Goal: Task Accomplishment & Management: Manage account settings

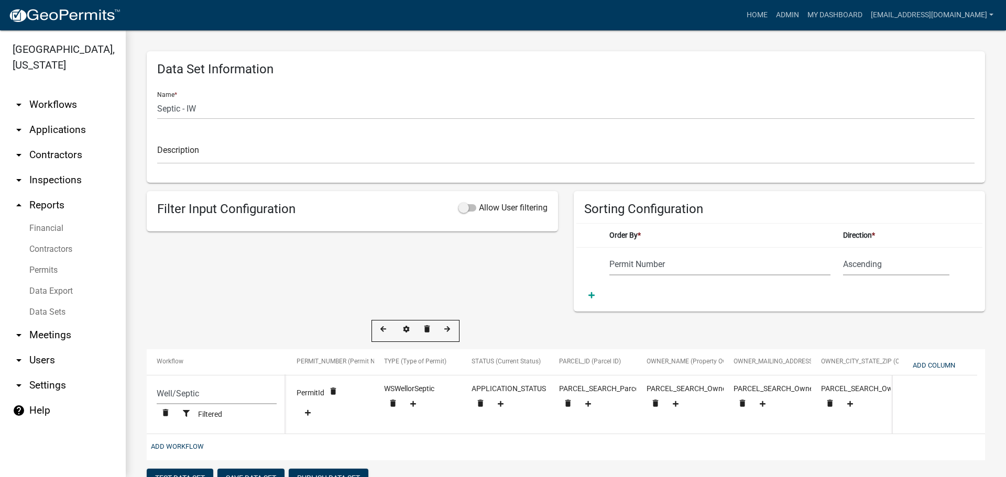
select select "Permit Number"
select select "cc9d510e-136e-46dd-a3ee-18f501703e73"
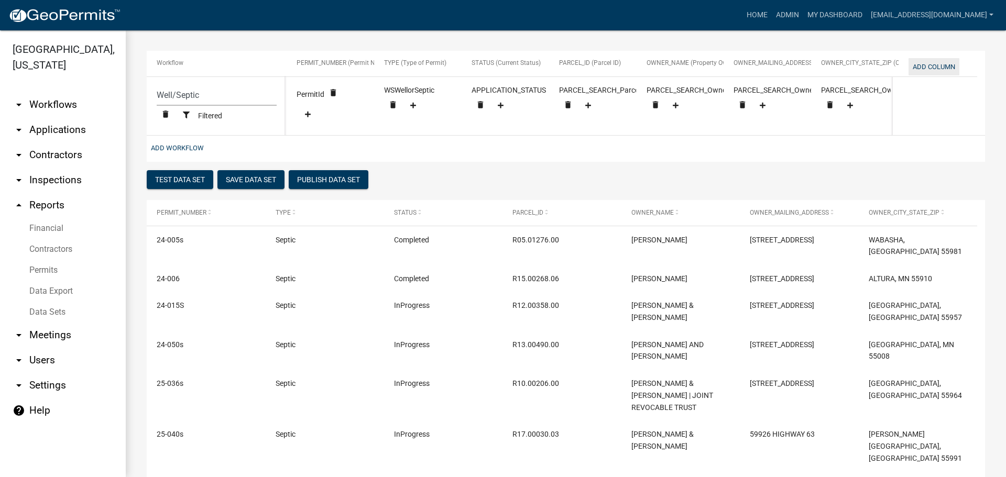
click at [928, 66] on button "Add Column" at bounding box center [934, 66] width 51 height 17
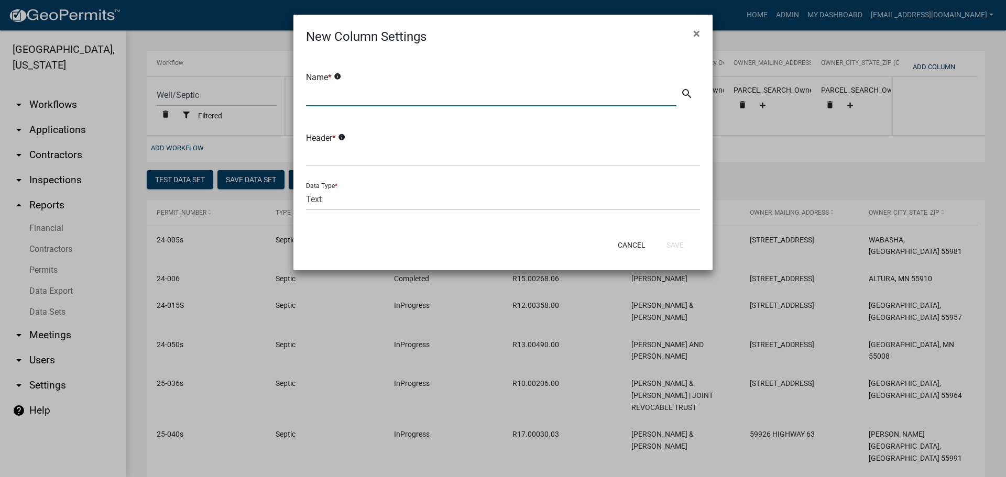
click at [325, 100] on input "text" at bounding box center [491, 95] width 371 height 21
type input "Property Address"
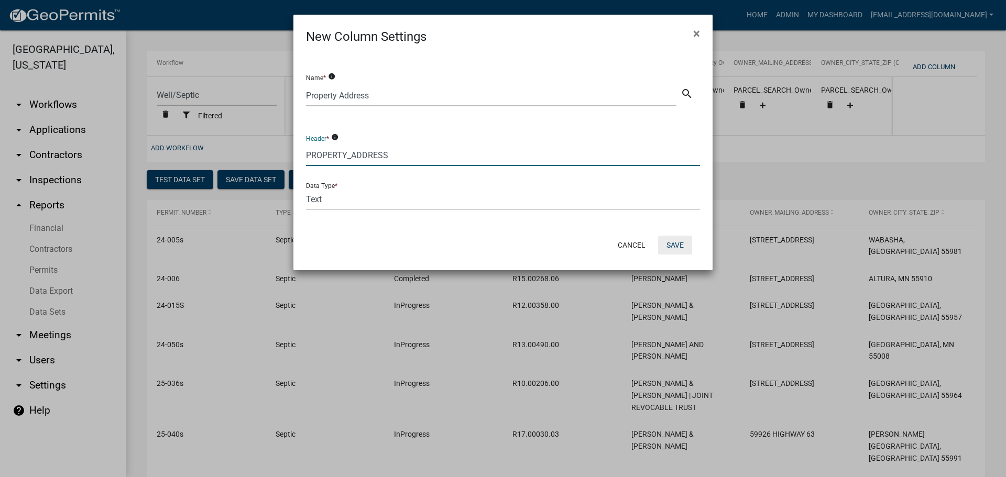
type input "PROPERTY_ADDRESS"
click at [677, 241] on button "Save" at bounding box center [675, 245] width 34 height 19
select select "cc9d510e-136e-46dd-a3ee-18f501703e73"
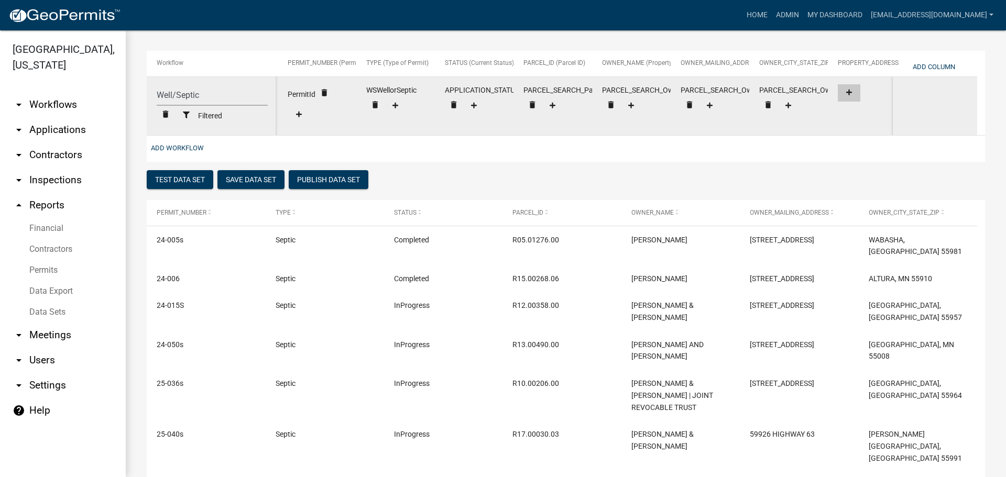
click at [850, 89] on icon at bounding box center [849, 92] width 6 height 7
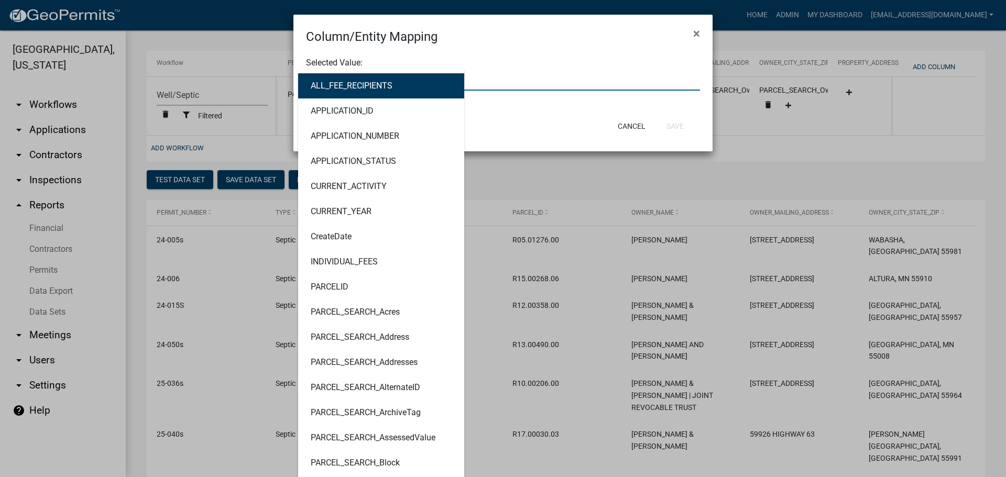
click at [377, 81] on div "ALL_FEE_RECIPIENTS APPLICATION_ID APPLICATION_NUMBER APPLICATION_STATUS CURRENT…" at bounding box center [503, 79] width 410 height 21
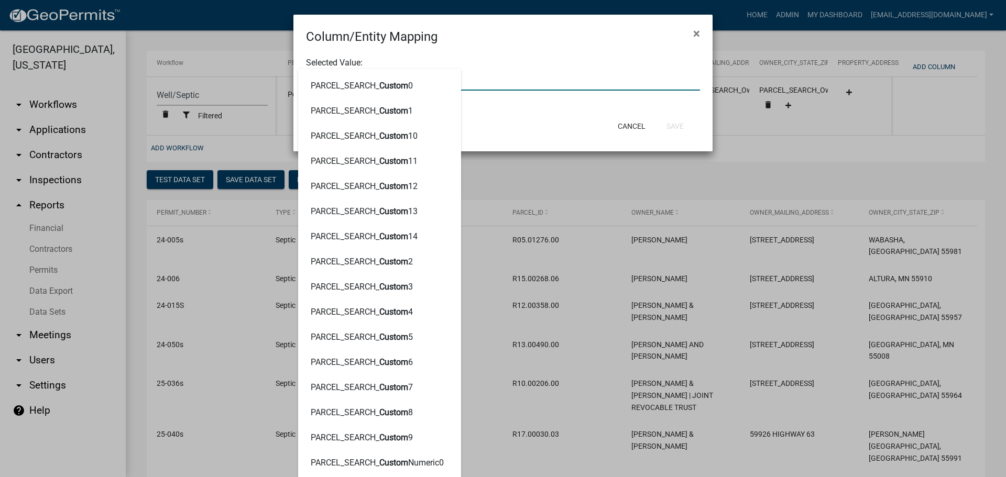
type input "CUSTOM4"
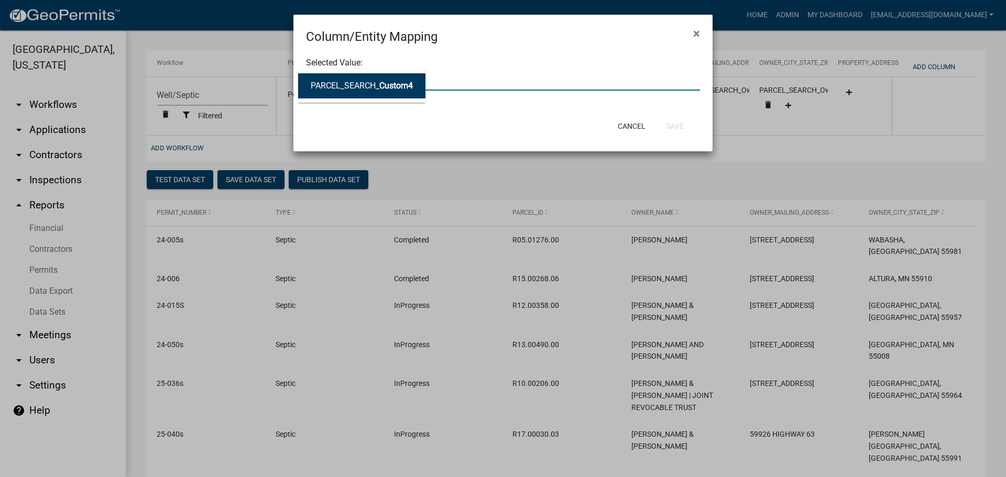
click at [364, 83] on ngb-highlight "PARCEL_SEARCH_ Custom4" at bounding box center [362, 86] width 102 height 8
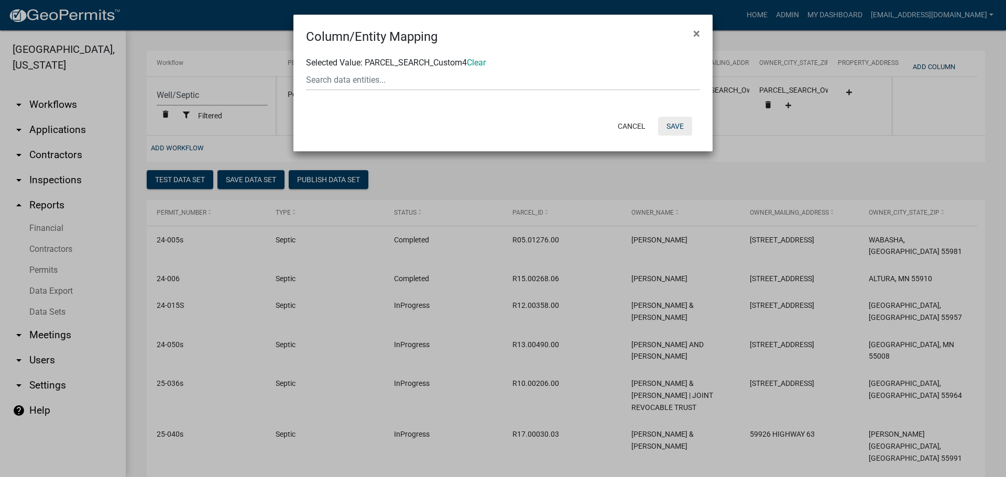
click at [675, 126] on button "Save" at bounding box center [675, 126] width 34 height 19
select select "cc9d510e-136e-46dd-a3ee-18f501703e73"
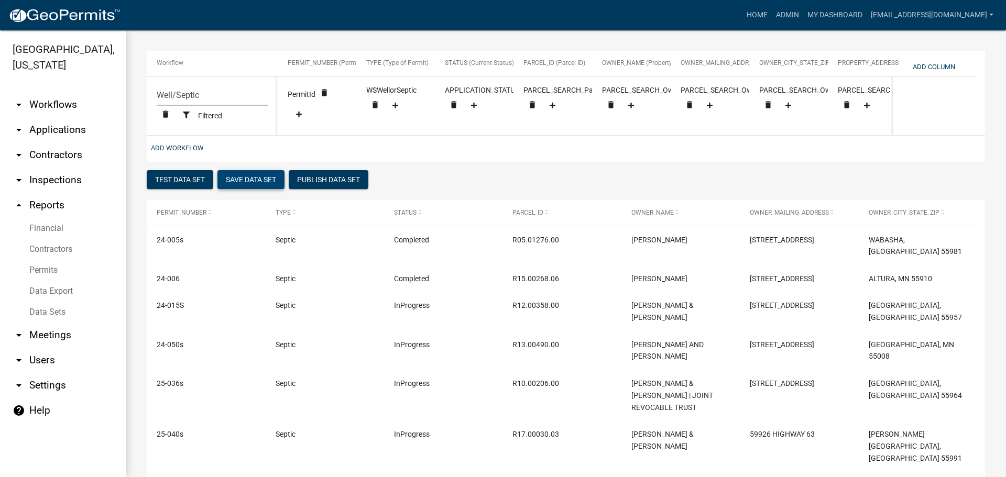
click at [264, 189] on button "Save Data Set" at bounding box center [251, 179] width 67 height 19
select select "Permit Number"
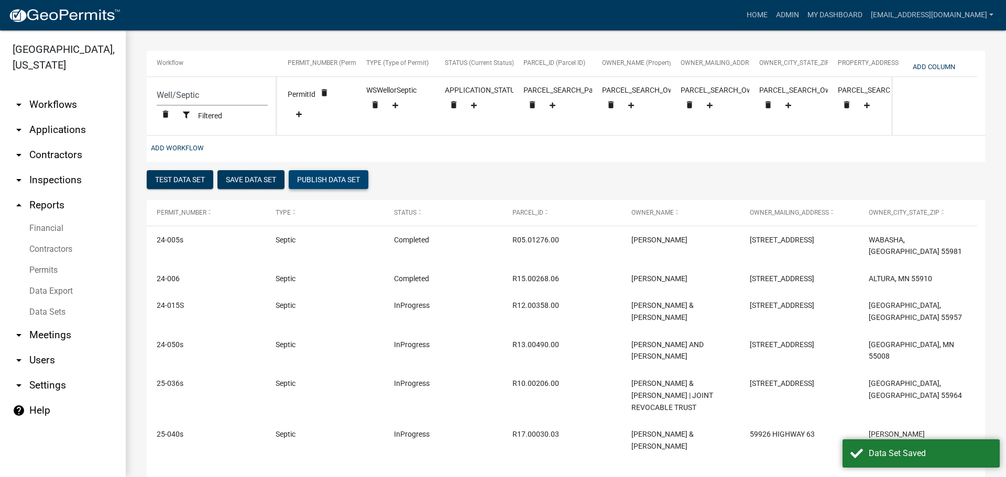
click at [325, 186] on button "Publish Data Set" at bounding box center [329, 179] width 80 height 19
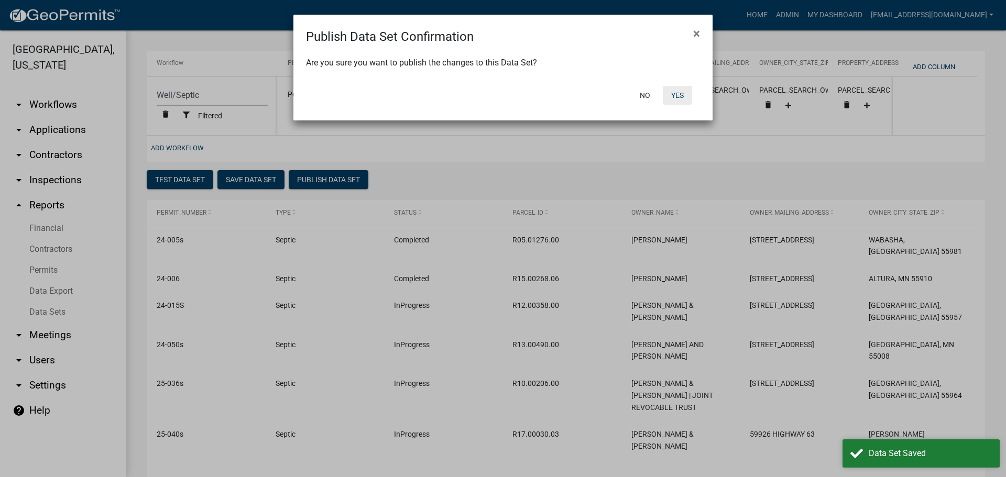
click at [680, 92] on button "Yes" at bounding box center [677, 95] width 29 height 19
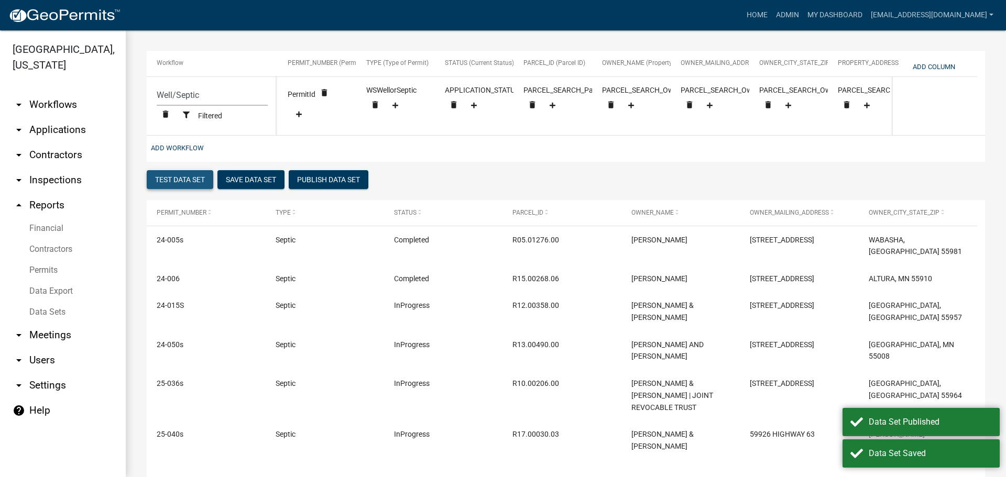
click at [192, 187] on button "Test Data Set" at bounding box center [180, 179] width 67 height 19
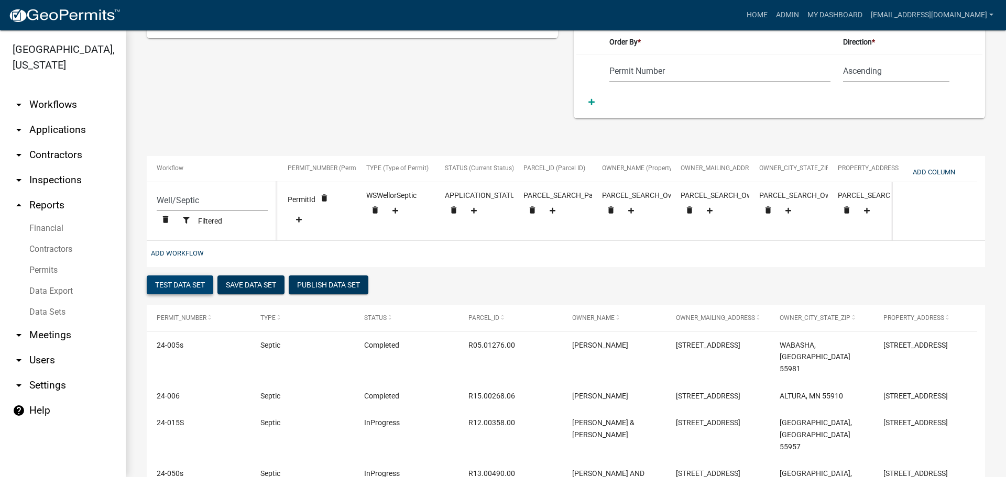
scroll to position [183, 0]
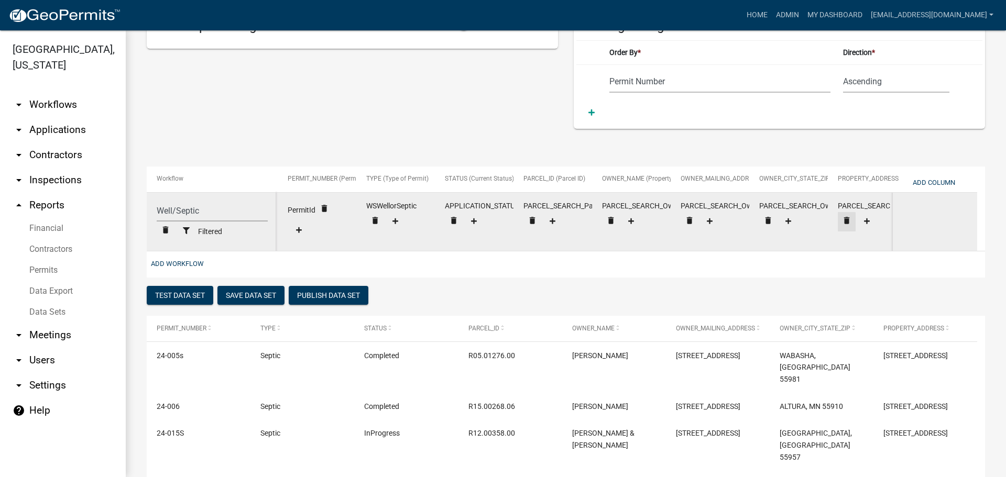
click at [846, 216] on icon "delete" at bounding box center [846, 220] width 9 height 9
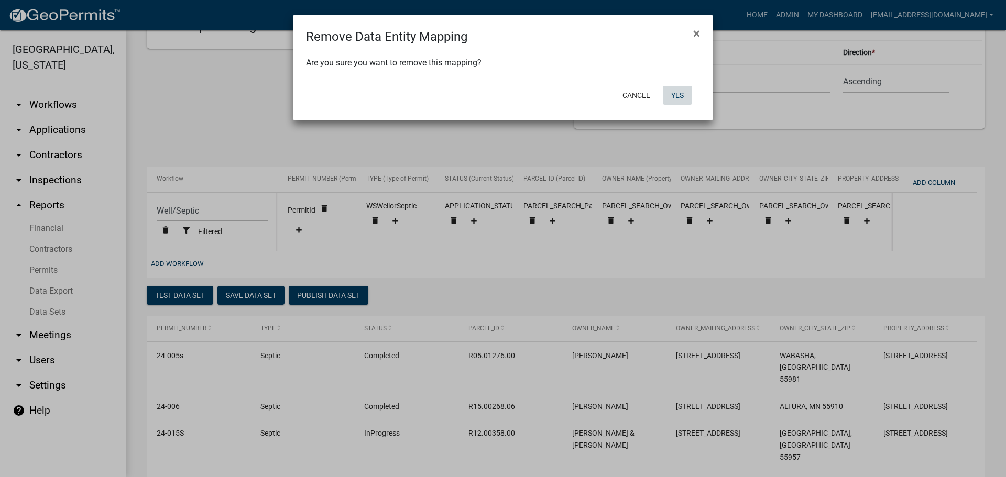
click at [677, 95] on button "Yes" at bounding box center [677, 95] width 29 height 19
select select "cc9d510e-136e-46dd-a3ee-18f501703e73"
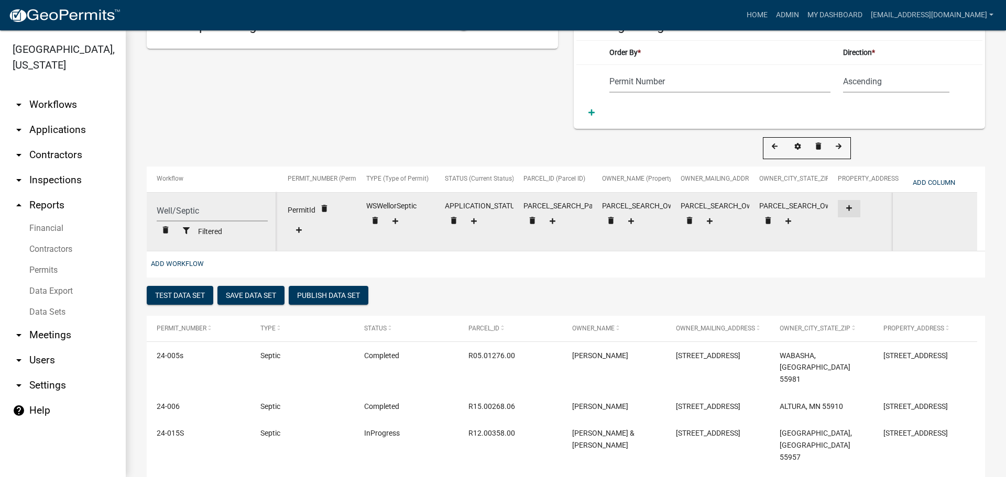
click at [851, 208] on icon at bounding box center [849, 208] width 6 height 7
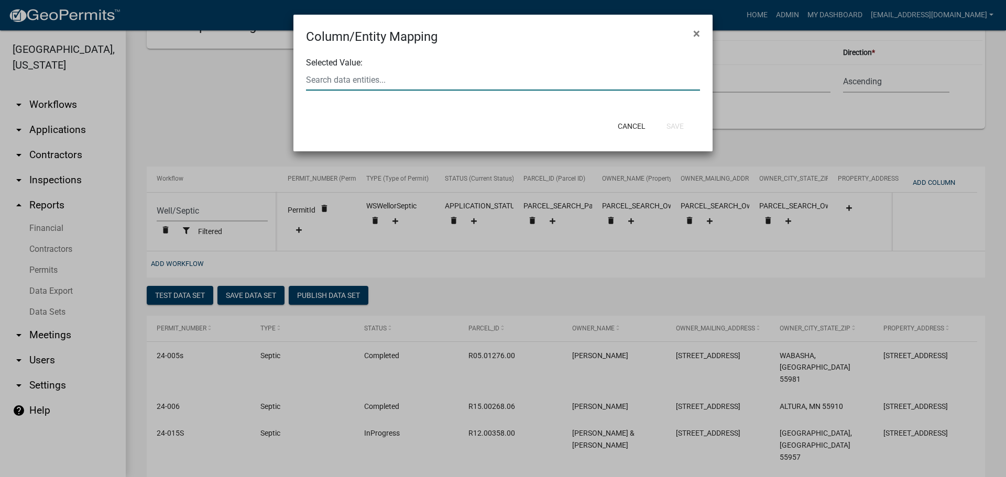
click at [455, 81] on div at bounding box center [503, 79] width 410 height 21
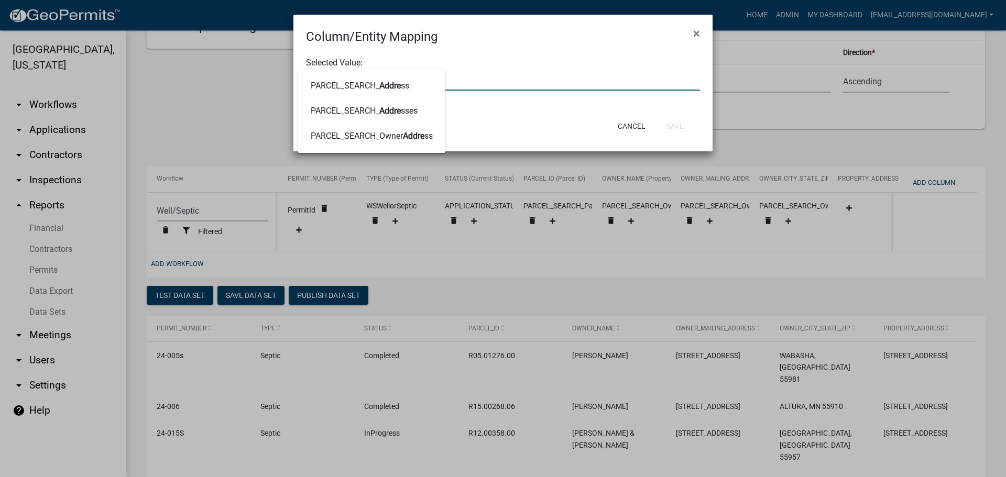
type input "ADDRESS"
click at [406, 90] on span "Address" at bounding box center [394, 86] width 30 height 10
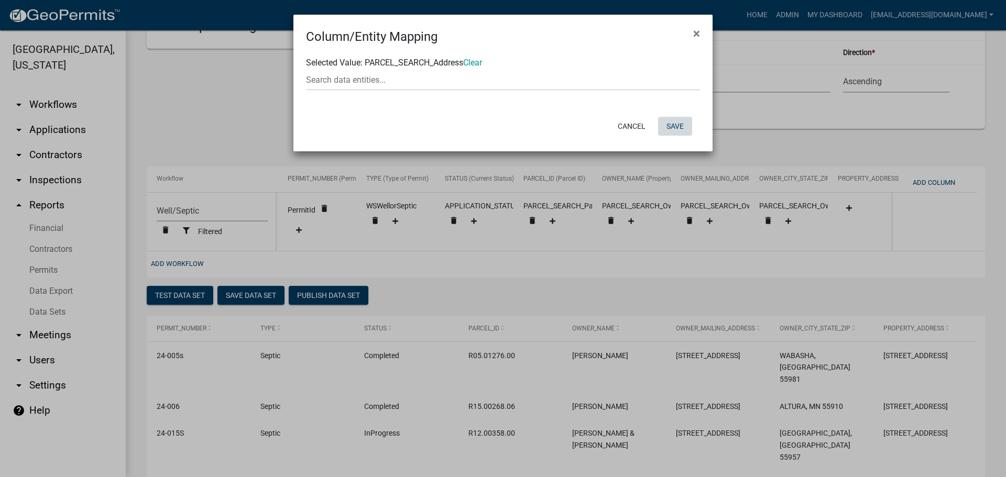
click at [675, 124] on button "Save" at bounding box center [675, 126] width 34 height 19
select select "cc9d510e-136e-46dd-a3ee-18f501703e73"
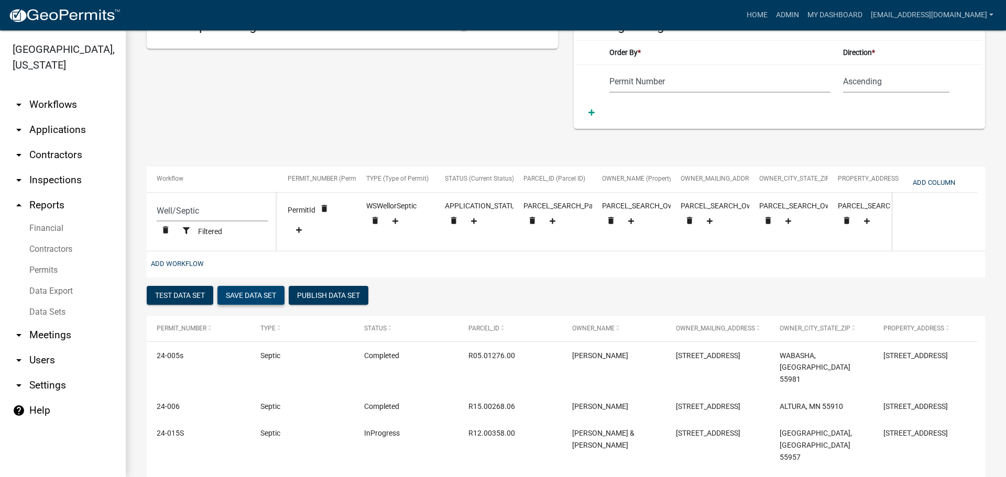
click at [260, 301] on button "Save Data Set" at bounding box center [251, 295] width 67 height 19
select select "Permit Number"
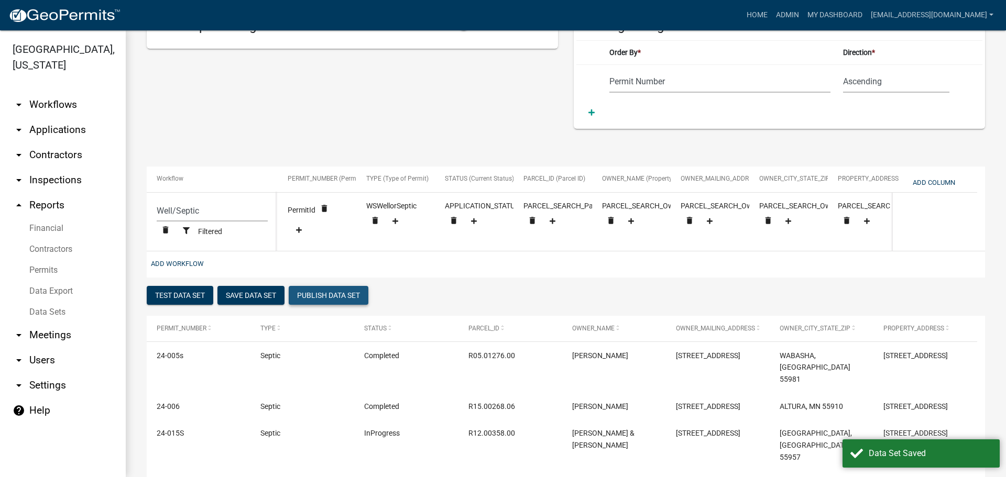
click at [351, 304] on button "Publish Data Set" at bounding box center [329, 295] width 80 height 19
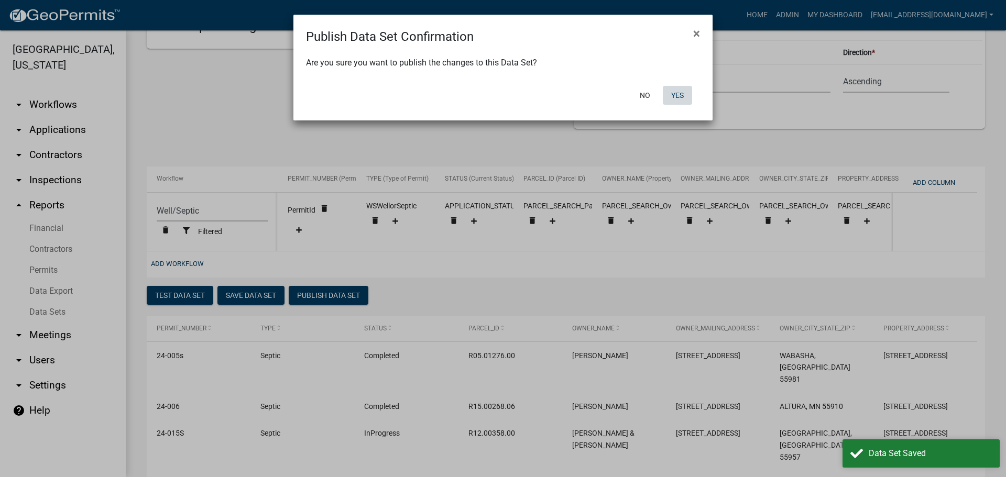
drag, startPoint x: 678, startPoint y: 91, endPoint x: 671, endPoint y: 91, distance: 6.3
click at [677, 91] on button "Yes" at bounding box center [677, 95] width 29 height 19
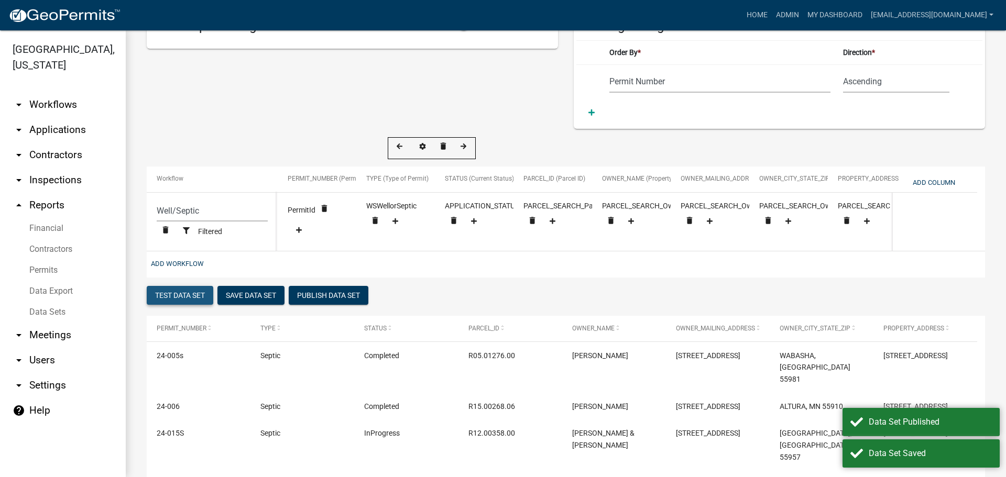
click at [183, 303] on button "Test Data Set" at bounding box center [180, 295] width 67 height 19
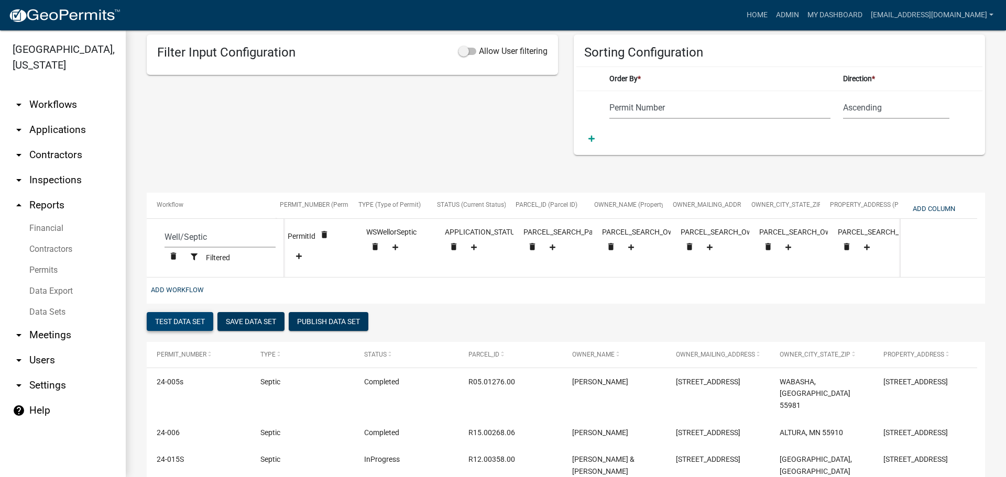
scroll to position [0, 8]
click at [934, 210] on button "Add Column" at bounding box center [934, 208] width 51 height 17
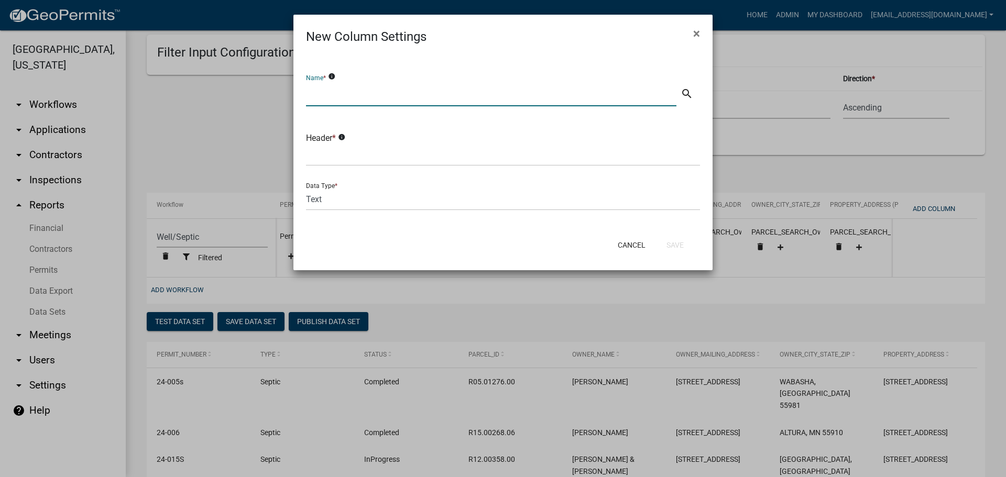
click at [376, 95] on input "text" at bounding box center [491, 95] width 371 height 21
type input "Section-Township-Range"
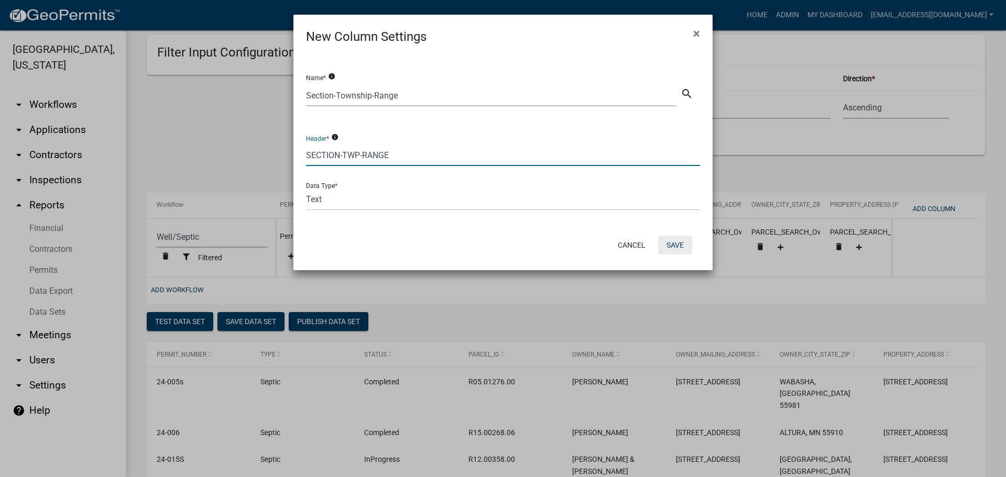
type input "SECTION-TWP-RANGE"
click at [665, 241] on button "Save" at bounding box center [675, 245] width 34 height 19
select select "cc9d510e-136e-46dd-a3ee-18f501703e73"
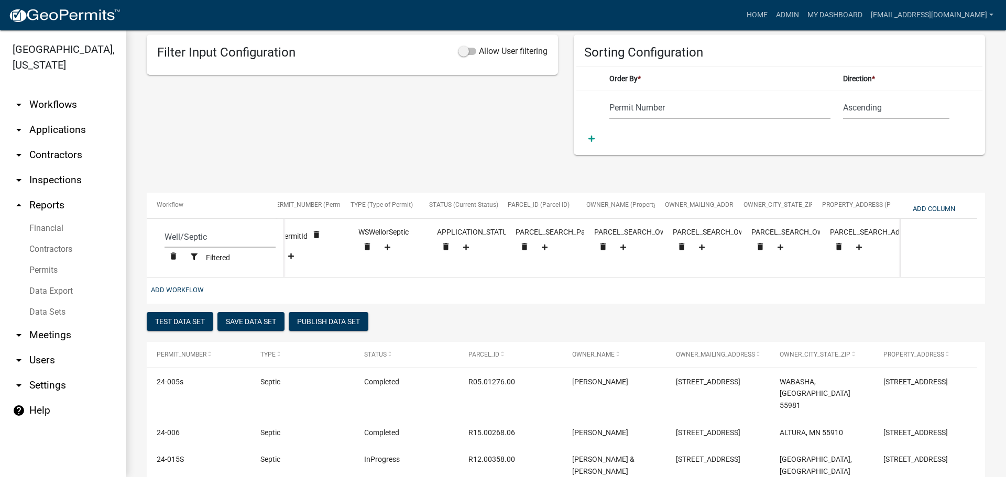
scroll to position [0, 86]
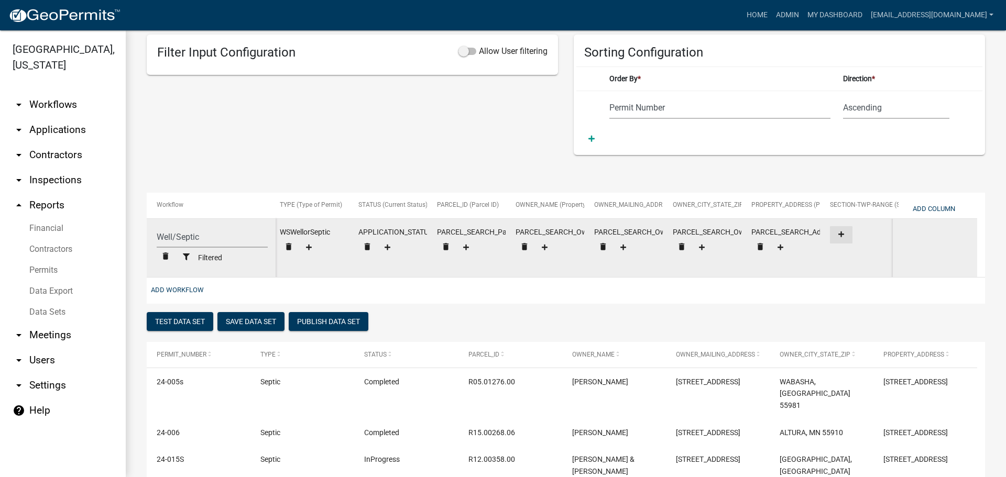
click at [842, 236] on icon at bounding box center [842, 234] width 6 height 7
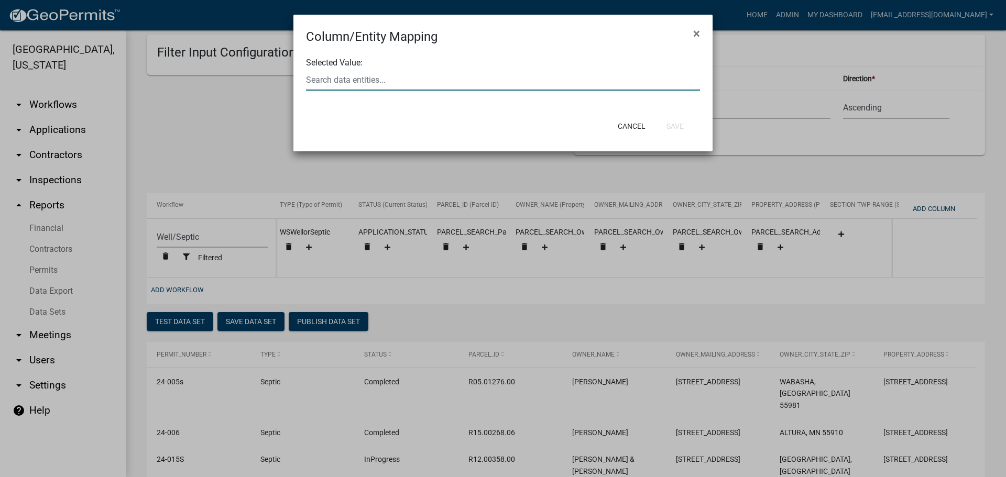
click at [450, 83] on div at bounding box center [503, 79] width 410 height 21
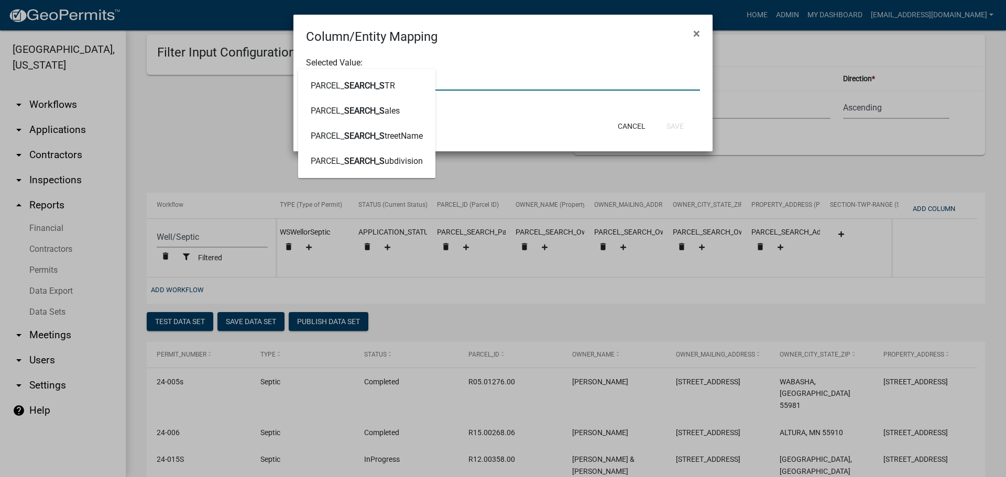
type input "SEARCH_STR"
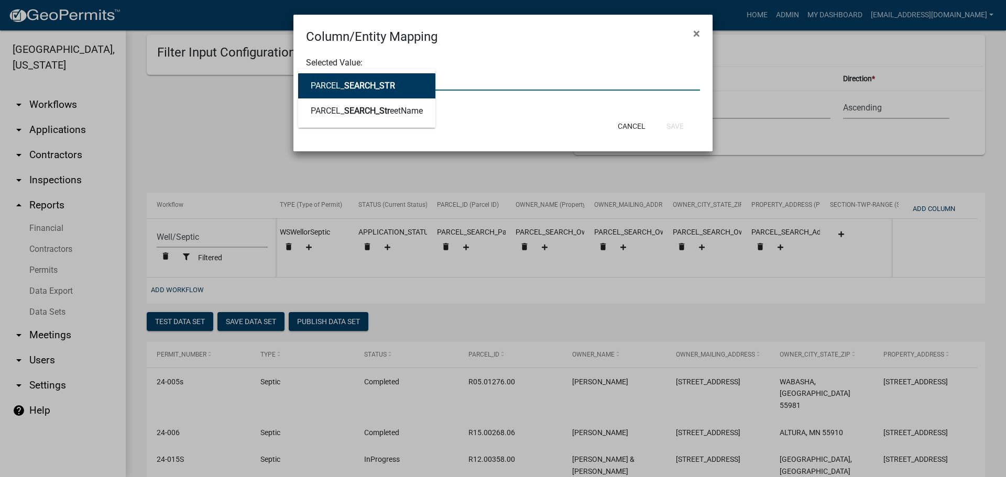
click at [402, 90] on button "PARCEL_ SEARCH_STR" at bounding box center [366, 85] width 137 height 25
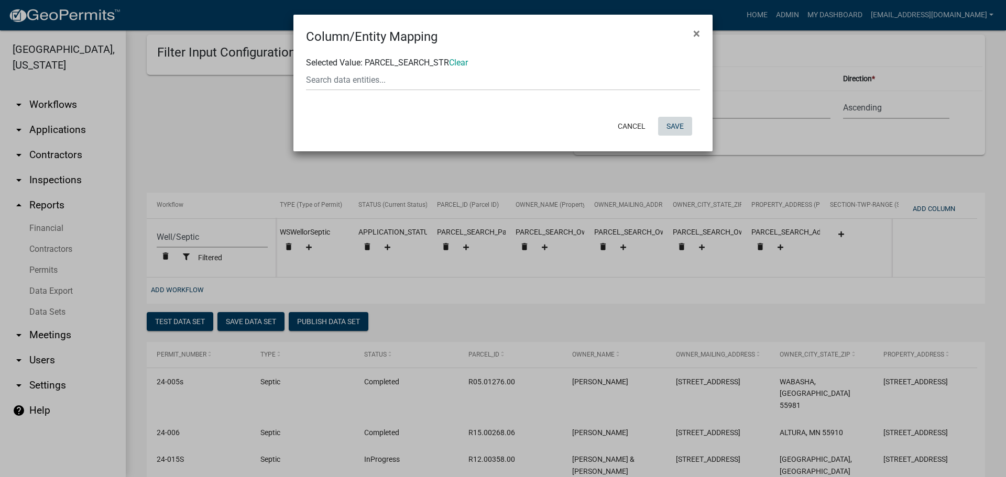
click at [676, 125] on button "Save" at bounding box center [675, 126] width 34 height 19
select select "cc9d510e-136e-46dd-a3ee-18f501703e73"
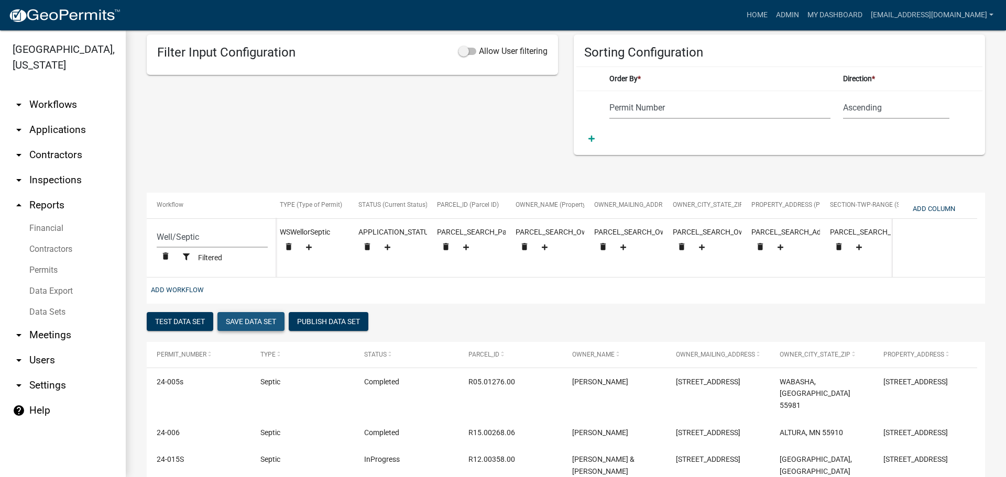
click at [259, 331] on button "Save Data Set" at bounding box center [251, 321] width 67 height 19
select select "Permit Number"
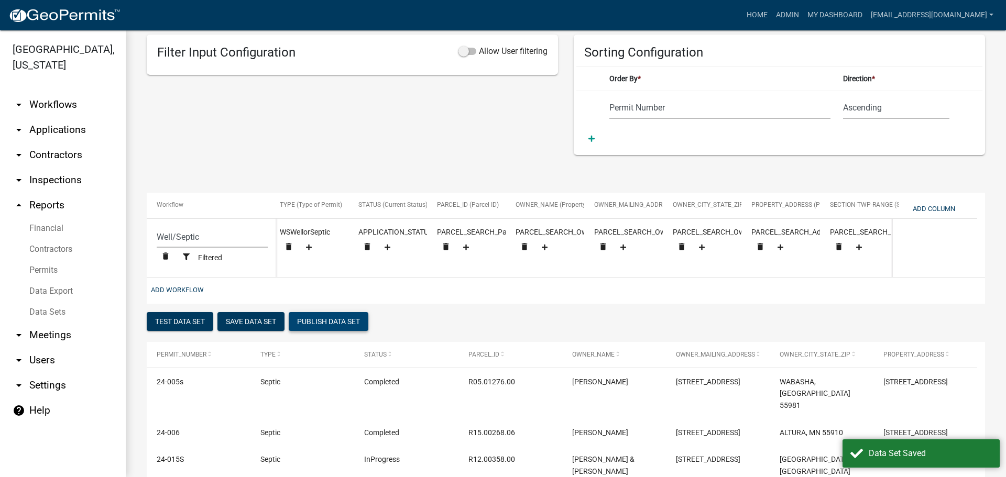
click at [332, 331] on button "Publish Data Set" at bounding box center [329, 321] width 80 height 19
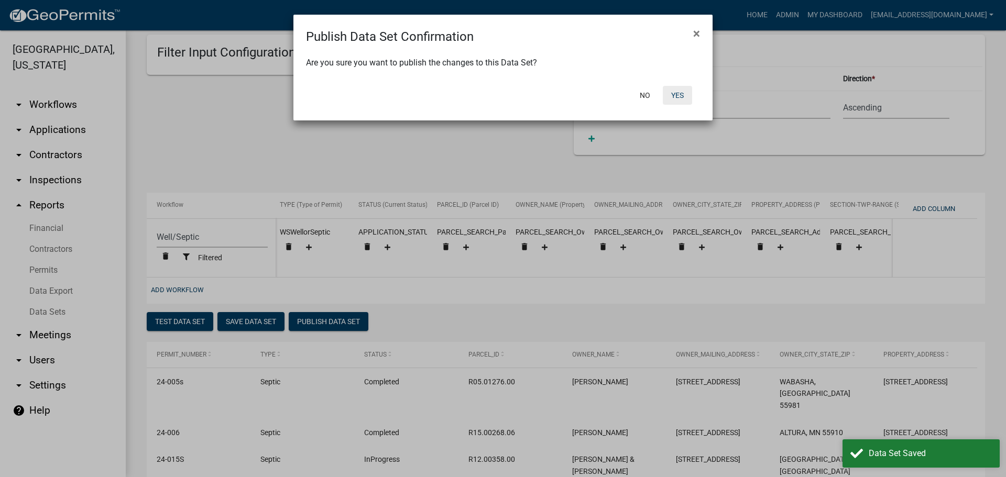
click at [683, 96] on button "Yes" at bounding box center [677, 95] width 29 height 19
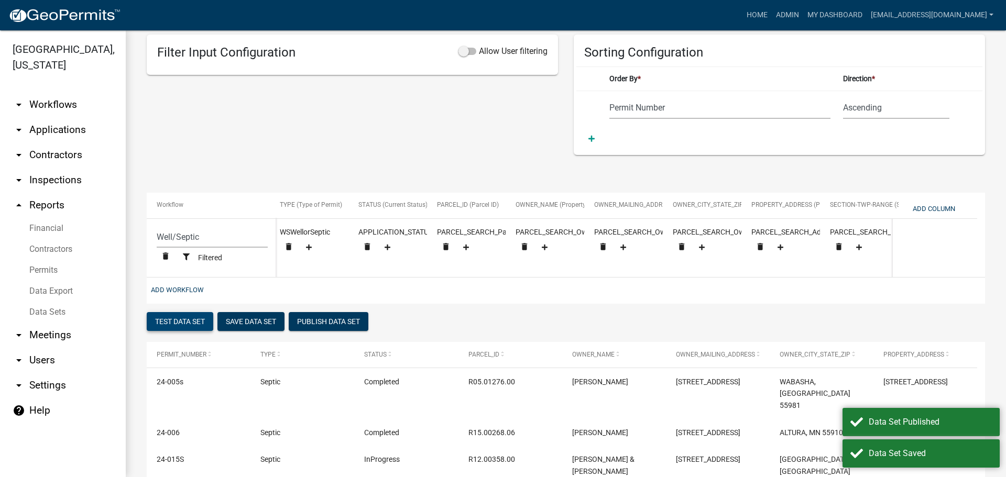
click at [205, 329] on button "Test Data Set" at bounding box center [180, 321] width 67 height 19
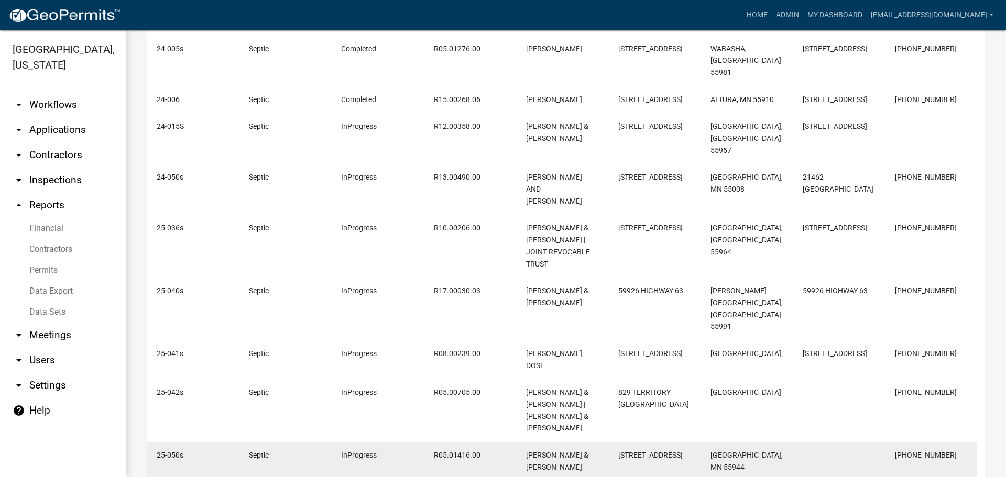
scroll to position [123, 0]
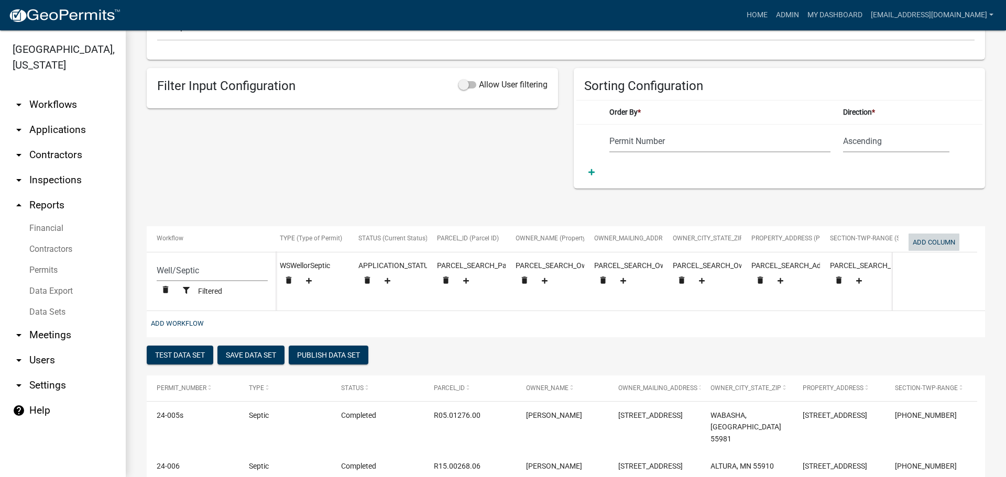
click at [946, 240] on button "Add Column" at bounding box center [934, 242] width 51 height 17
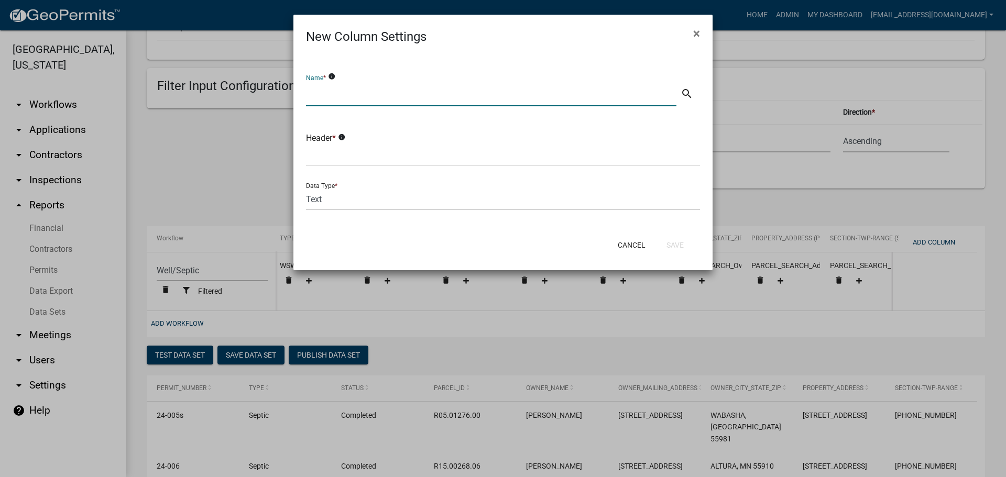
click at [453, 98] on input "text" at bounding box center [491, 95] width 371 height 21
type input "Application Create Date"
click at [330, 152] on input "text" at bounding box center [503, 155] width 394 height 21
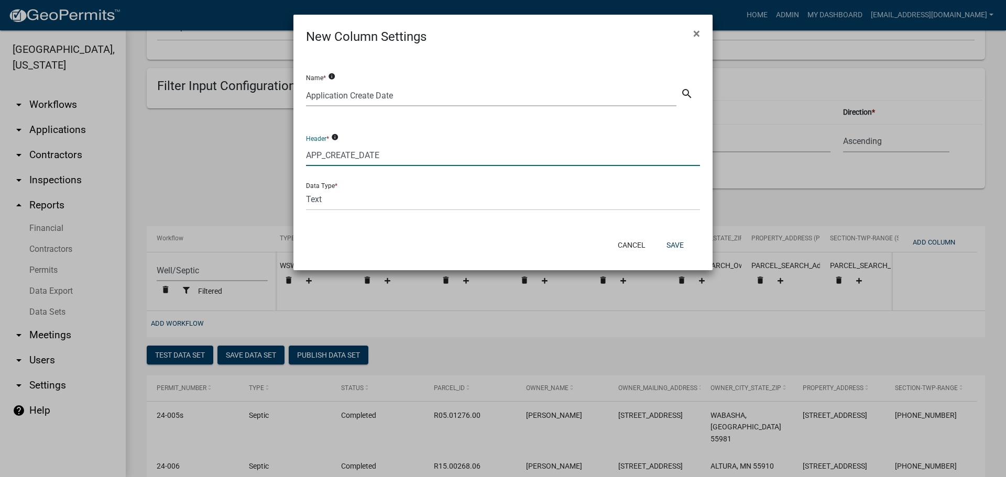
type input "APP_CREATE_DATE"
click at [366, 196] on select "Text Date Number with Decimals Number without Decimals" at bounding box center [503, 199] width 394 height 21
select select "2"
click at [306, 189] on select "Text Date Number with Decimals Number without Decimals" at bounding box center [503, 199] width 394 height 21
click at [672, 247] on button "Save" at bounding box center [675, 245] width 34 height 19
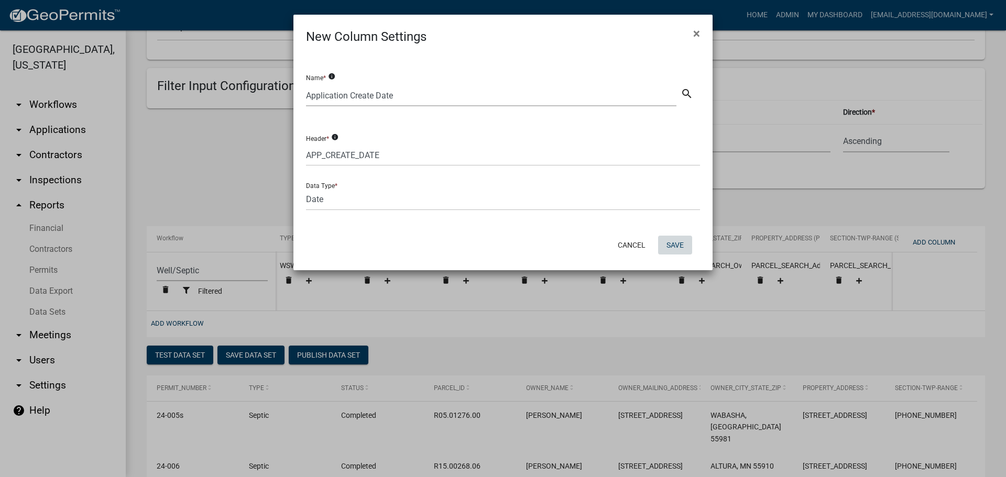
select select "cc9d510e-136e-46dd-a3ee-18f501703e73"
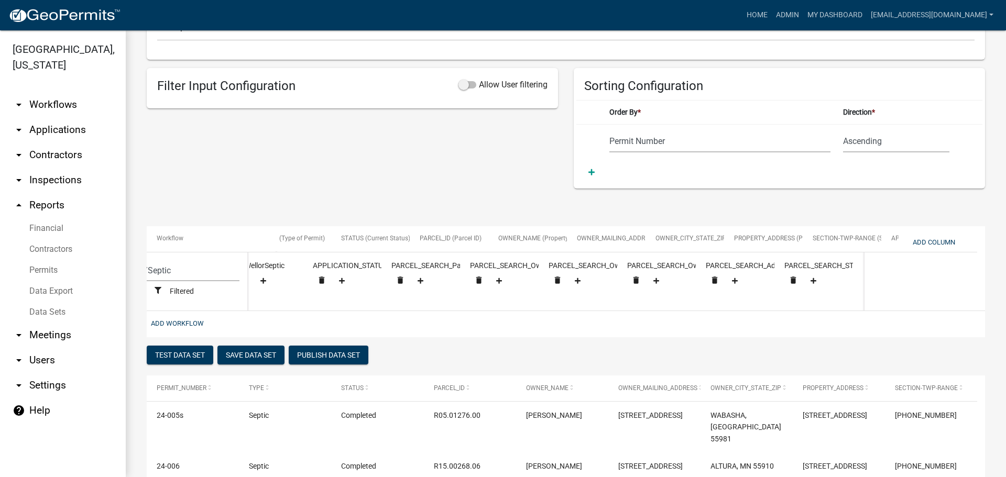
scroll to position [0, 165]
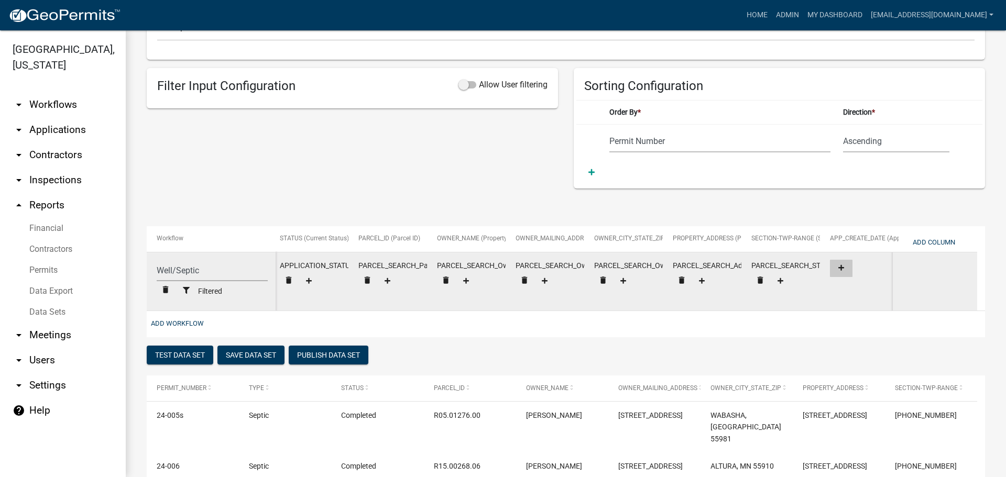
click at [843, 267] on icon at bounding box center [842, 268] width 6 height 7
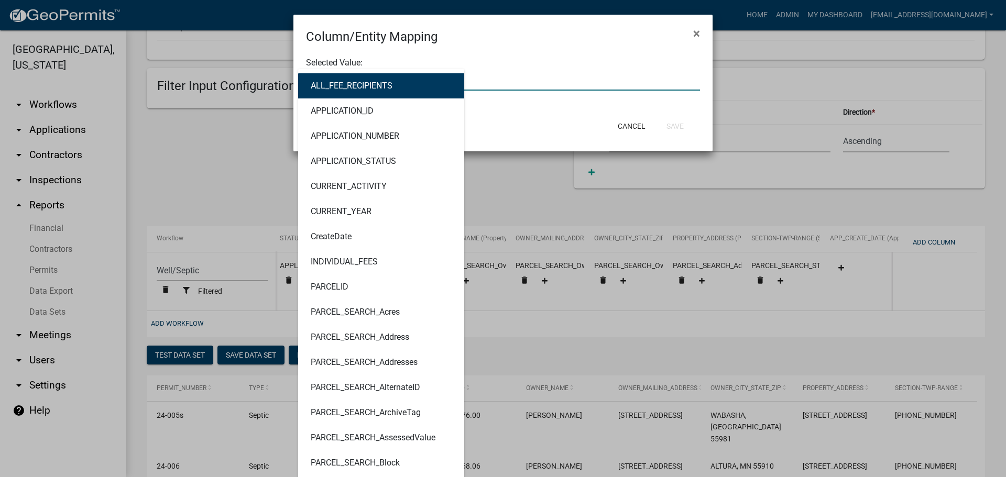
click at [409, 75] on div "ALL_FEE_RECIPIENTS APPLICATION_ID APPLICATION_NUMBER APPLICATION_STATUS CURRENT…" at bounding box center [503, 79] width 410 height 21
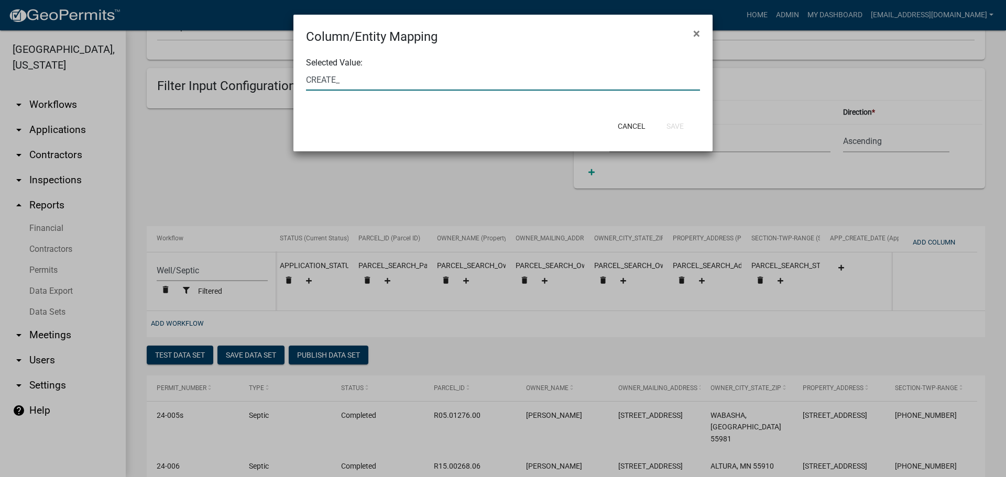
type input "CREATE"
click at [334, 83] on span "Create" at bounding box center [323, 86] width 24 height 10
click at [674, 127] on button "Save" at bounding box center [675, 126] width 34 height 19
select select "cc9d510e-136e-46dd-a3ee-18f501703e73"
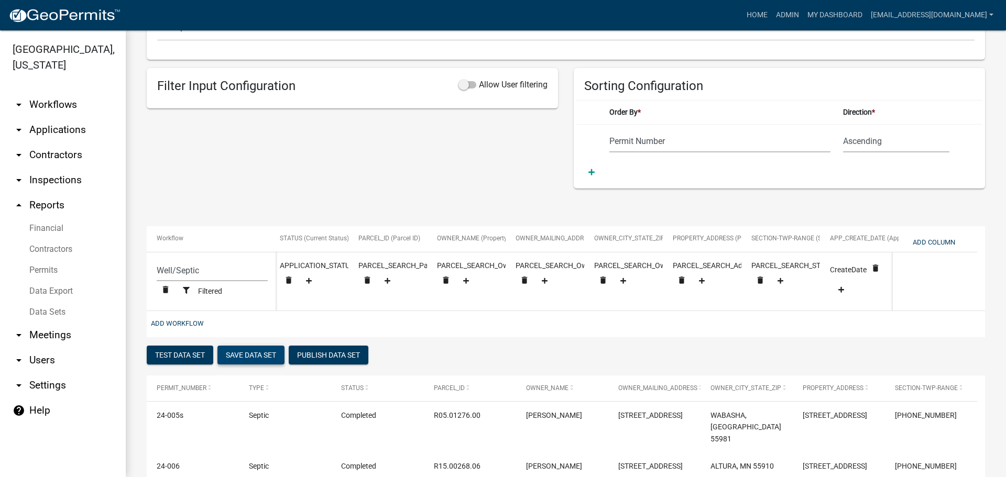
click at [266, 361] on button "Save Data Set" at bounding box center [251, 355] width 67 height 19
select select "Permit Number"
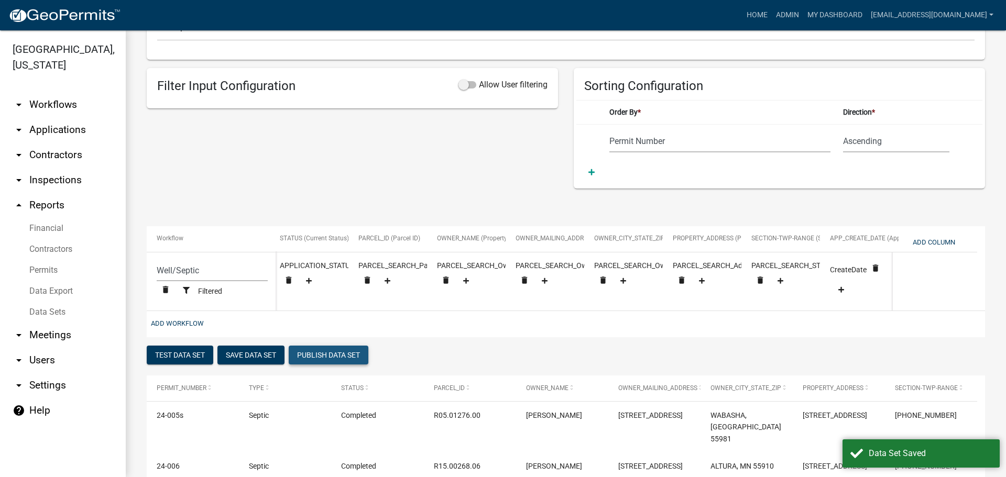
click at [316, 362] on button "Publish Data Set" at bounding box center [329, 355] width 80 height 19
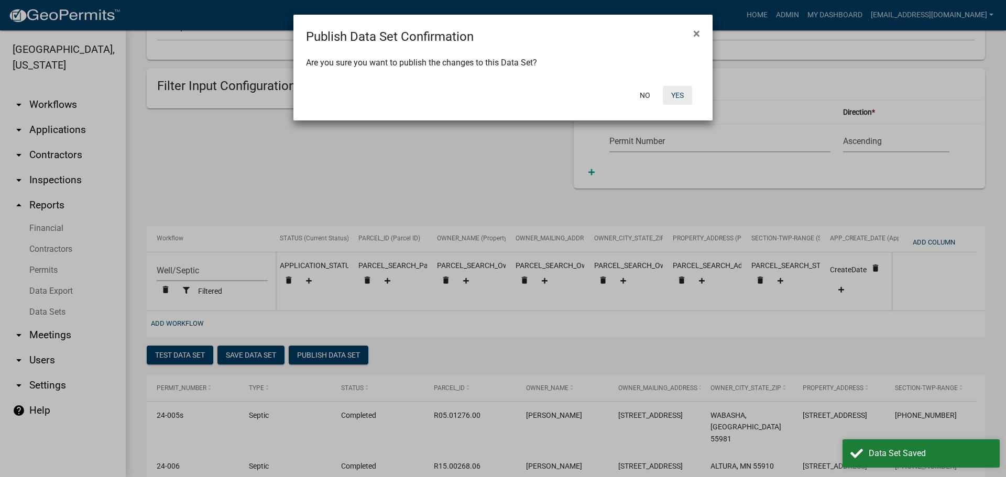
click at [684, 91] on button "Yes" at bounding box center [677, 95] width 29 height 19
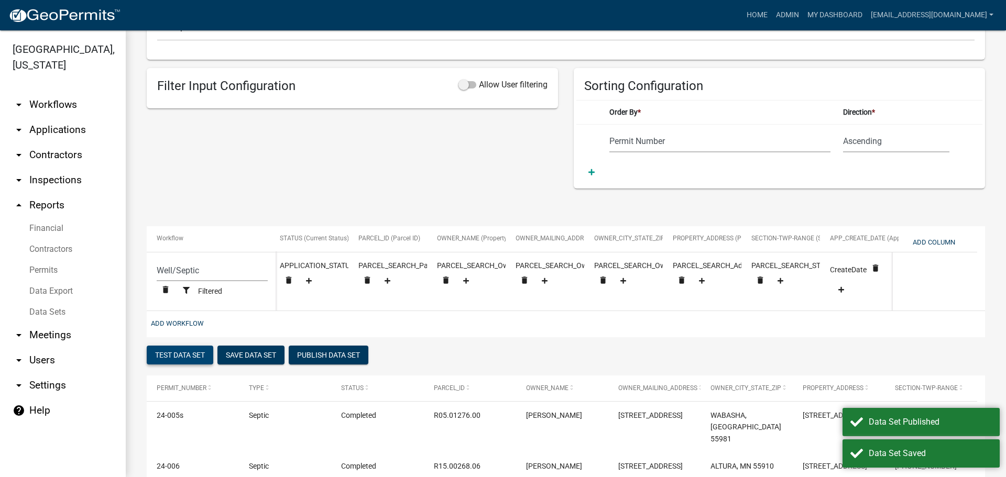
click at [170, 359] on button "Test Data Set" at bounding box center [180, 355] width 67 height 19
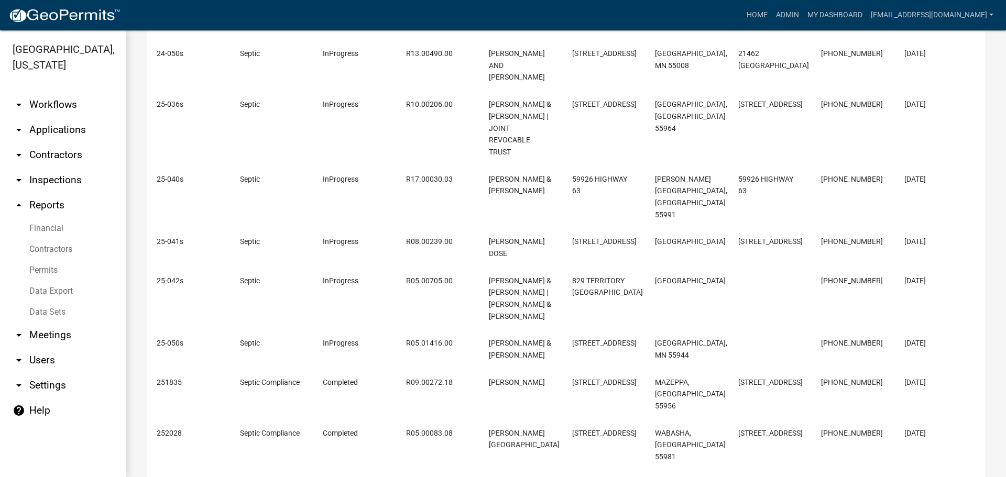
scroll to position [207, 0]
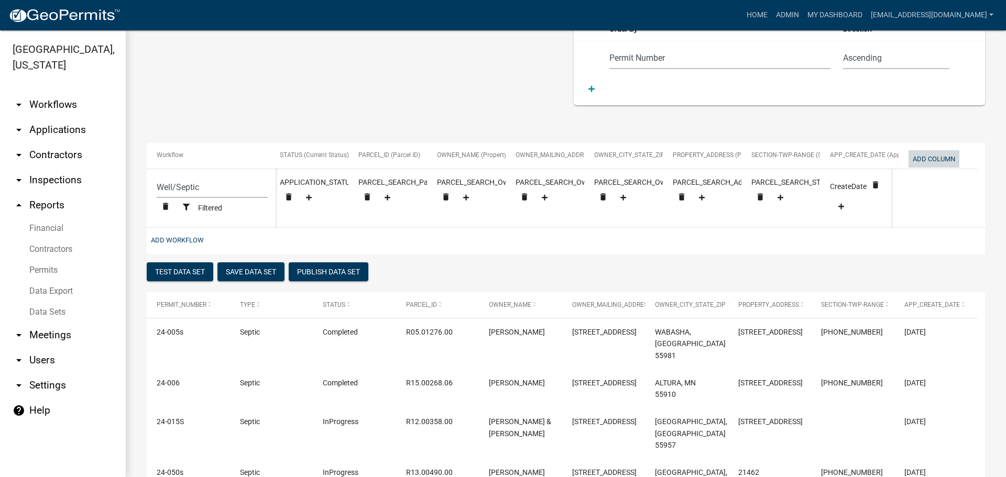
click at [942, 159] on button "Add Column" at bounding box center [934, 158] width 51 height 17
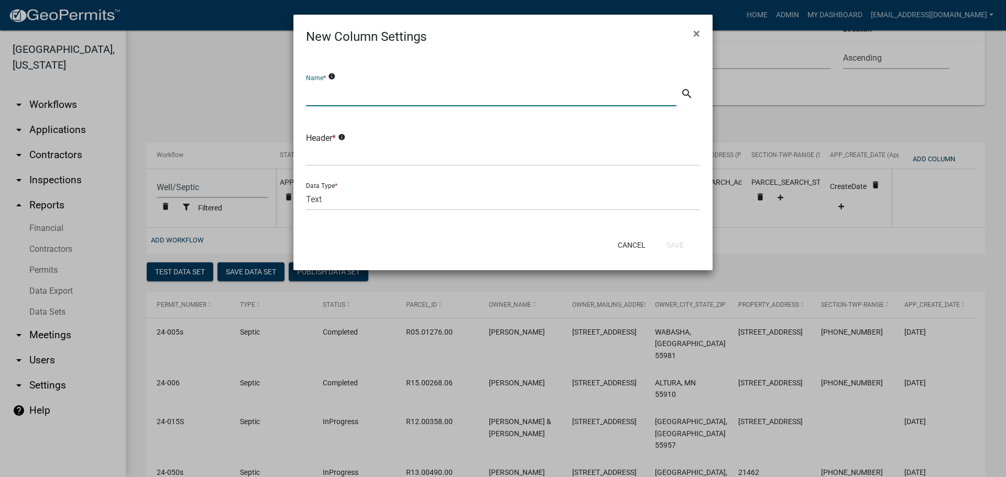
click at [350, 92] on input "text" at bounding box center [491, 95] width 371 height 21
type input "c"
click at [322, 95] on input "text" at bounding box center [491, 95] width 371 height 21
type input "Construction Type"
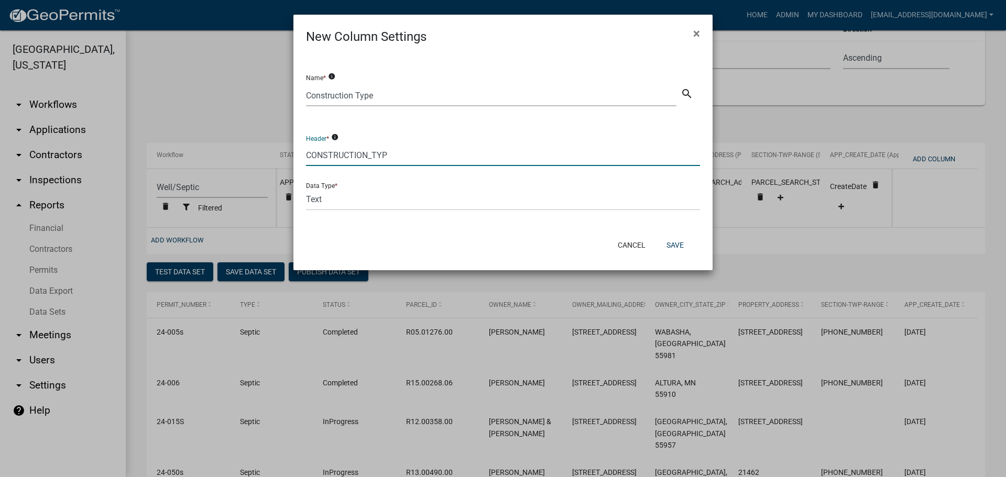
type input "CONSTRUCTION_TYPE"
click at [671, 244] on button "Save" at bounding box center [675, 245] width 34 height 19
select select "cc9d510e-136e-46dd-a3ee-18f501703e73"
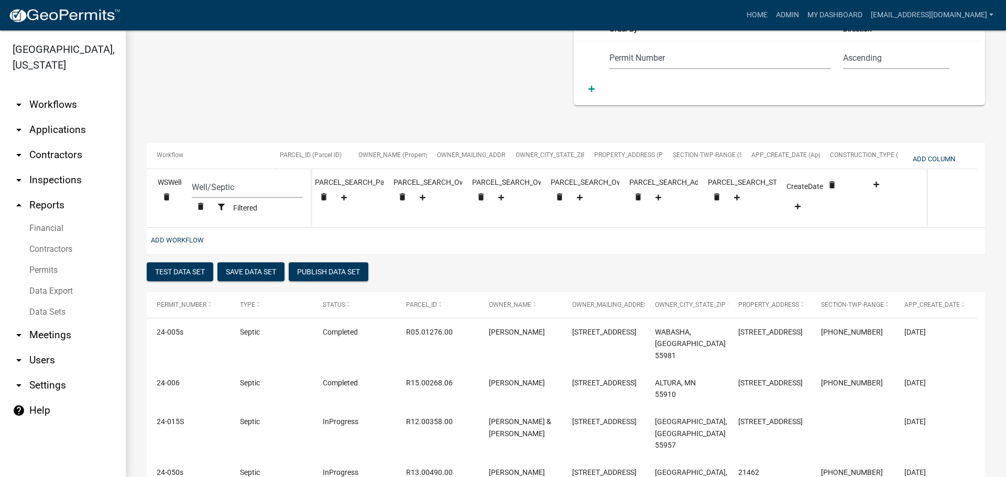
scroll to position [0, 244]
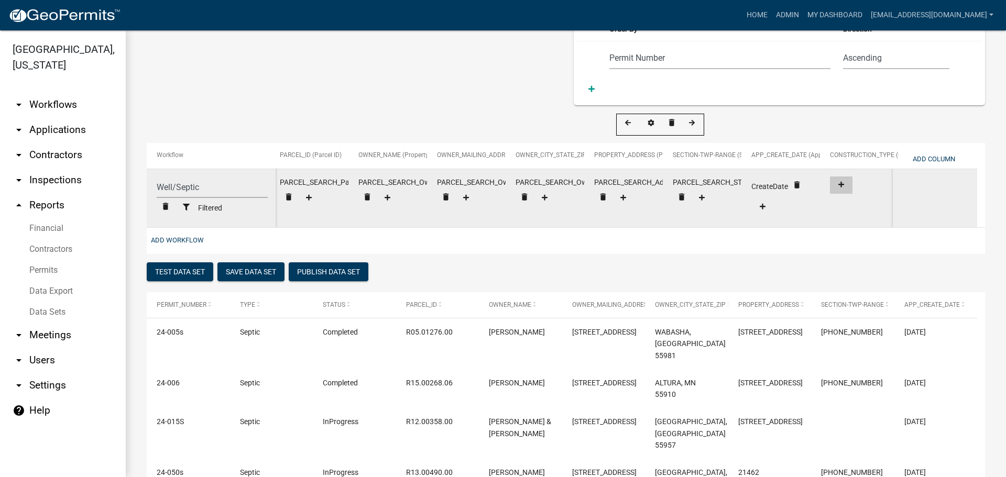
click at [843, 185] on icon at bounding box center [842, 185] width 6 height 6
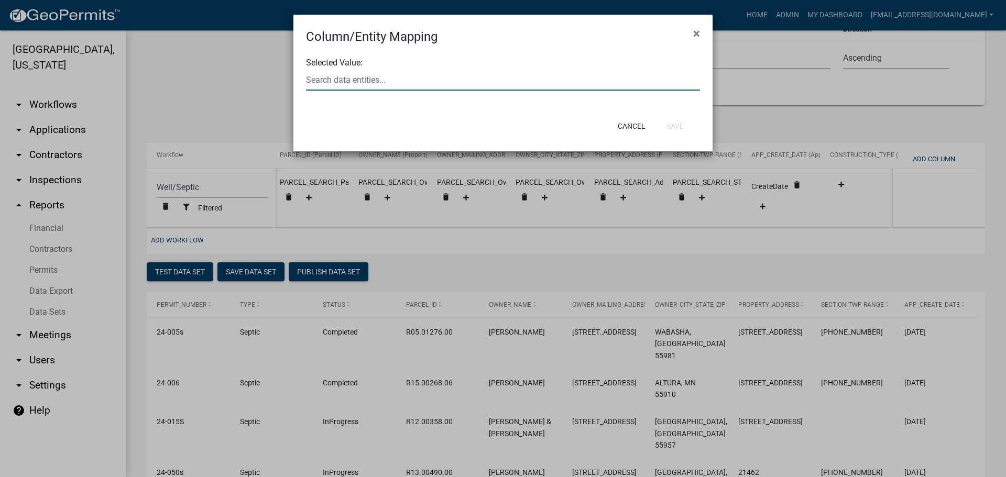
click at [393, 82] on div at bounding box center [503, 79] width 410 height 21
type input "CONSTRUCTIONT"
click at [391, 85] on ngb-highlight "WS ConstructionT ypeSeptic" at bounding box center [361, 86] width 101 height 8
click at [678, 127] on button "Save" at bounding box center [675, 126] width 34 height 19
select select "cc9d510e-136e-46dd-a3ee-18f501703e73"
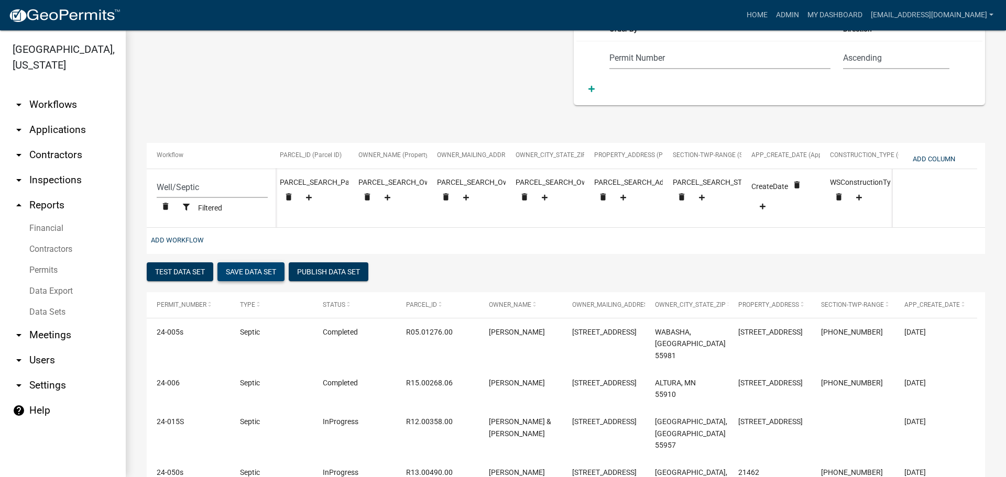
click at [263, 279] on button "Save Data Set" at bounding box center [251, 272] width 67 height 19
select select "Permit Number"
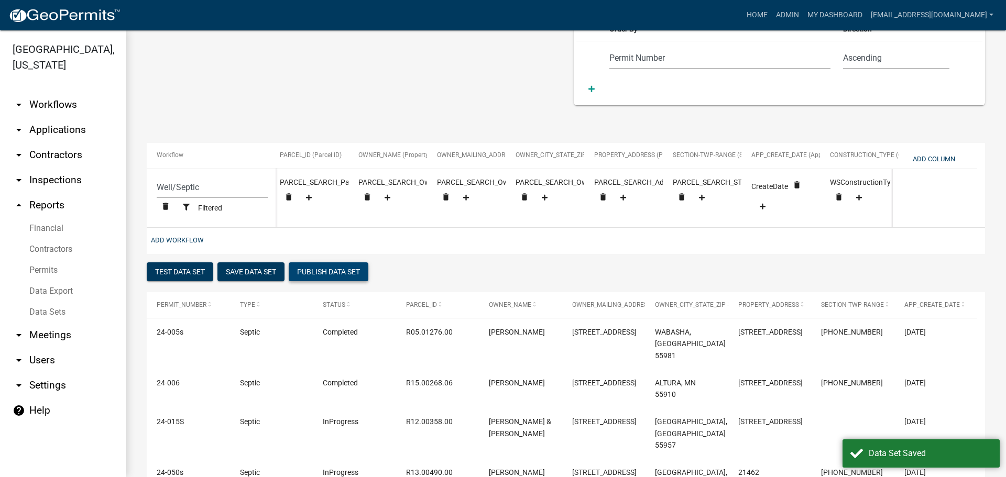
click at [332, 277] on button "Publish Data Set" at bounding box center [329, 272] width 80 height 19
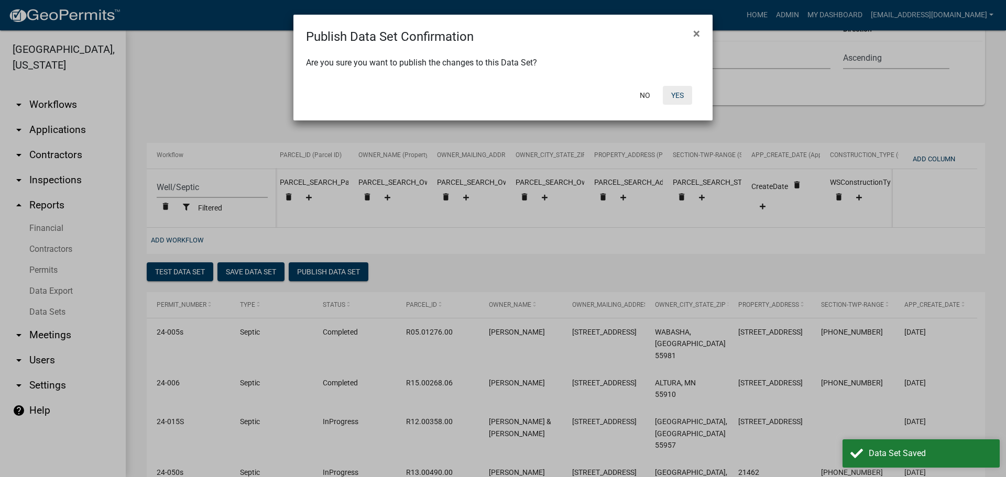
click at [679, 92] on button "Yes" at bounding box center [677, 95] width 29 height 19
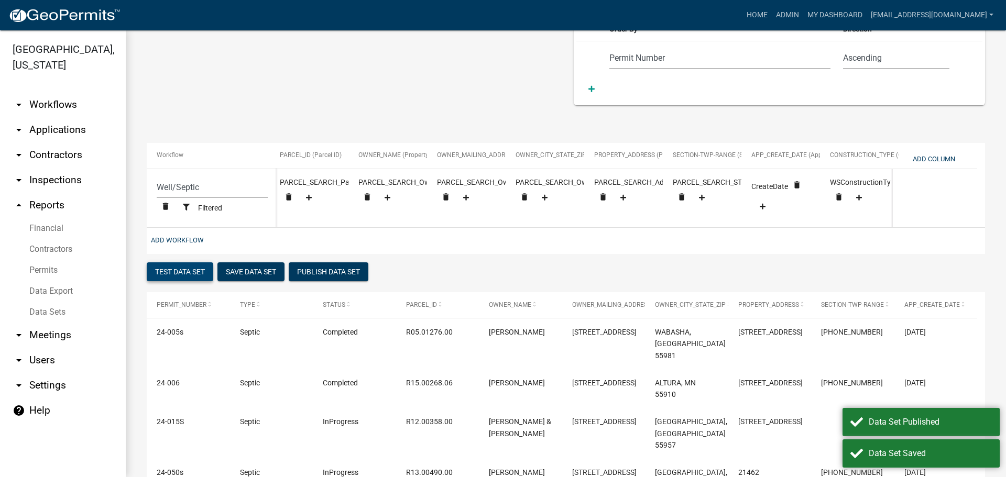
click at [177, 277] on button "Test Data Set" at bounding box center [180, 272] width 67 height 19
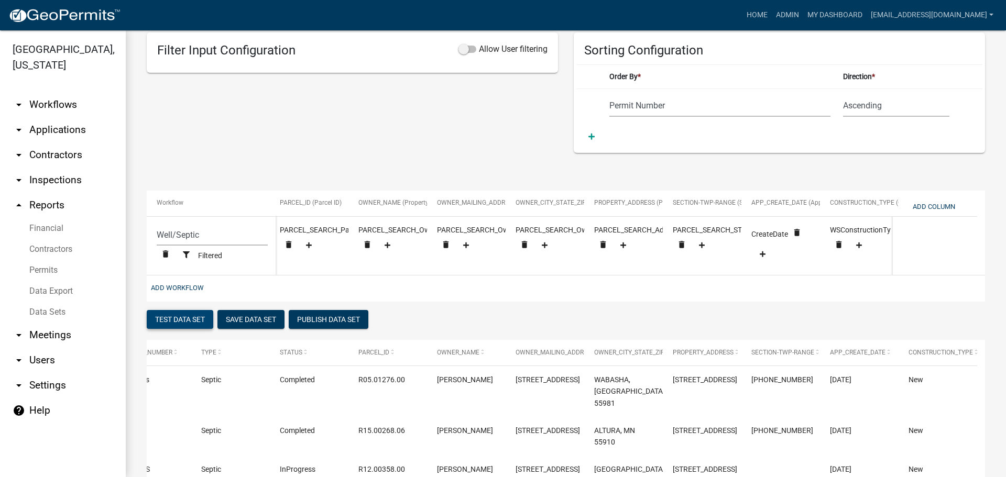
scroll to position [161, 0]
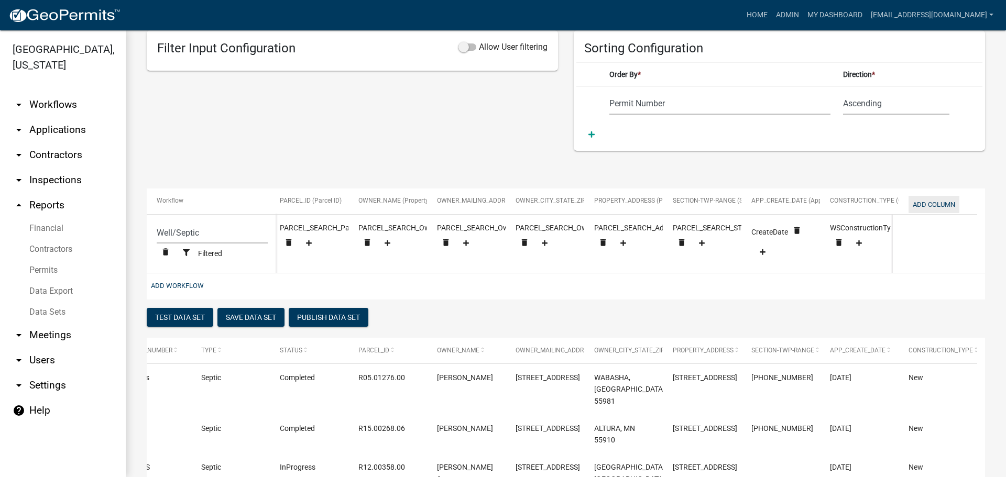
click at [930, 204] on button "Add Column" at bounding box center [934, 204] width 51 height 17
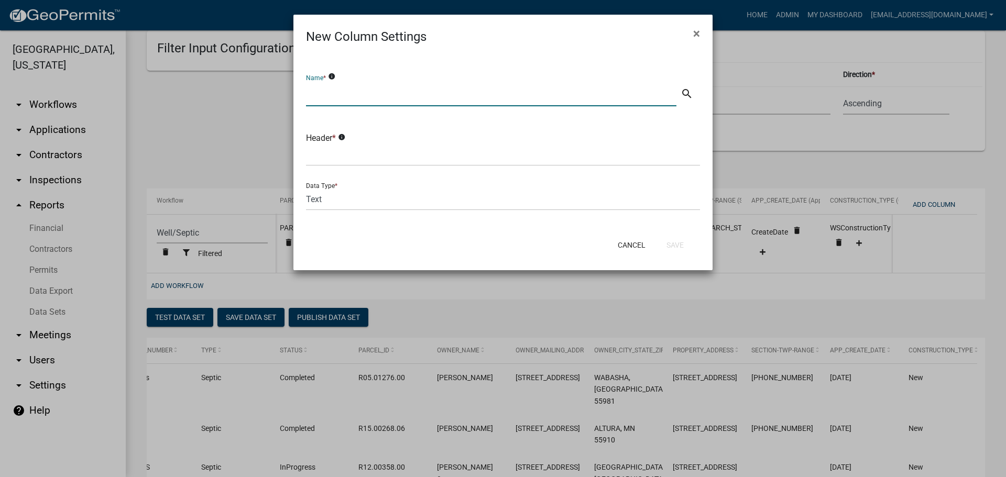
click at [456, 95] on input "text" at bounding box center [491, 95] width 371 height 21
type input "Application Complete Date"
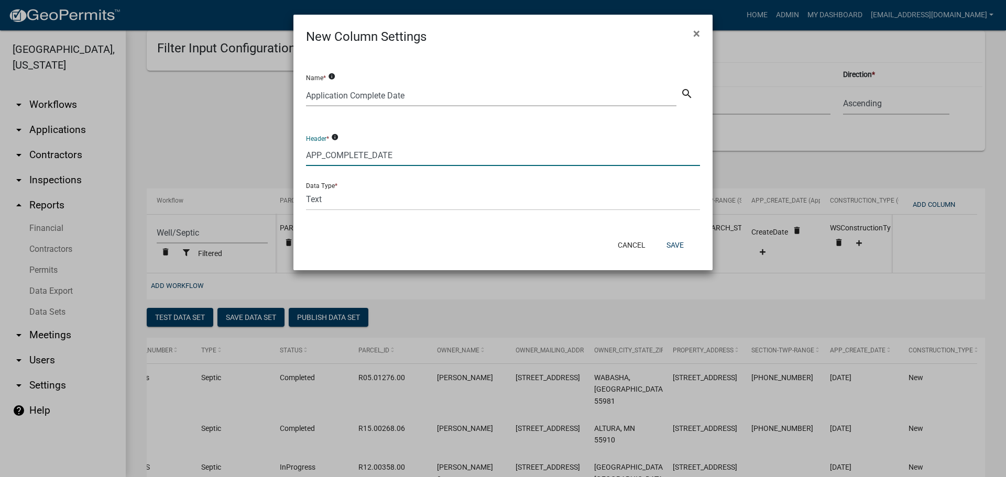
type input "APP_COMPLETE_DATE"
click at [351, 189] on select "Text Date Number with Decimals Number without Decimals" at bounding box center [503, 199] width 394 height 21
select select "2"
click at [306, 189] on select "Text Date Number with Decimals Number without Decimals" at bounding box center [503, 199] width 394 height 21
click at [680, 239] on button "Save" at bounding box center [675, 245] width 34 height 19
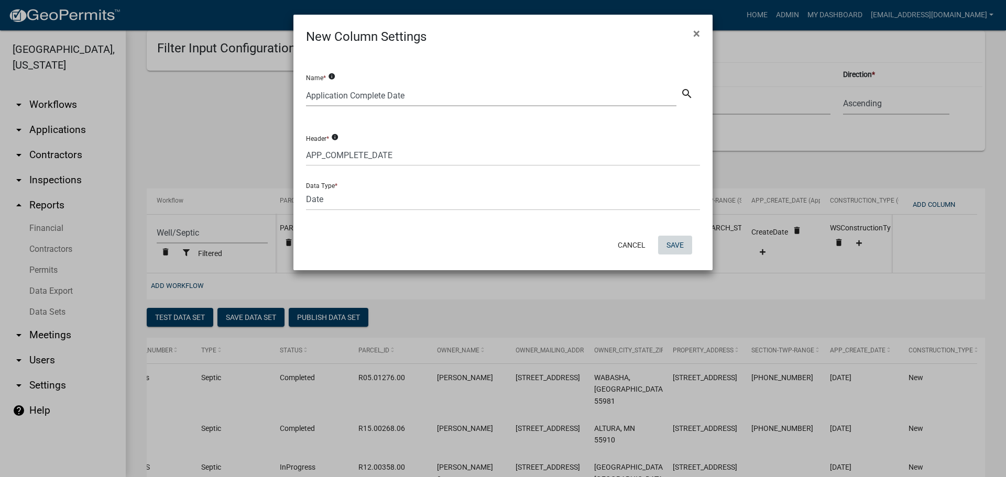
select select "cc9d510e-136e-46dd-a3ee-18f501703e73"
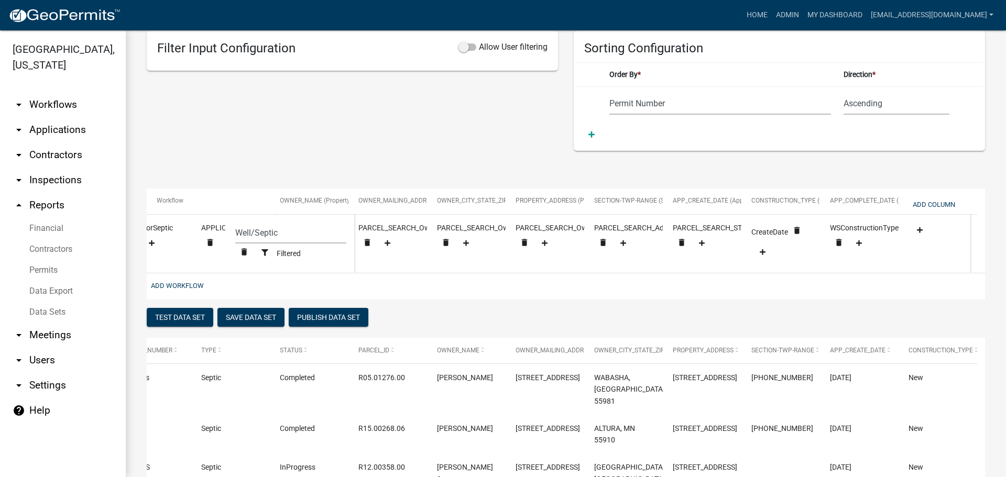
scroll to position [0, 322]
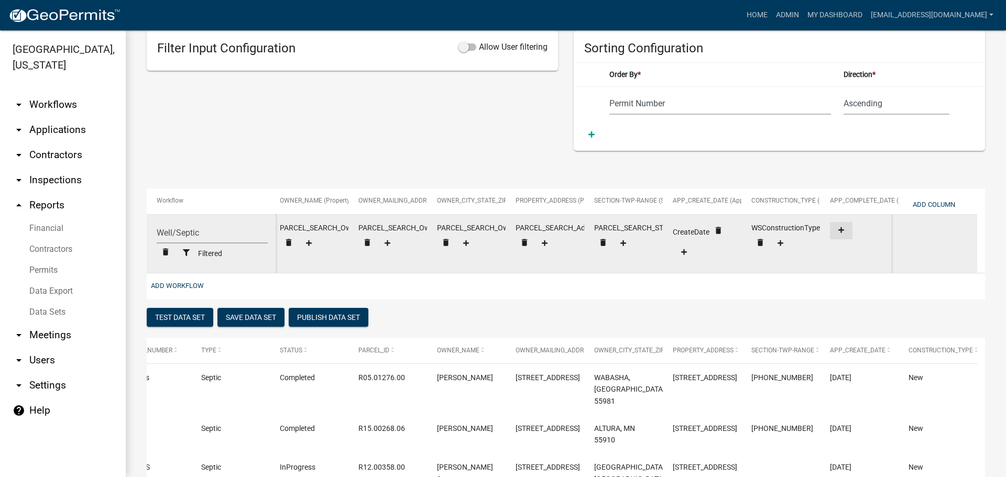
click at [843, 229] on icon at bounding box center [842, 230] width 6 height 7
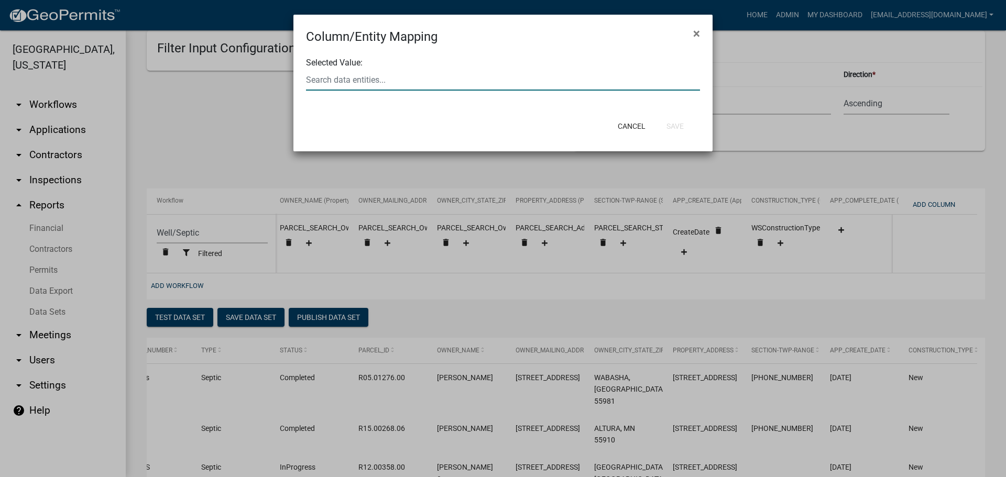
click at [369, 80] on div at bounding box center [503, 79] width 410 height 21
type input "SEPTICAPP"
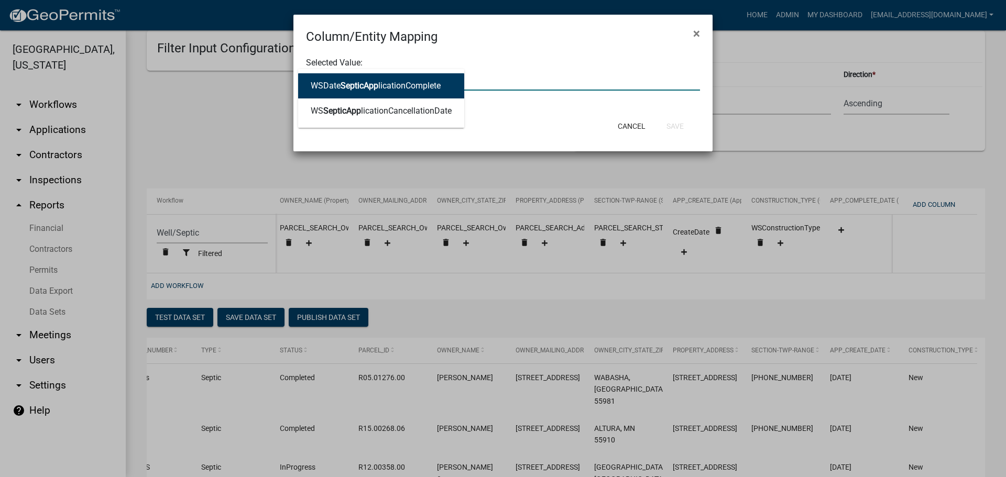
click at [323, 87] on ngb-highlight "WSDate SepticApp licationComplete" at bounding box center [376, 86] width 130 height 8
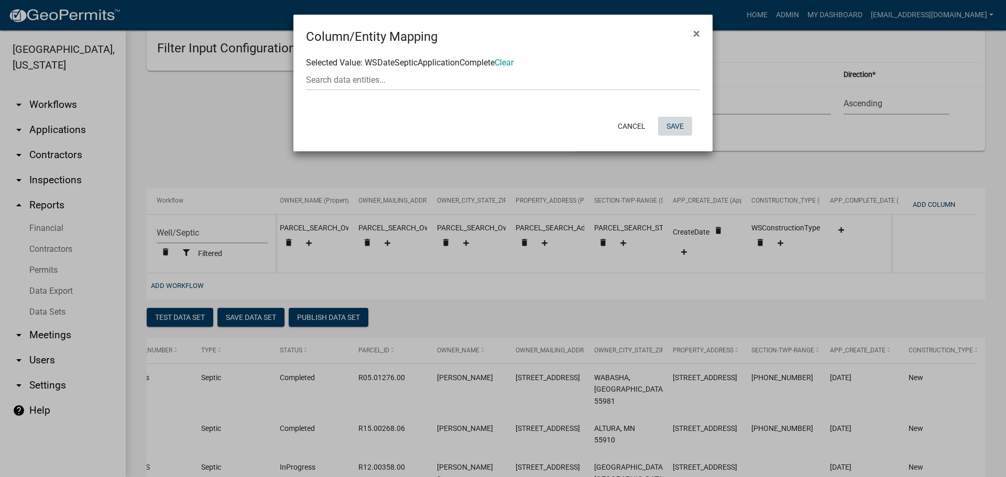
click at [671, 127] on button "Save" at bounding box center [675, 126] width 34 height 19
select select "cc9d510e-136e-46dd-a3ee-18f501703e73"
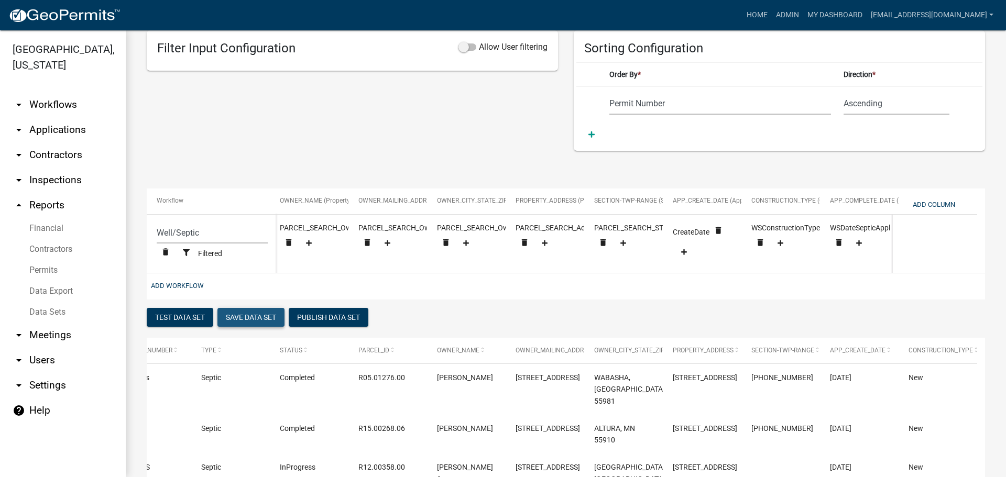
click at [247, 320] on button "Save Data Set" at bounding box center [251, 317] width 67 height 19
select select "Permit Number"
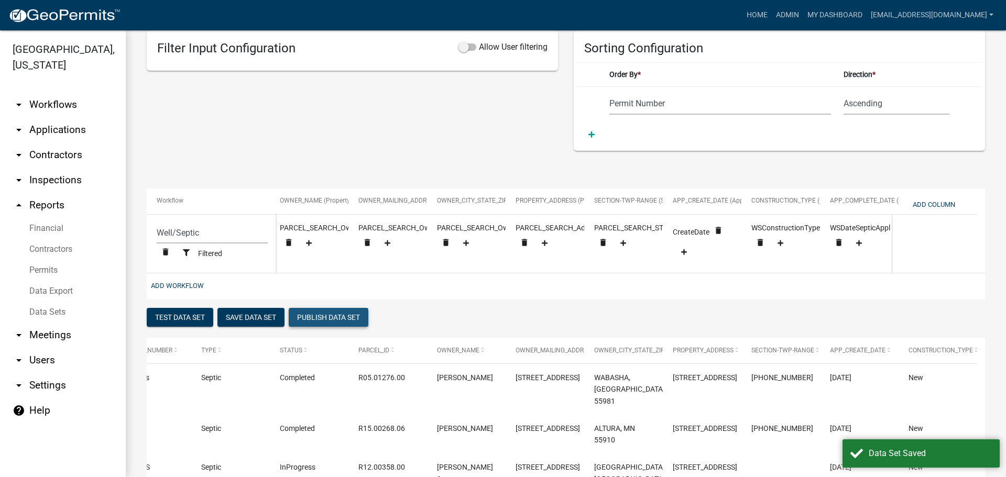
click at [336, 319] on button "Publish Data Set" at bounding box center [329, 317] width 80 height 19
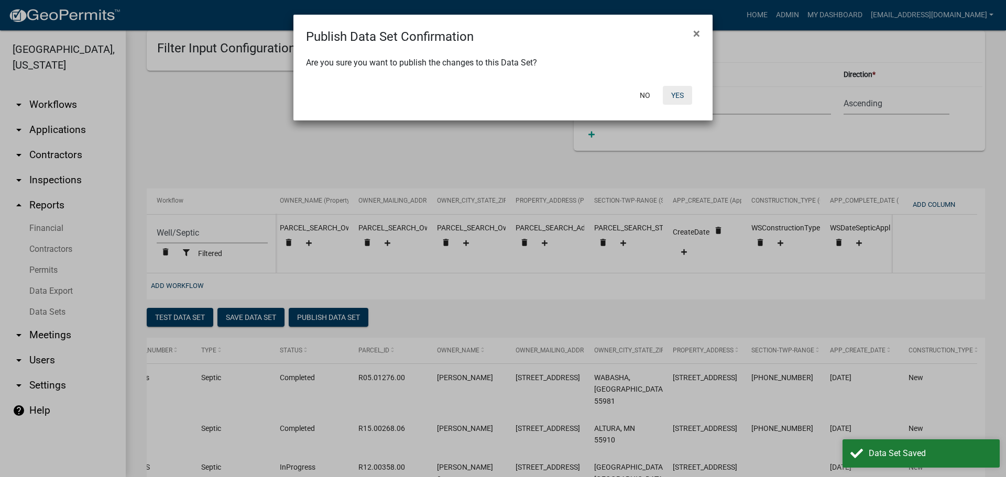
click at [680, 94] on button "Yes" at bounding box center [677, 95] width 29 height 19
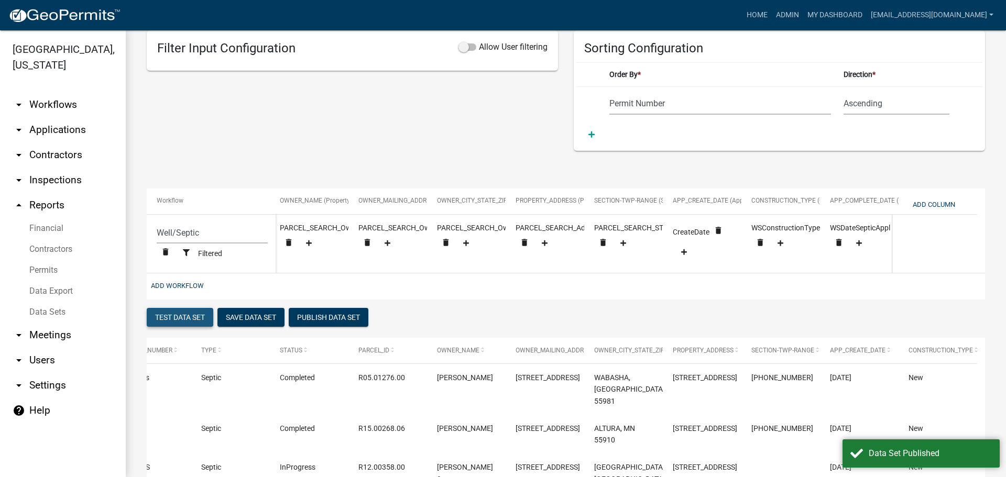
click at [178, 324] on button "Test Data Set" at bounding box center [180, 317] width 67 height 19
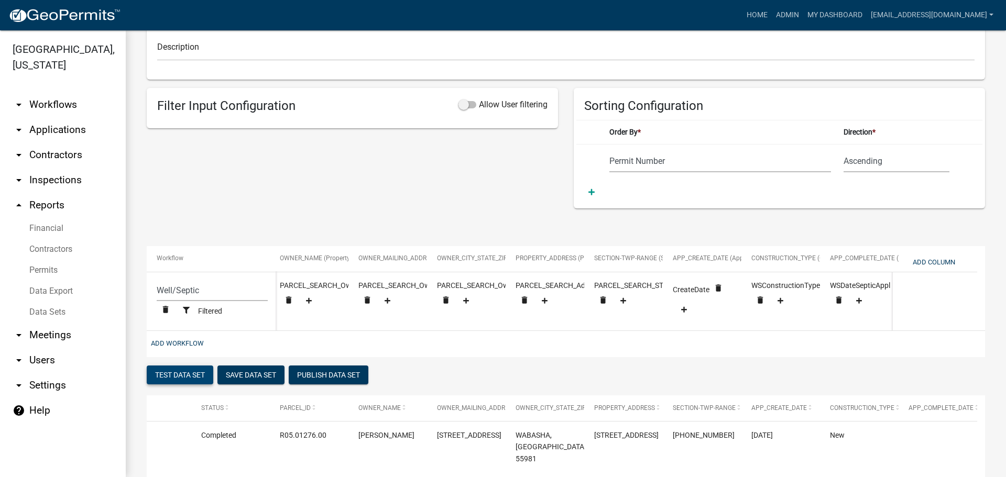
scroll to position [91, 0]
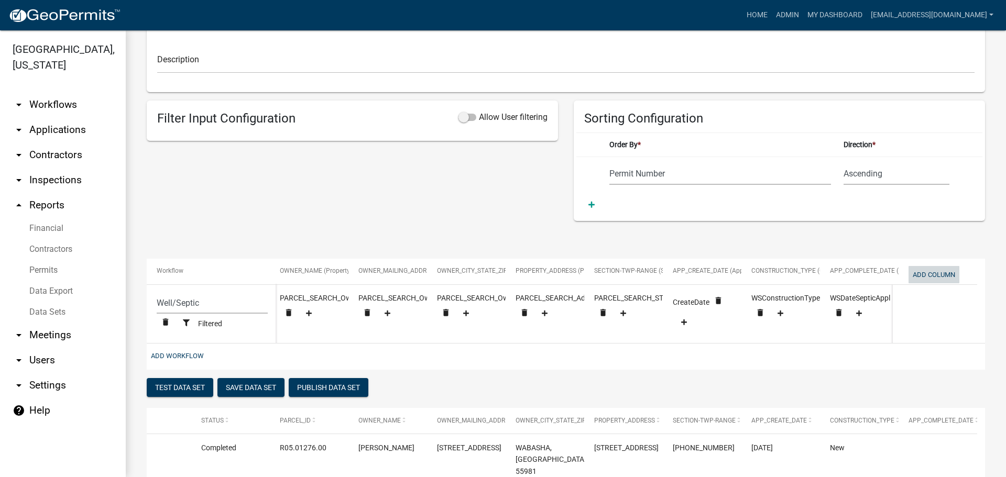
click at [931, 275] on button "Add Column" at bounding box center [934, 274] width 51 height 17
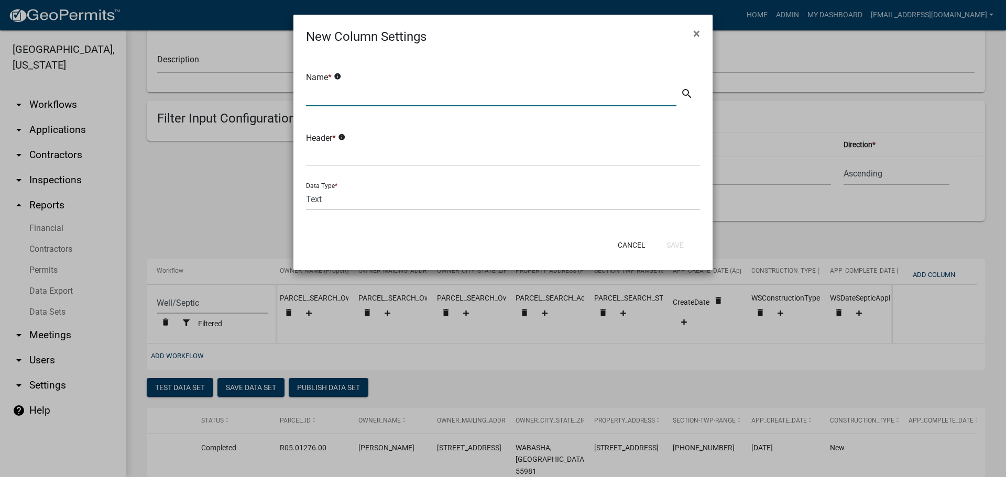
click at [364, 96] on input "text" at bounding box center [491, 95] width 371 height 21
type input "Direct Inspection Date"
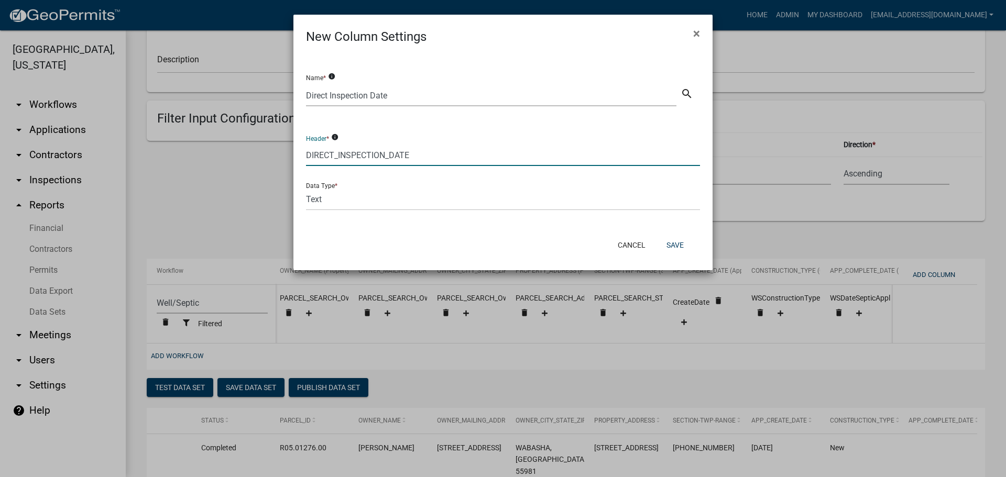
type input "DIRECT_INSPECTION_DATE"
click at [387, 199] on select "Text Date Number with Decimals Number without Decimals" at bounding box center [503, 199] width 394 height 21
select select "2"
click at [306, 189] on select "Text Date Number with Decimals Number without Decimals" at bounding box center [503, 199] width 394 height 21
click at [674, 242] on button "Save" at bounding box center [675, 245] width 34 height 19
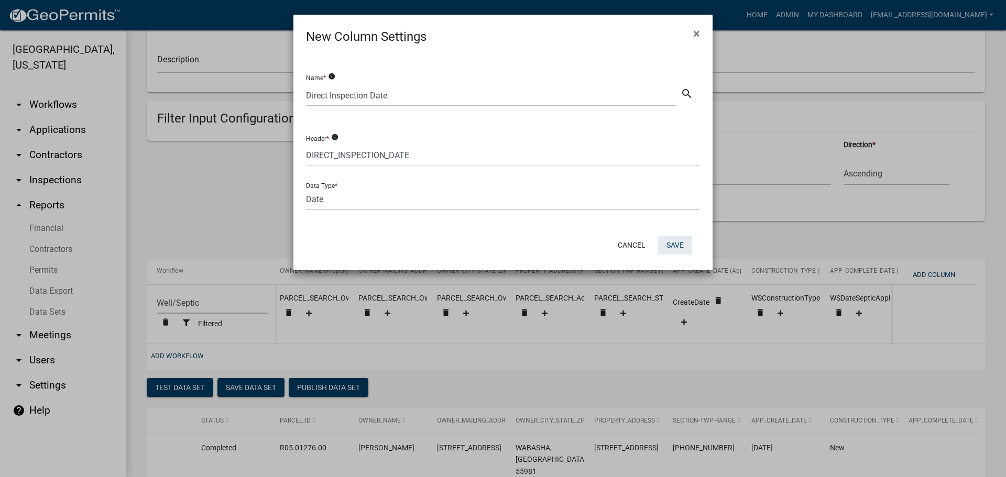
select select "cc9d510e-136e-46dd-a3ee-18f501703e73"
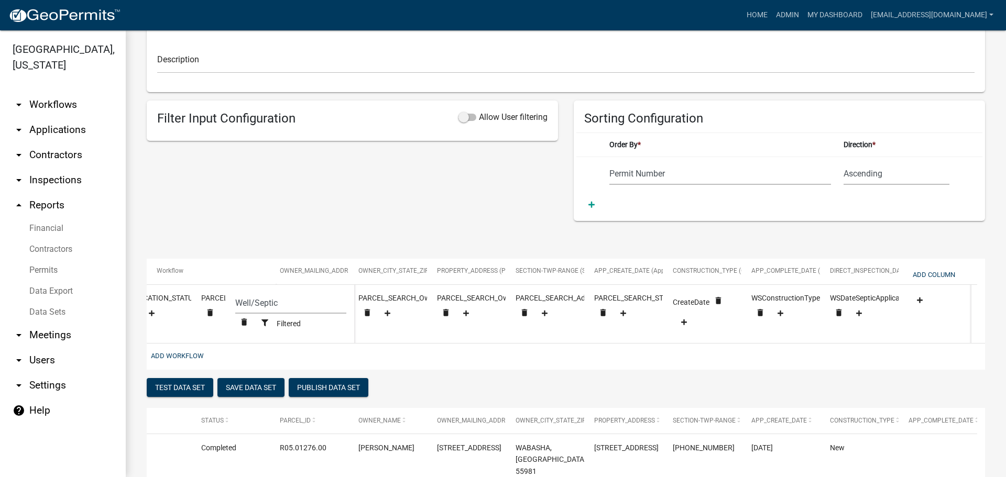
scroll to position [0, 401]
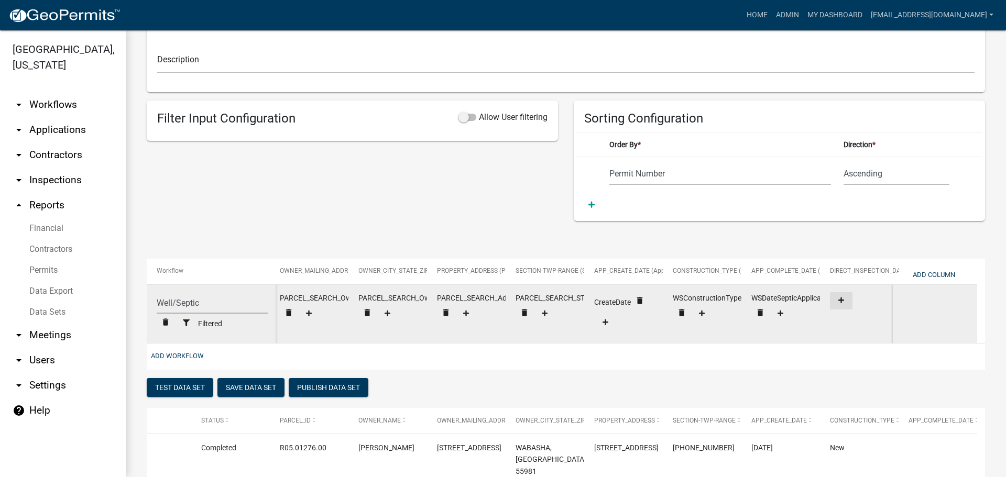
click at [843, 300] on icon at bounding box center [842, 300] width 6 height 7
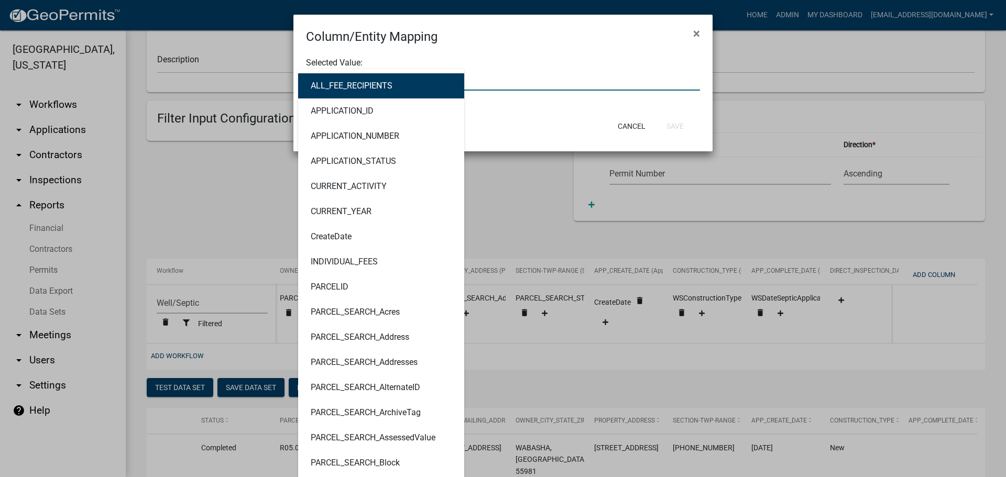
click at [415, 75] on div "ALL_FEE_RECIPIENTS APPLICATION_ID APPLICATION_NUMBER APPLICATION_STATUS CURRENT…" at bounding box center [503, 79] width 410 height 21
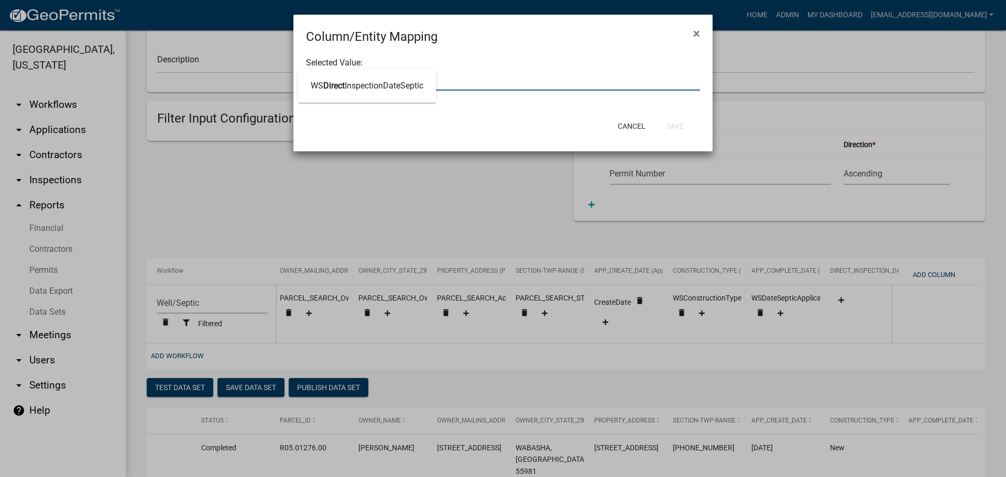
type input "DIRECTIN"
click at [396, 89] on ngb-highlight "WS DirectIn spectionDateSeptic" at bounding box center [367, 86] width 113 height 8
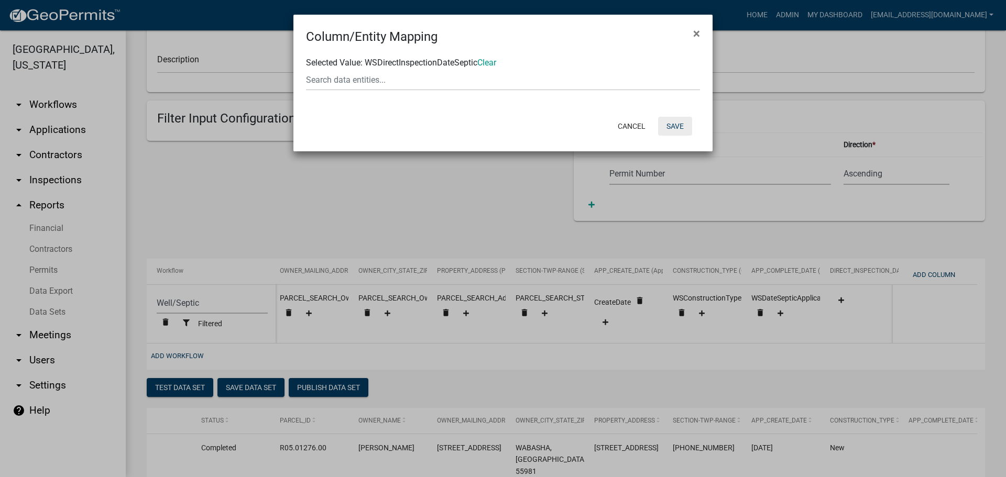
click at [671, 122] on button "Save" at bounding box center [675, 126] width 34 height 19
select select "cc9d510e-136e-46dd-a3ee-18f501703e73"
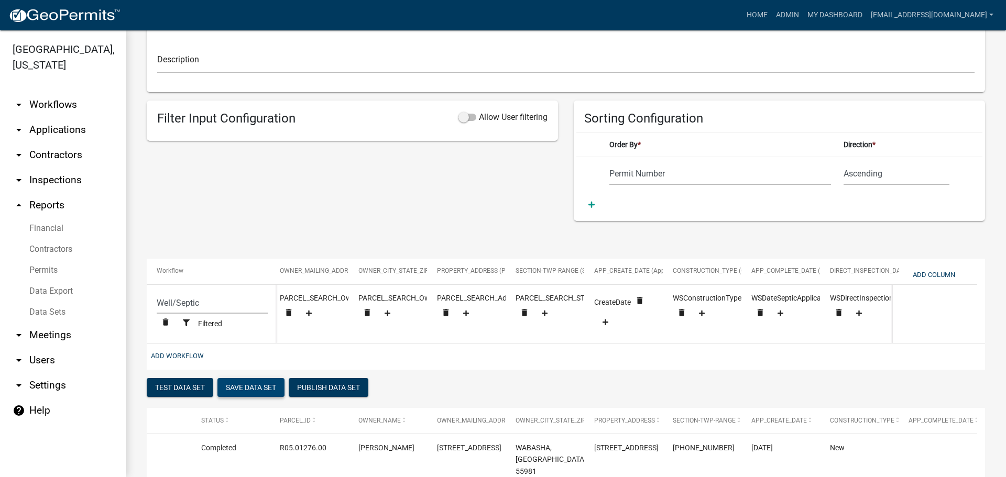
click at [266, 395] on button "Save Data Set" at bounding box center [251, 387] width 67 height 19
select select "Permit Number"
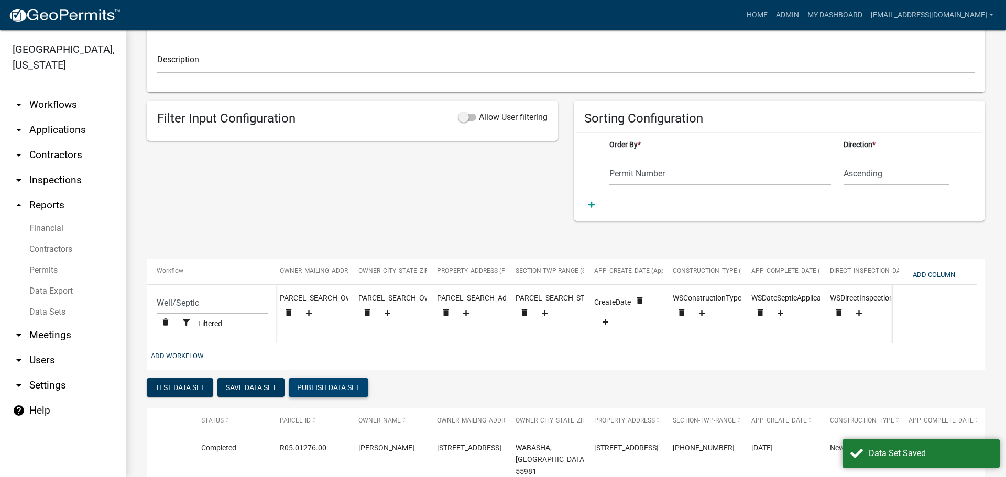
click at [318, 393] on button "Publish Data Set" at bounding box center [329, 387] width 80 height 19
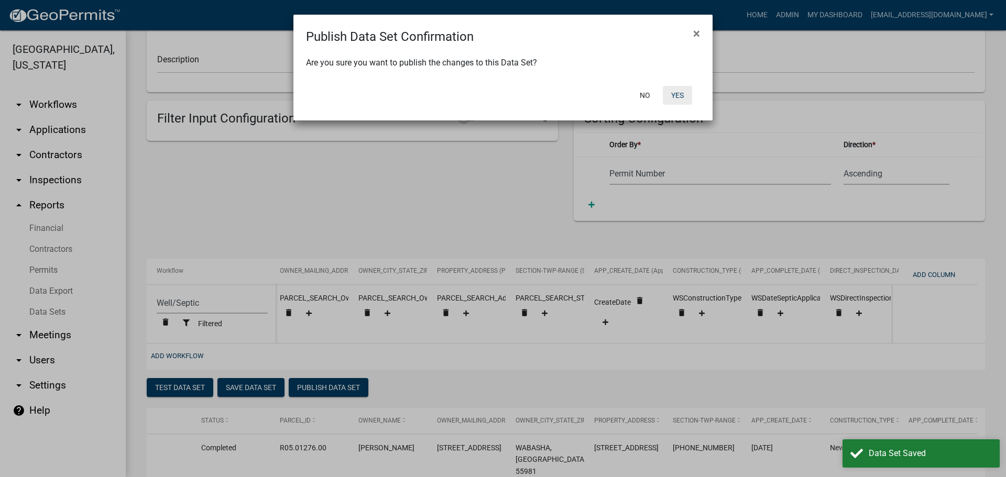
click at [676, 93] on button "Yes" at bounding box center [677, 95] width 29 height 19
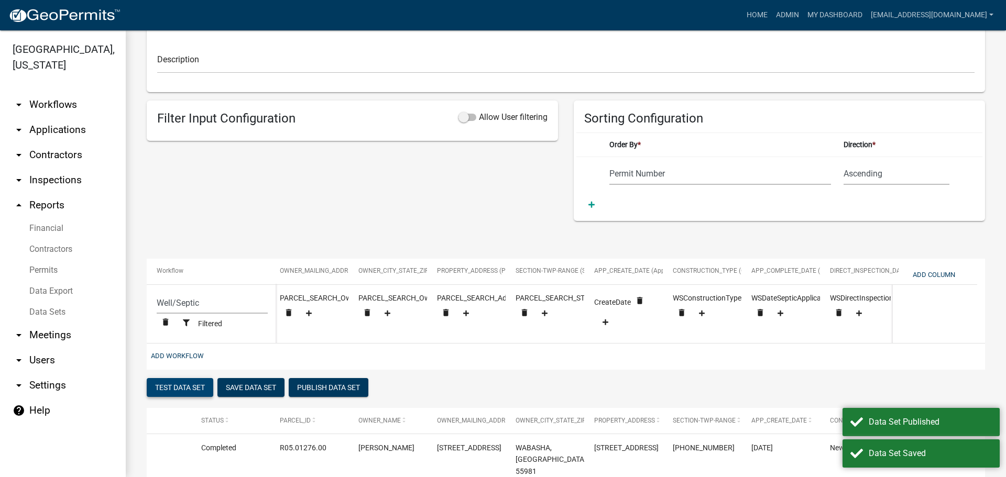
click at [172, 394] on button "Test Data Set" at bounding box center [180, 387] width 67 height 19
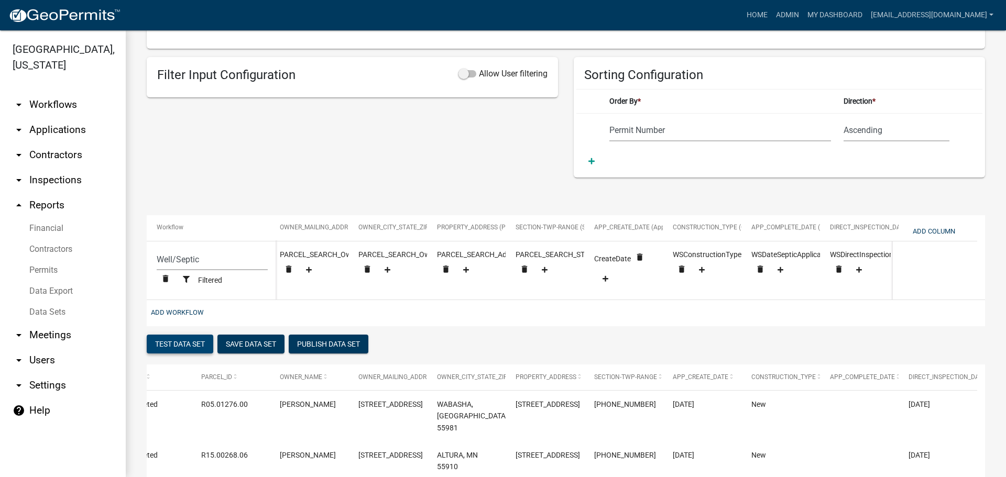
scroll to position [177, 0]
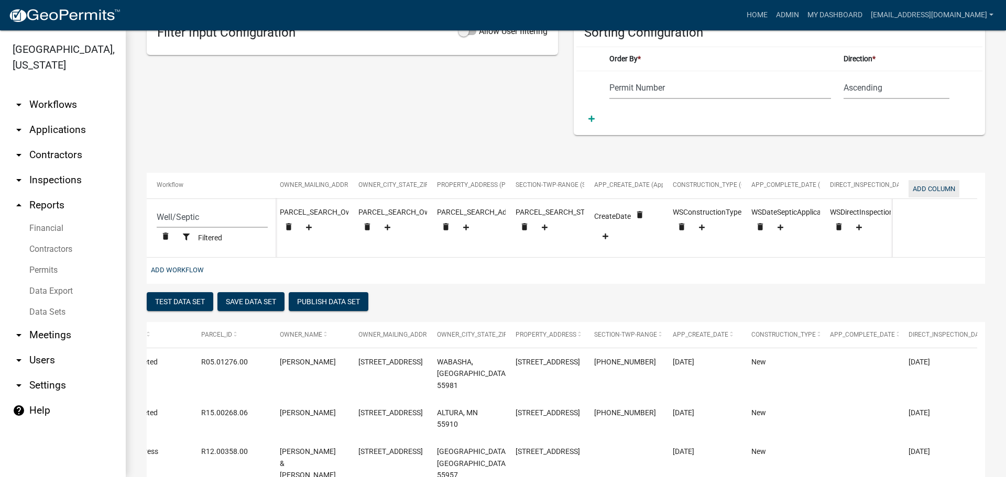
click at [925, 187] on button "Add Column" at bounding box center [934, 188] width 51 height 17
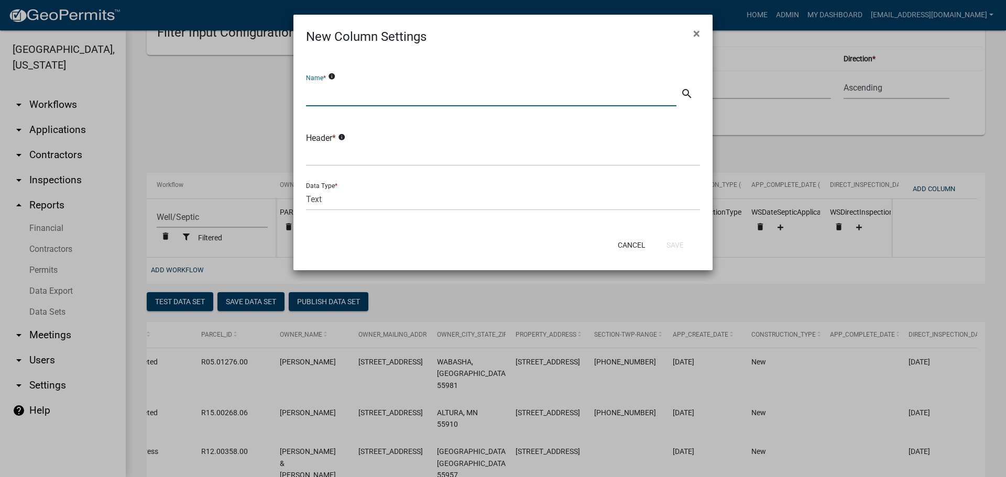
click at [425, 90] on input "text" at bounding box center [491, 95] width 371 height 21
type input "E"
type input "ExistingTank"
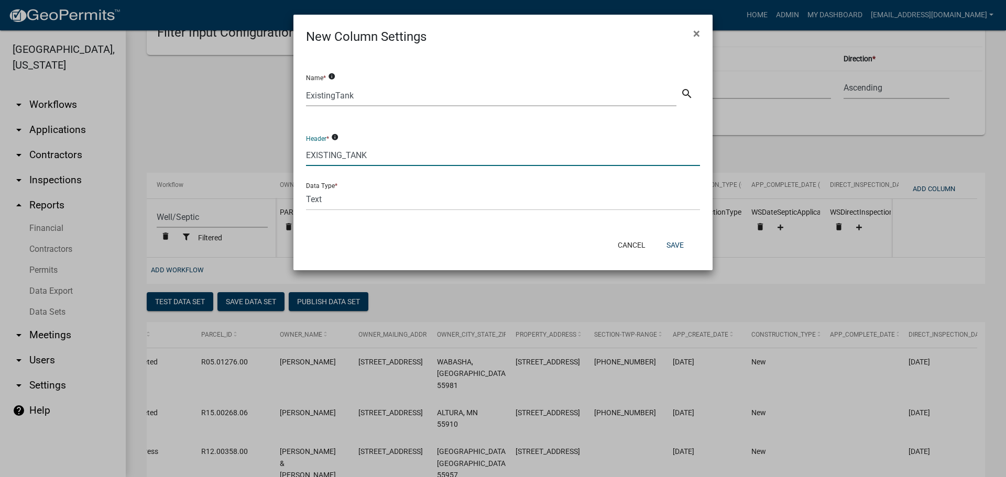
type input "EXISTING_TANK"
click at [436, 63] on div "Name * info ExistingTank search" at bounding box center [503, 83] width 394 height 52
click at [679, 244] on button "Save" at bounding box center [675, 245] width 34 height 19
select select "cc9d510e-136e-46dd-a3ee-18f501703e73"
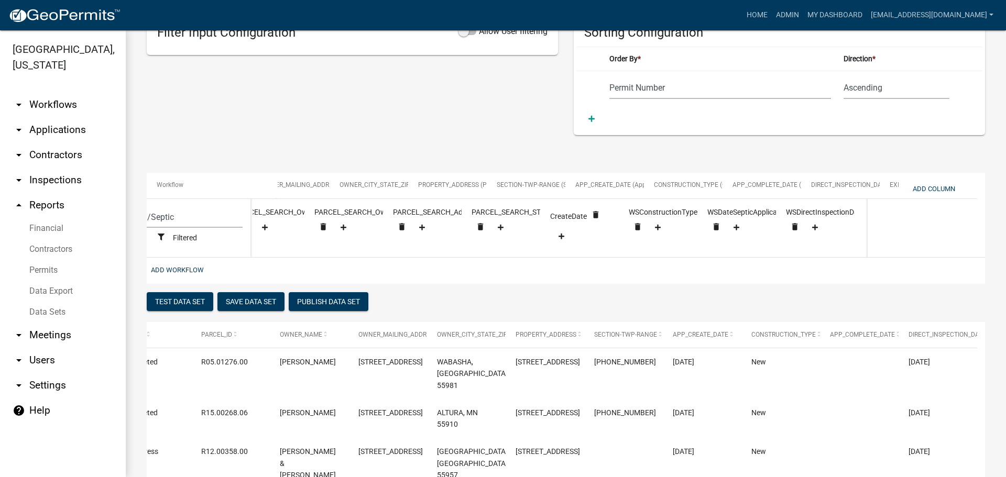
scroll to position [0, 480]
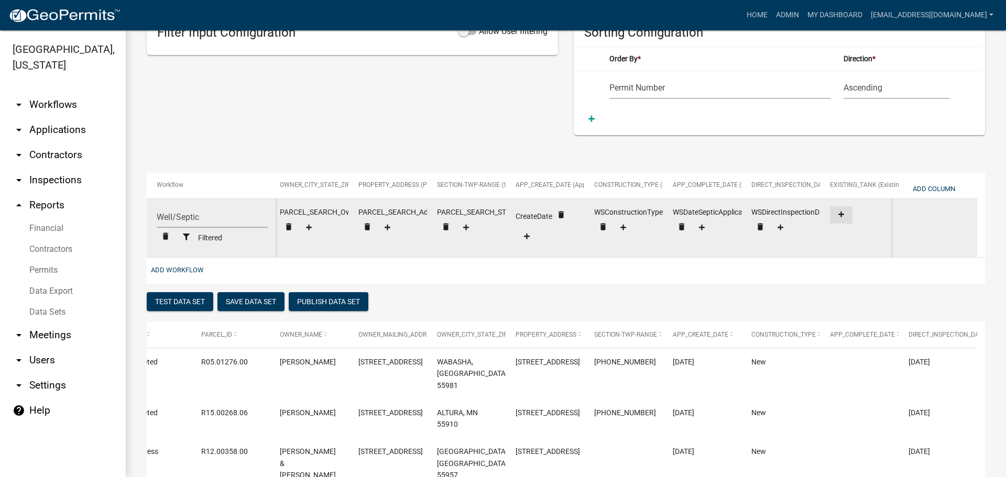
click at [841, 215] on icon at bounding box center [842, 215] width 6 height 6
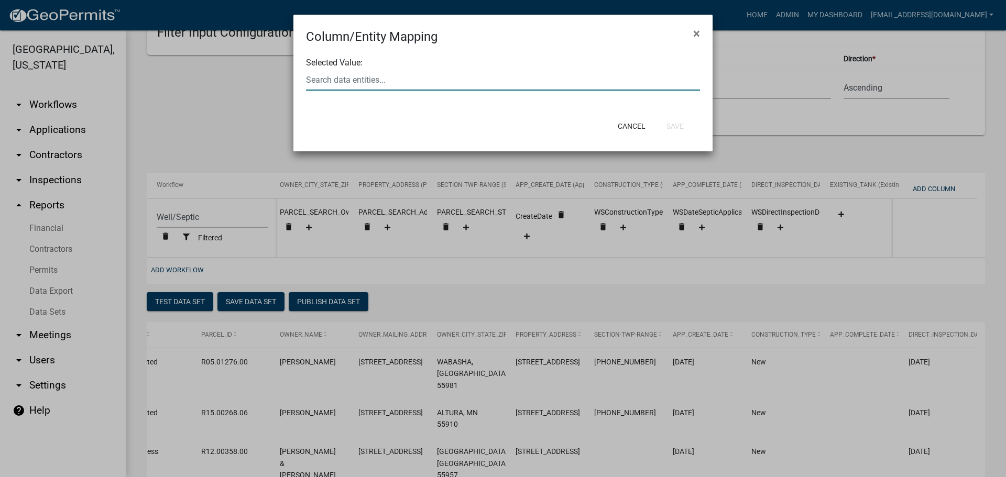
click at [349, 76] on div at bounding box center [503, 79] width 410 height 21
type input "exisi"
click at [348, 82] on ngb-highlight "WS Exisi tingTankSeptic" at bounding box center [353, 86] width 85 height 8
click at [674, 125] on button "Save" at bounding box center [675, 126] width 34 height 19
select select "cc9d510e-136e-46dd-a3ee-18f501703e73"
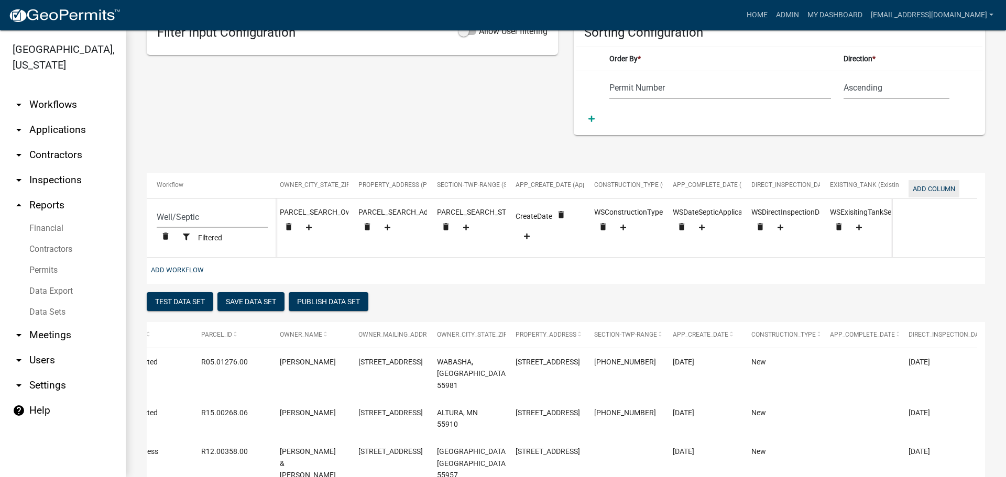
click at [928, 187] on button "Add Column" at bounding box center [934, 188] width 51 height 17
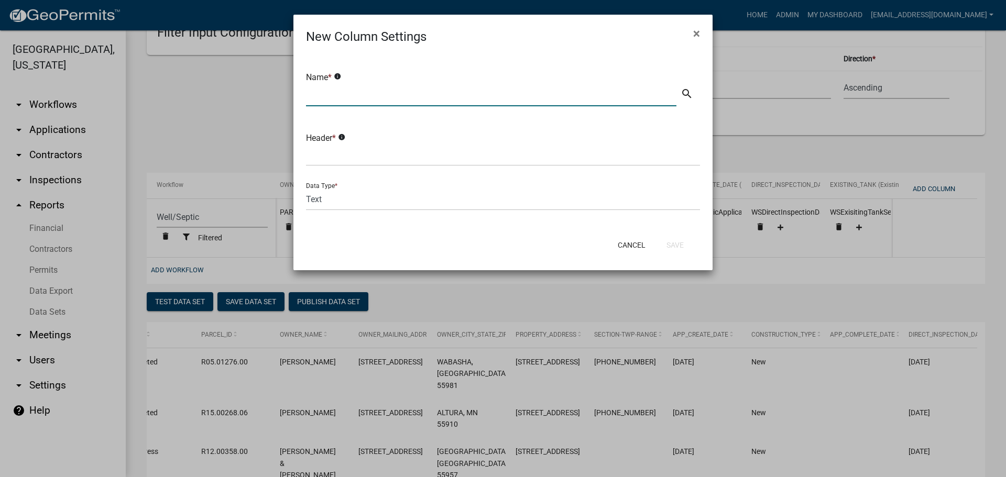
click at [334, 97] on input "text" at bounding box center [491, 95] width 371 height 21
type input "Installation Date"
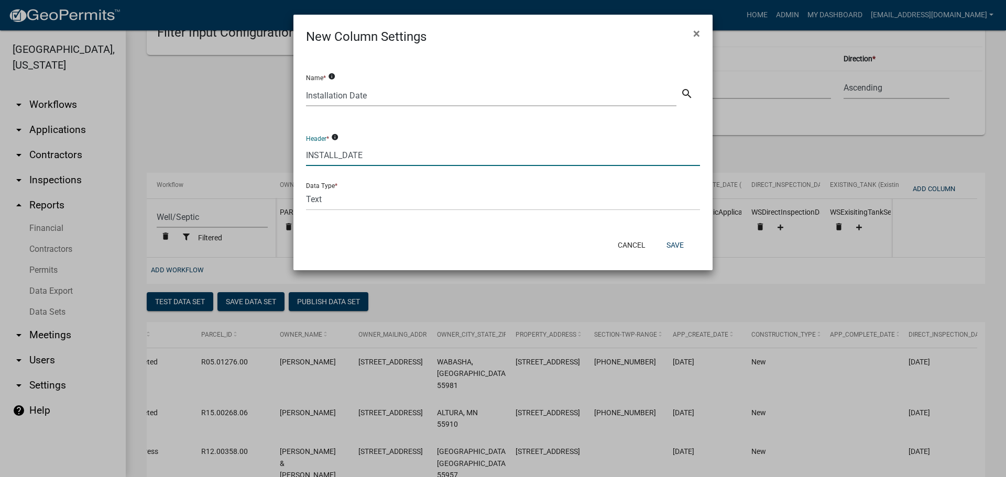
type input "INSTALL_DATE"
click at [321, 203] on select "Text Date Number with Decimals Number without Decimals" at bounding box center [503, 199] width 394 height 21
select select "2"
click at [306, 189] on select "Text Date Number with Decimals Number without Decimals" at bounding box center [503, 199] width 394 height 21
click at [679, 244] on button "Save" at bounding box center [675, 245] width 34 height 19
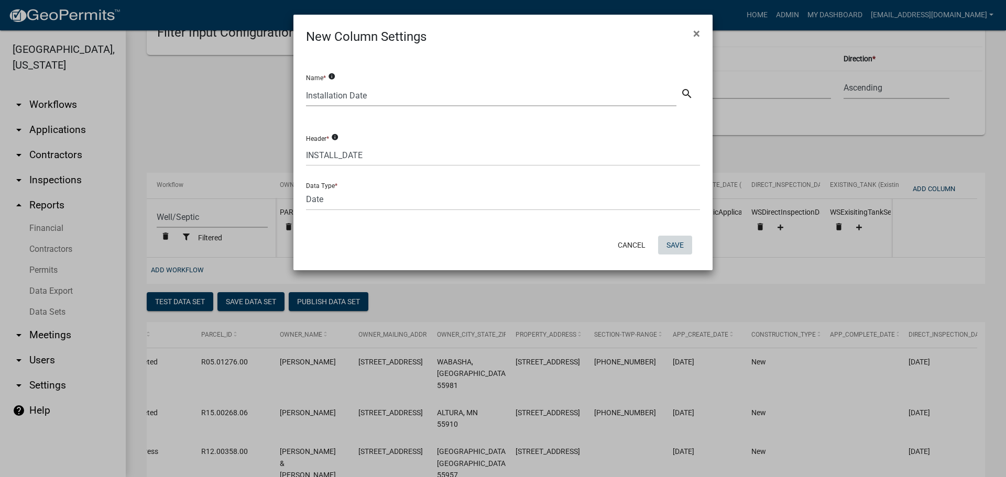
select select "cc9d510e-136e-46dd-a3ee-18f501703e73"
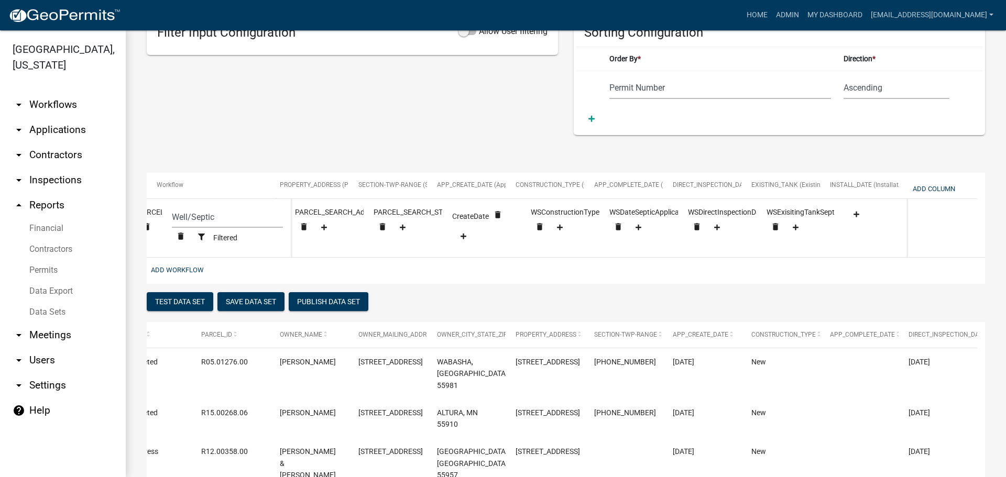
scroll to position [0, 558]
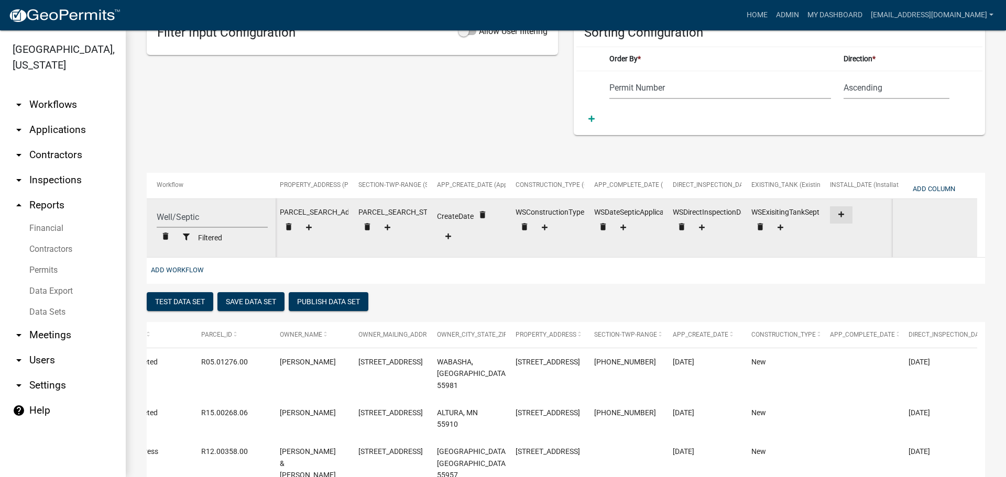
click at [841, 214] on icon at bounding box center [842, 215] width 6 height 6
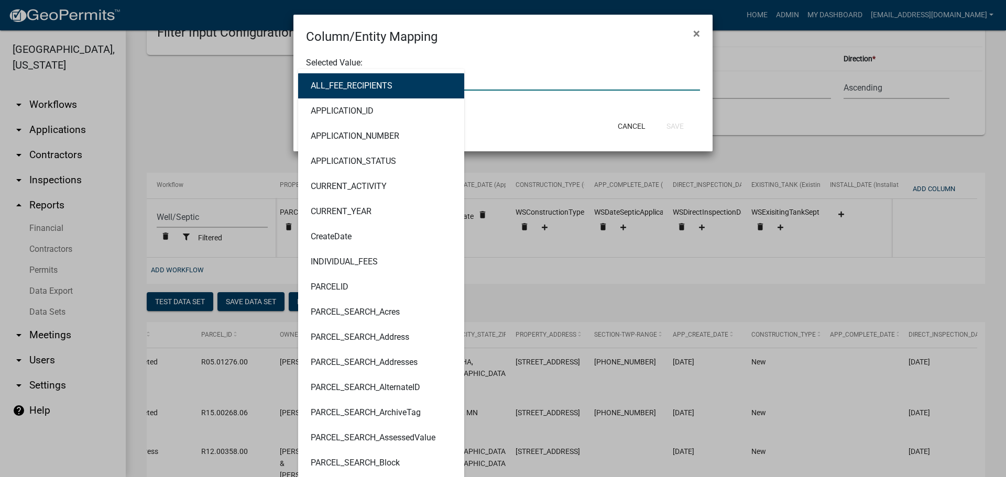
click at [403, 79] on div "ALL_FEE_RECIPIENTS APPLICATION_ID APPLICATION_NUMBER APPLICATION_STATUS CURRENT…" at bounding box center [503, 79] width 410 height 21
type input "INSTAL"
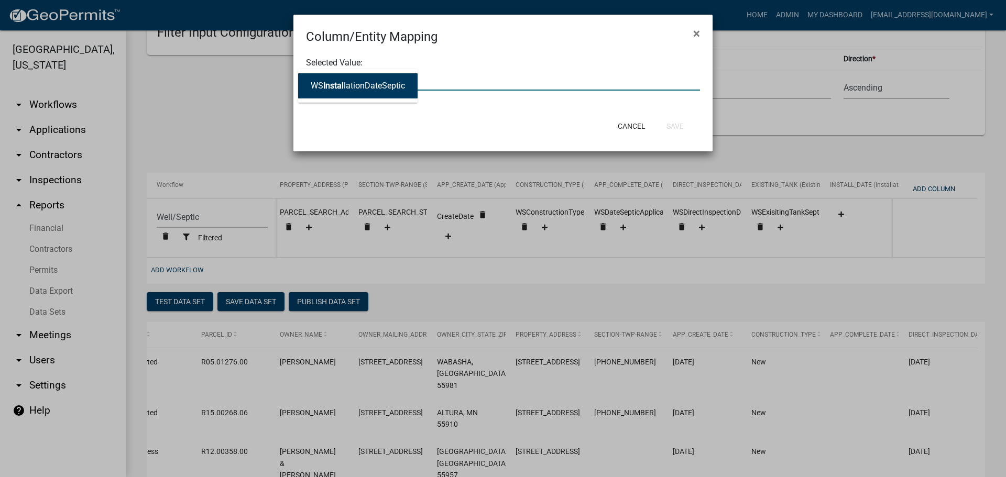
click at [365, 91] on button "WS Instal lationDateSeptic" at bounding box center [358, 85] width 120 height 25
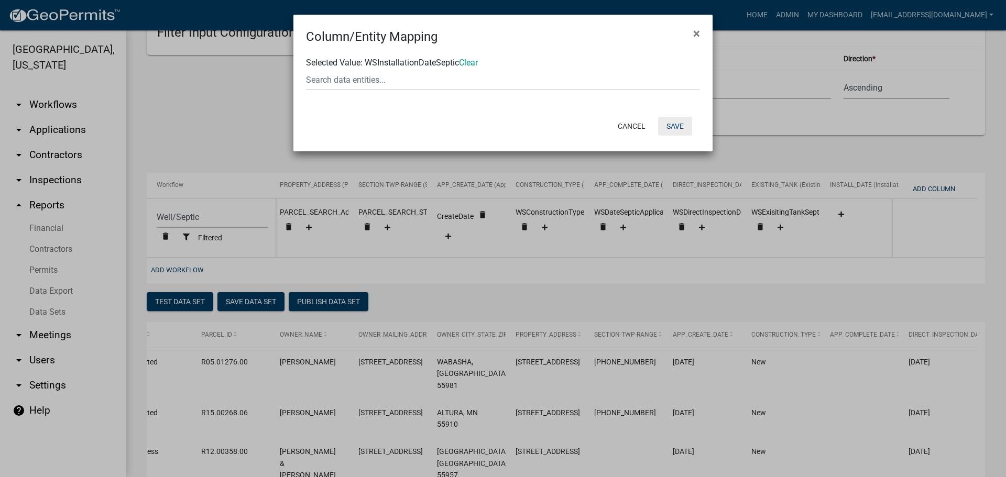
click at [675, 126] on button "Save" at bounding box center [675, 126] width 34 height 19
select select "cc9d510e-136e-46dd-a3ee-18f501703e73"
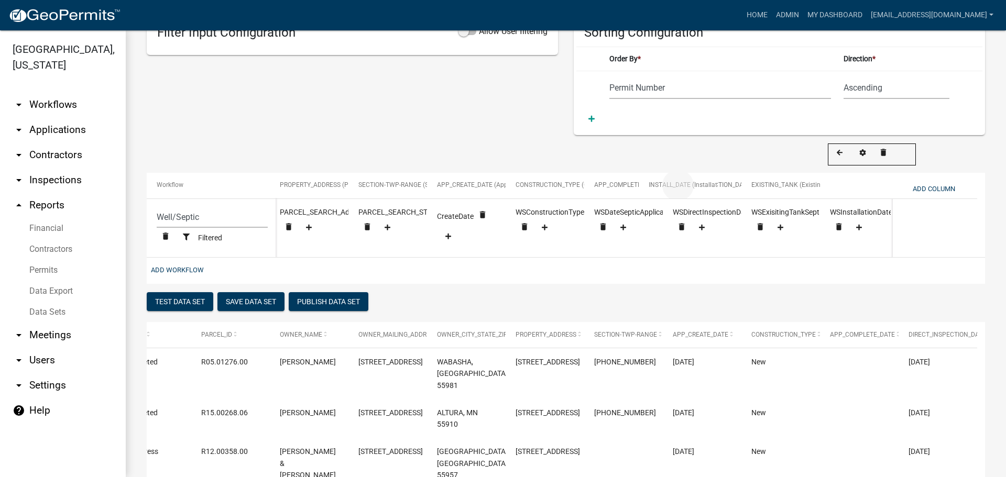
drag, startPoint x: 862, startPoint y: 185, endPoint x: 681, endPoint y: 192, distance: 181.5
select select "cc9d510e-136e-46dd-a3ee-18f501703e73"
click at [255, 308] on button "Save Data Set" at bounding box center [251, 301] width 67 height 19
select select "Permit Number"
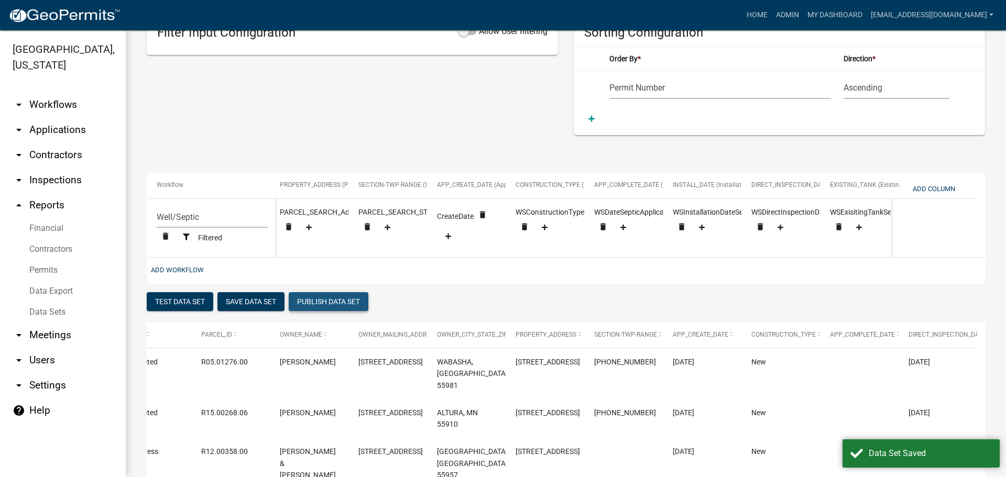
click at [329, 306] on button "Publish Data Set" at bounding box center [329, 301] width 80 height 19
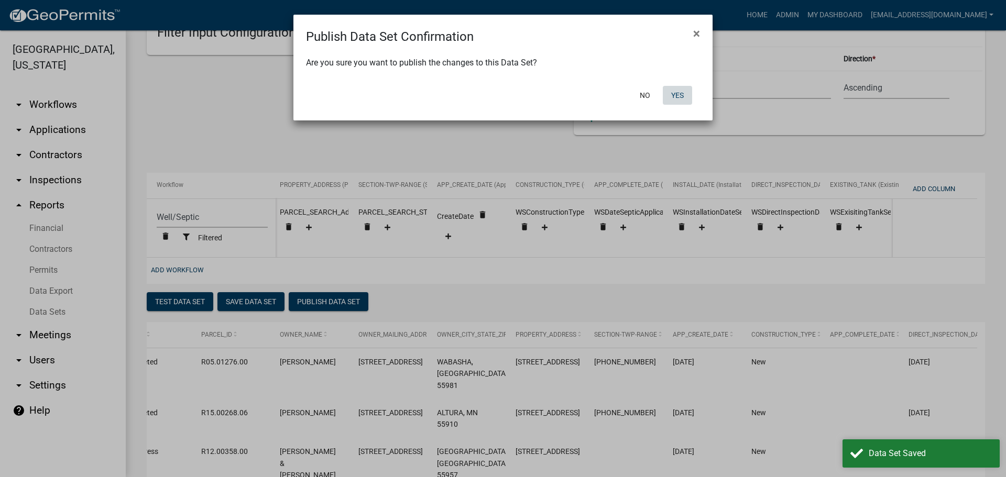
click at [676, 94] on button "Yes" at bounding box center [677, 95] width 29 height 19
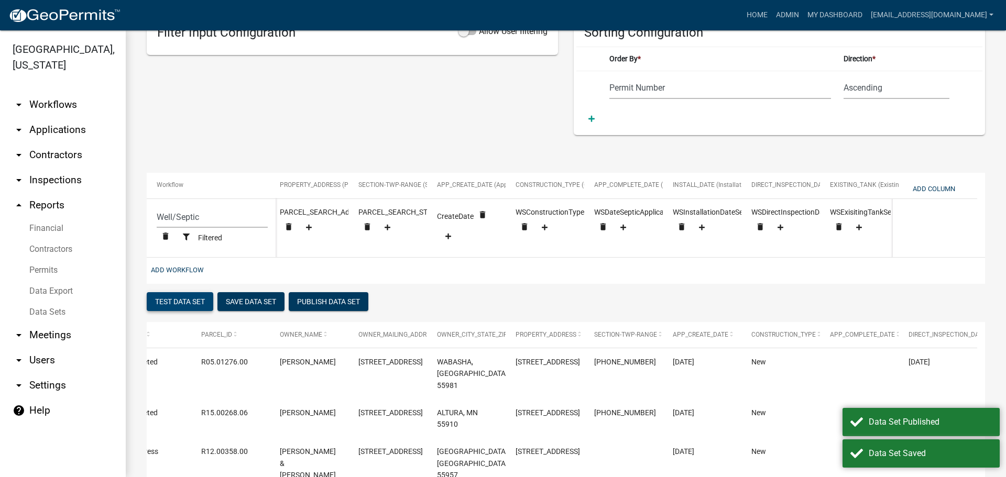
click at [180, 310] on button "Test Data Set" at bounding box center [180, 301] width 67 height 19
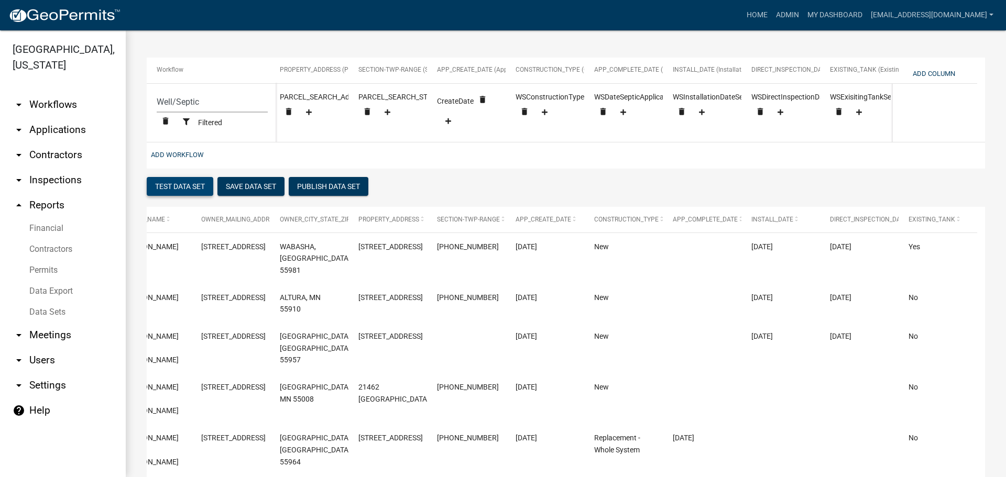
scroll to position [147, 0]
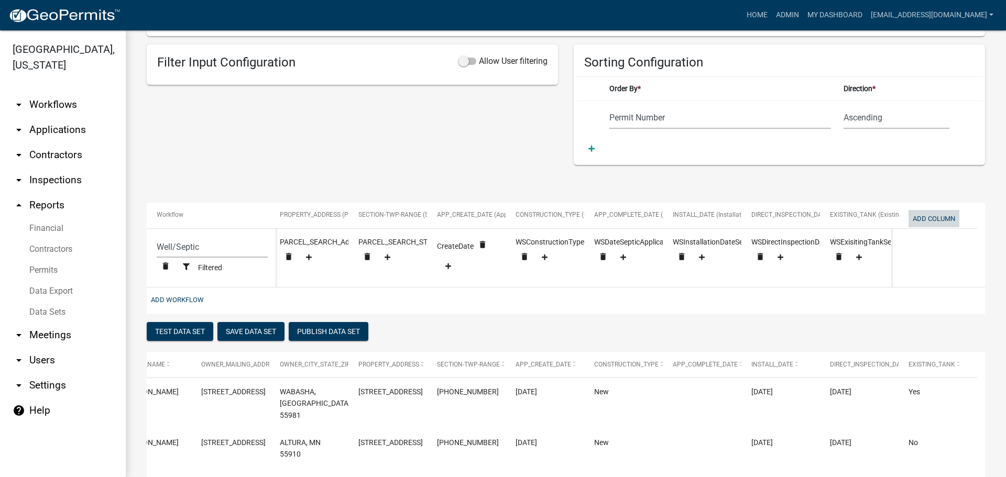
click at [920, 220] on button "Add Column" at bounding box center [934, 218] width 51 height 17
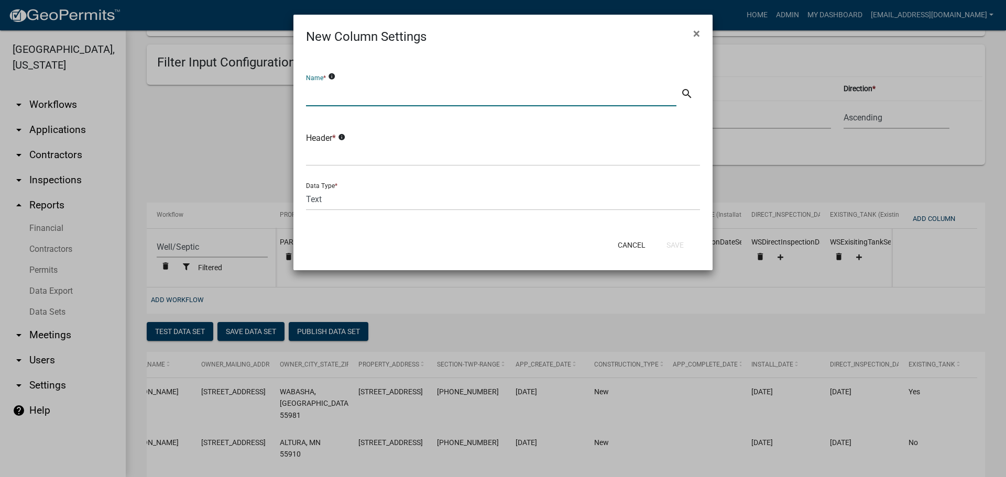
click at [389, 99] on input "text" at bounding box center [491, 95] width 371 height 21
type input "Number of Tanks"
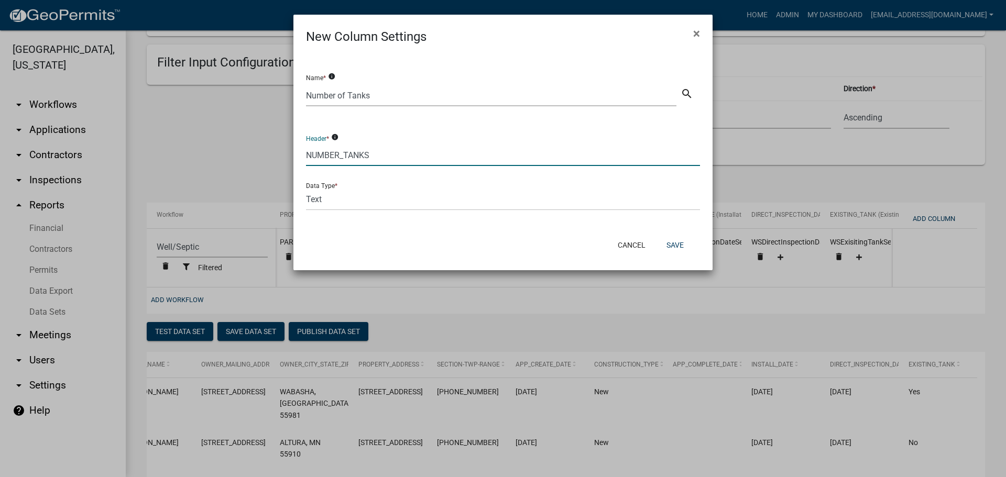
type input "NUMBER_TANKS"
click at [330, 201] on select "Text Date Number with Decimals Number without Decimals" at bounding box center [503, 199] width 394 height 21
select select "4"
click at [306, 189] on select "Text Date Number with Decimals Number without Decimals" at bounding box center [503, 199] width 394 height 21
click at [677, 245] on button "Save" at bounding box center [675, 245] width 34 height 19
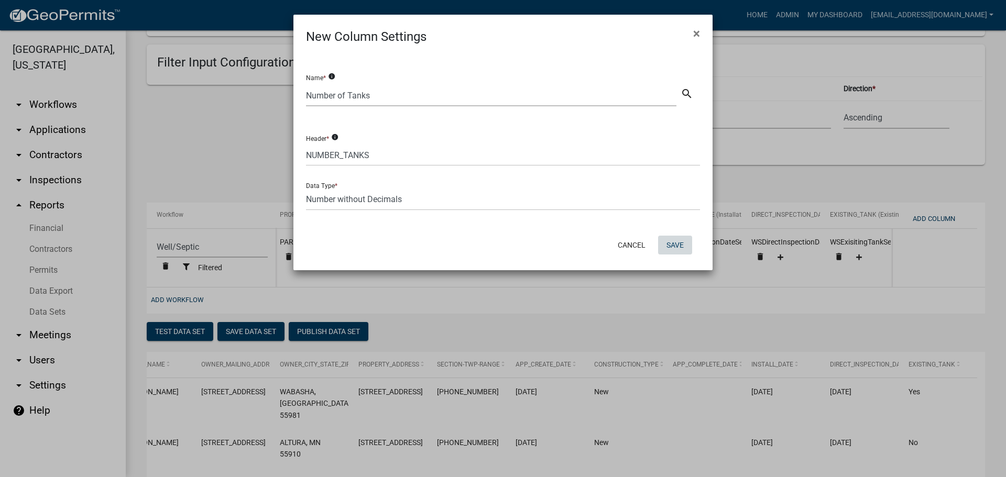
select select "cc9d510e-136e-46dd-a3ee-18f501703e73"
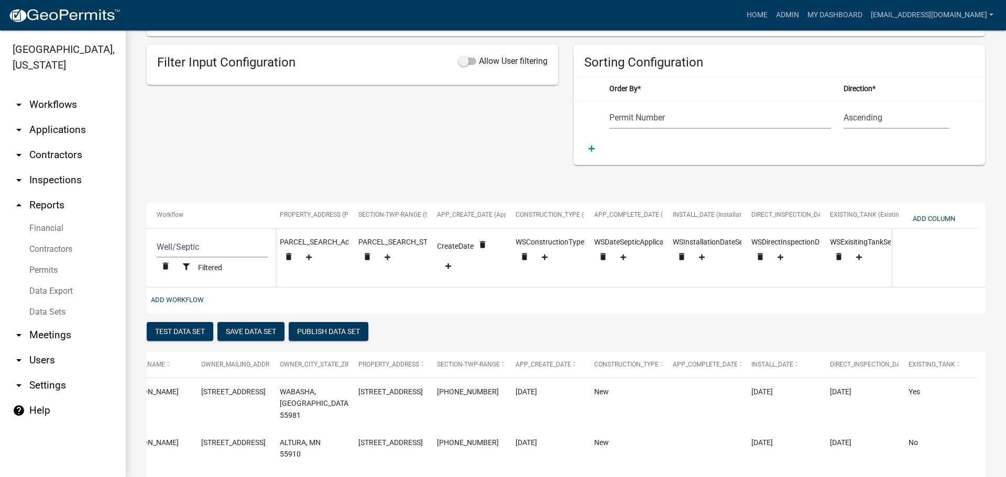
scroll to position [0, 637]
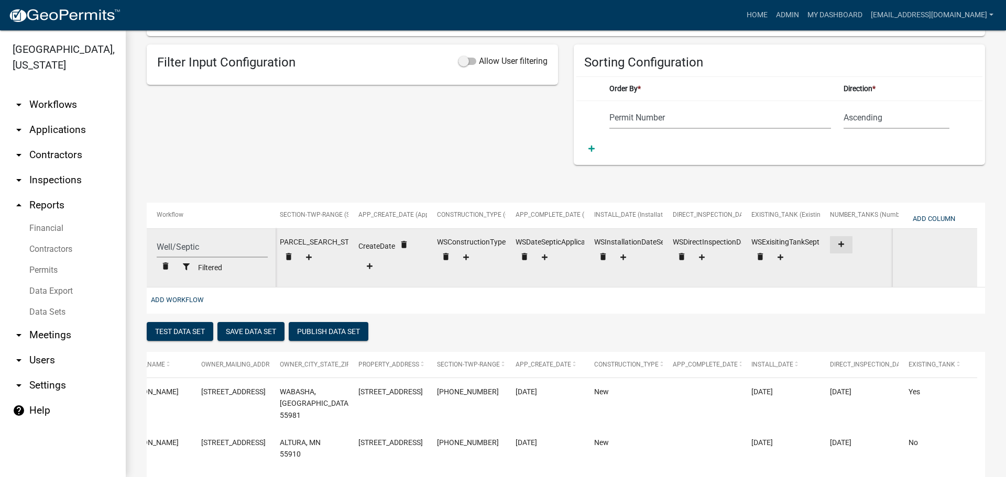
click at [842, 245] on icon at bounding box center [842, 245] width 6 height 6
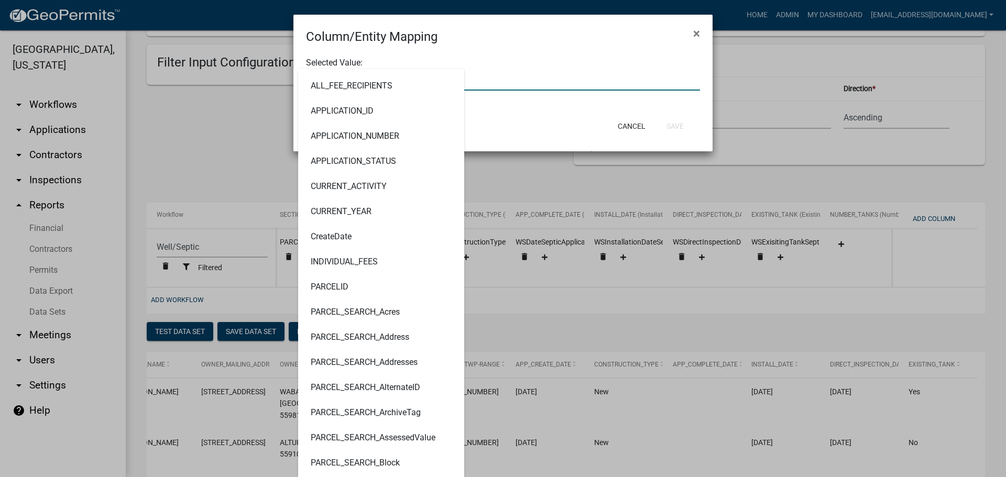
click at [464, 86] on input "text" at bounding box center [503, 79] width 394 height 21
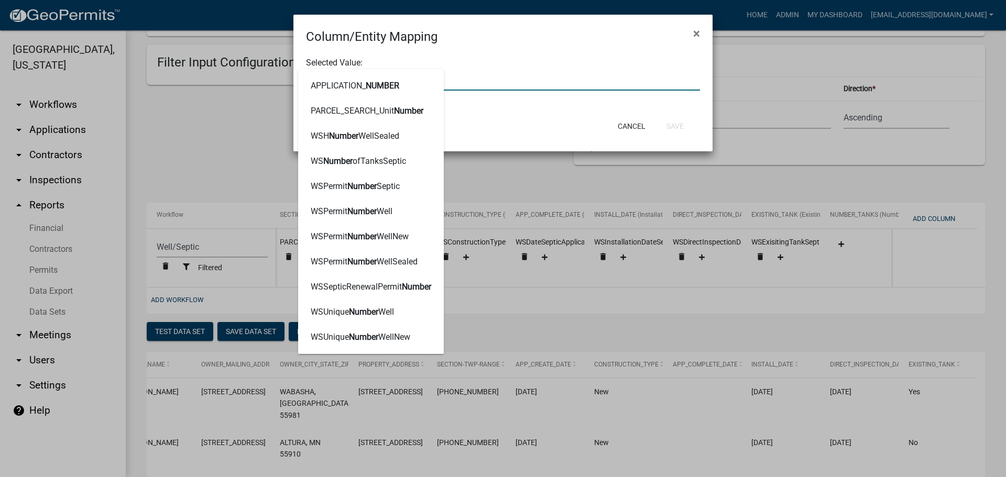
type input "NUMBEROF"
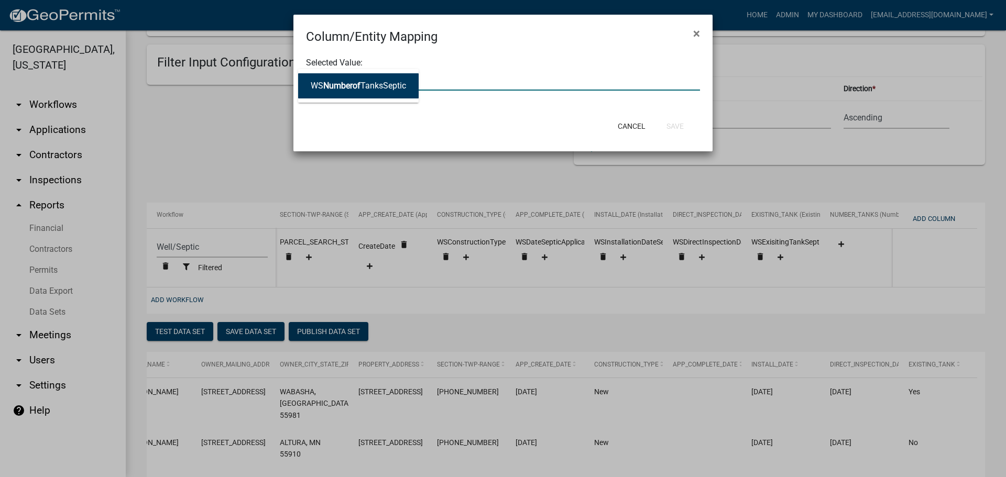
click at [379, 84] on ngb-highlight "WS Numberof TanksSeptic" at bounding box center [358, 86] width 95 height 8
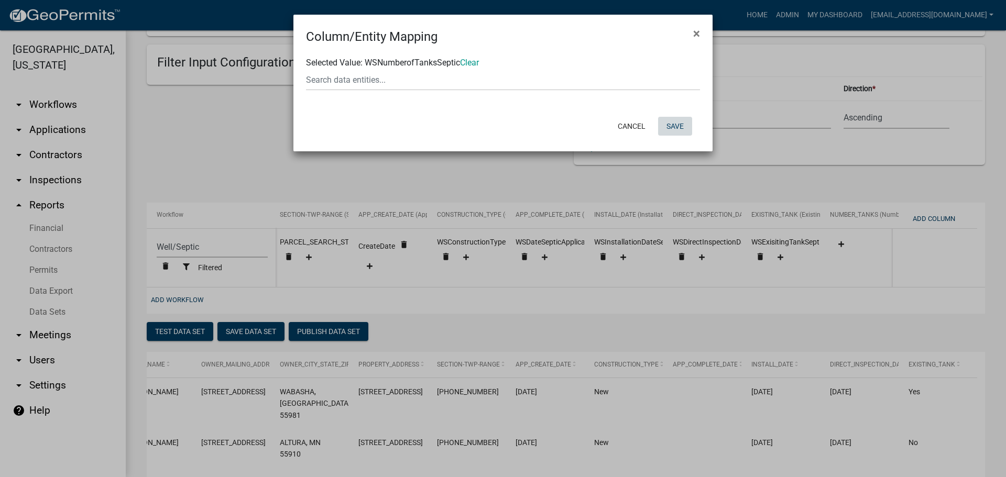
click at [676, 123] on button "Save" at bounding box center [675, 126] width 34 height 19
select select "cc9d510e-136e-46dd-a3ee-18f501703e73"
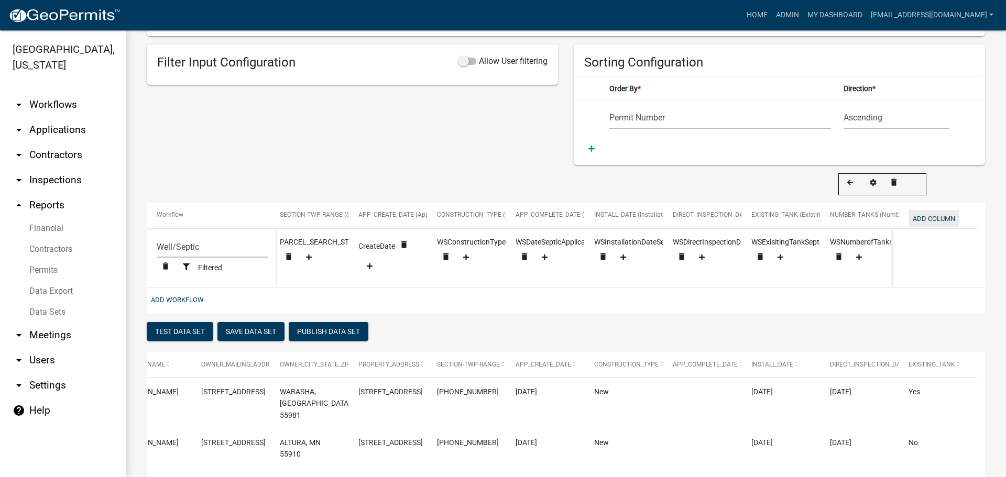
click at [932, 218] on button "Add Column" at bounding box center [934, 218] width 51 height 17
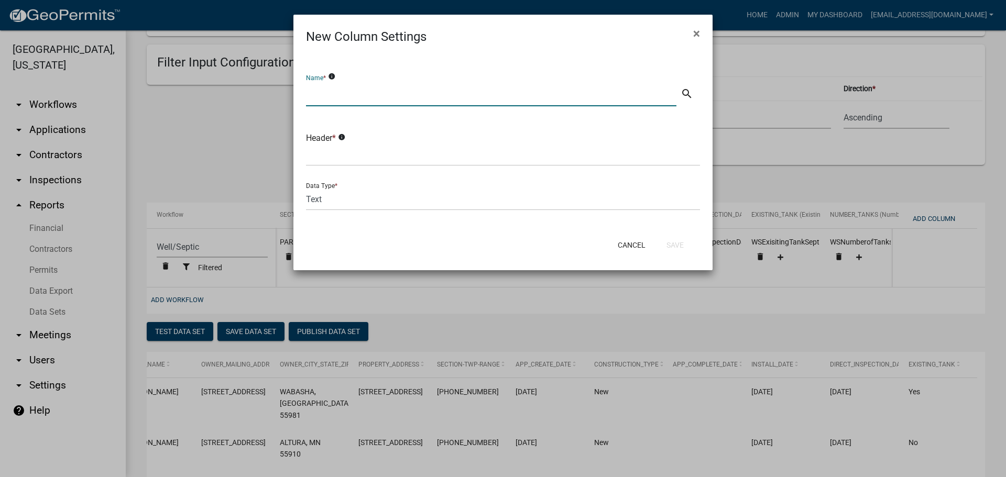
click at [442, 93] on input "text" at bounding box center [491, 95] width 371 height 21
type input "System Use"
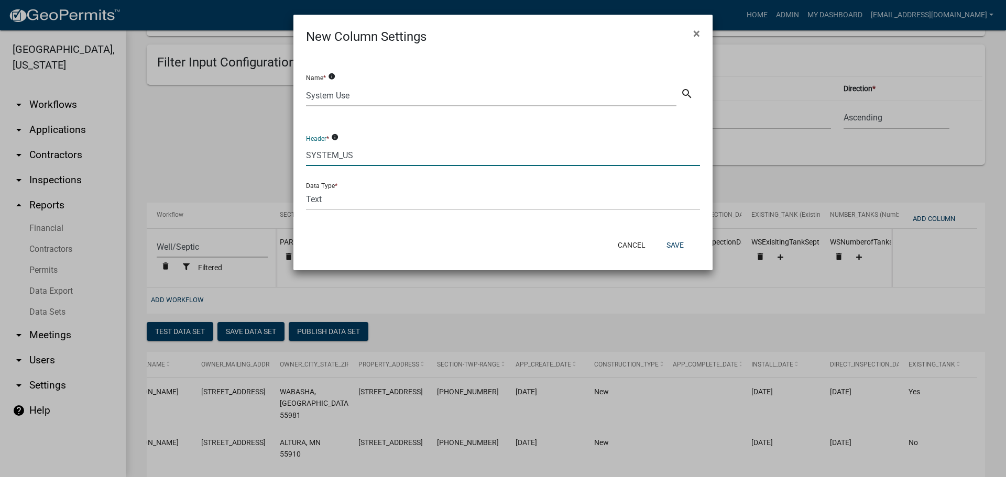
type input "SYSTEM_USE"
click at [672, 247] on button "Save" at bounding box center [675, 245] width 34 height 19
select select "cc9d510e-136e-46dd-a3ee-18f501703e73"
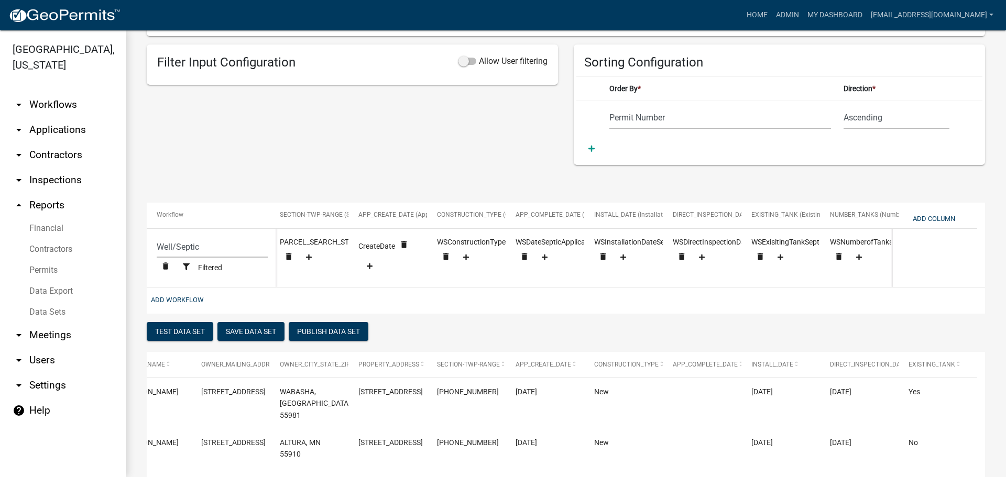
scroll to position [0, 715]
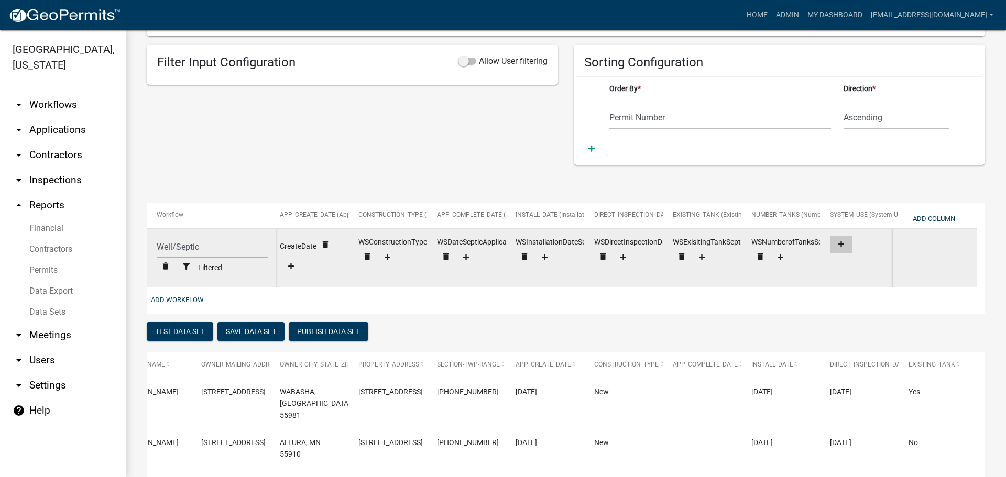
click at [842, 244] on icon at bounding box center [842, 245] width 6 height 6
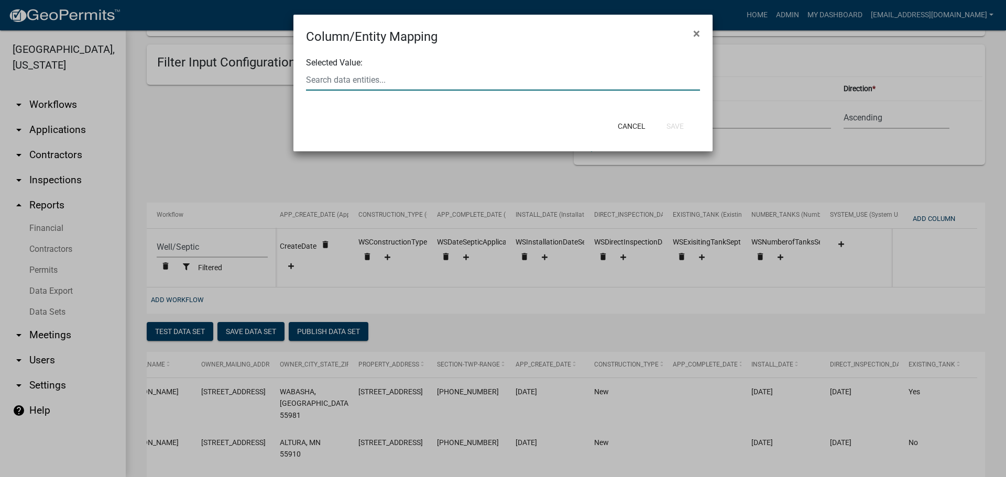
click at [427, 83] on div at bounding box center [503, 79] width 410 height 21
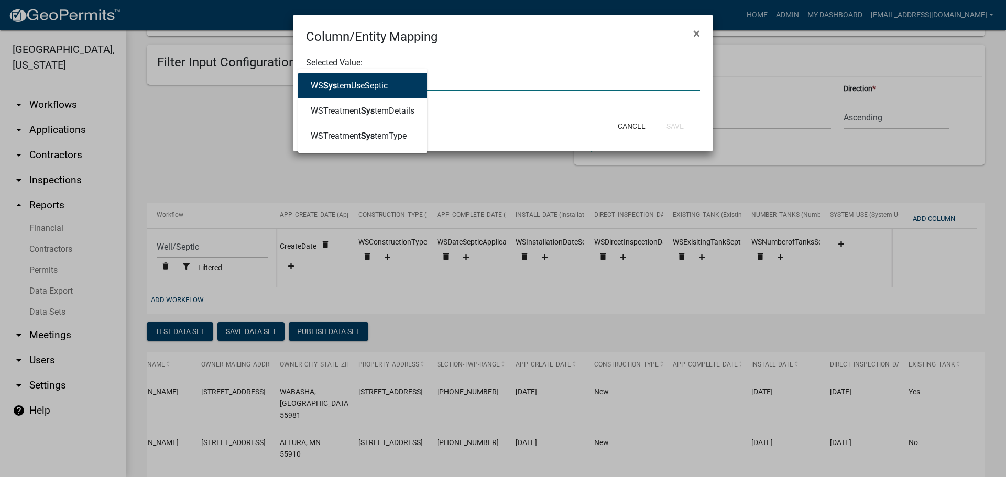
type input "SYSTEM"
click at [398, 88] on button "WS System UseSeptic" at bounding box center [362, 85] width 129 height 25
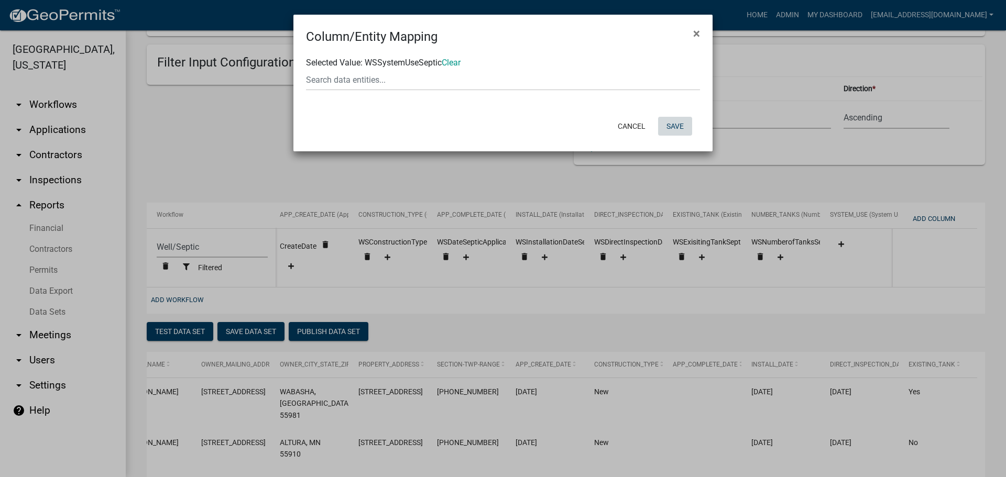
click at [678, 125] on button "Save" at bounding box center [675, 126] width 34 height 19
select select "cc9d510e-136e-46dd-a3ee-18f501703e73"
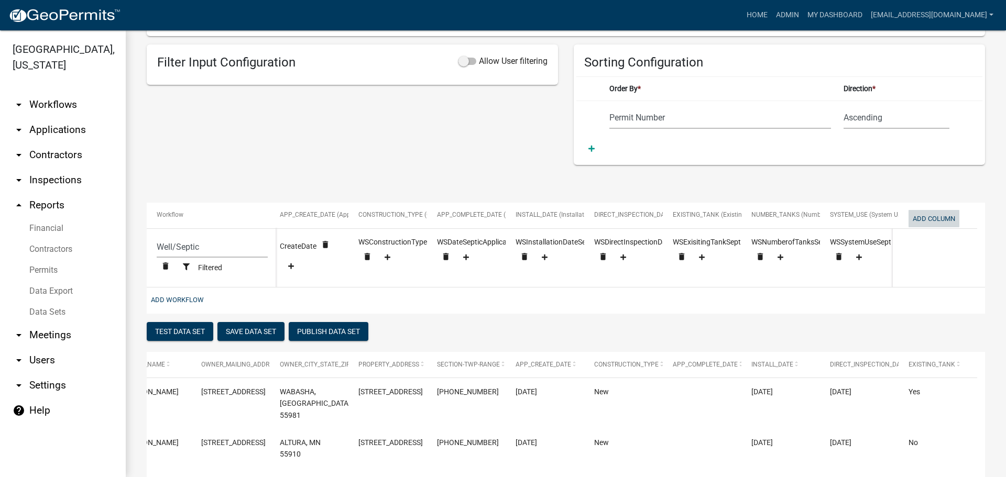
click at [929, 220] on button "Add Column" at bounding box center [934, 218] width 51 height 17
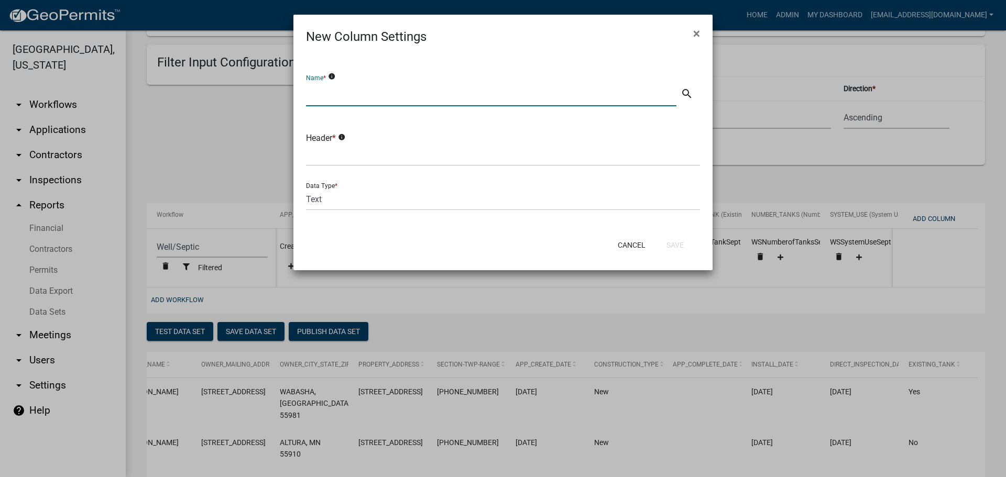
click at [335, 99] on input "text" at bounding box center [491, 95] width 371 height 21
type input "Tank 1 Capacity"
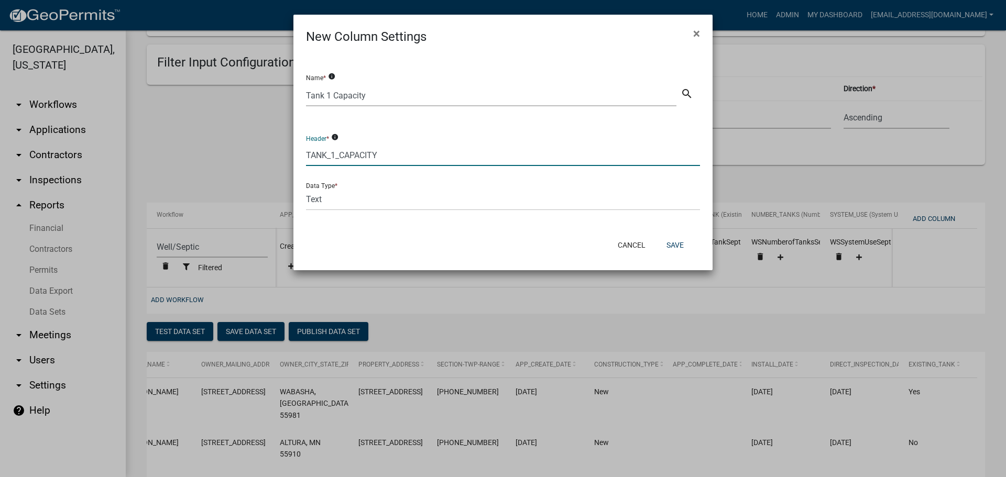
click at [328, 155] on input "TANK_1_CAPACITY" at bounding box center [503, 155] width 394 height 21
type input "TANK1_CAPACITY"
click at [676, 246] on button "Save" at bounding box center [675, 245] width 34 height 19
select select "cc9d510e-136e-46dd-a3ee-18f501703e73"
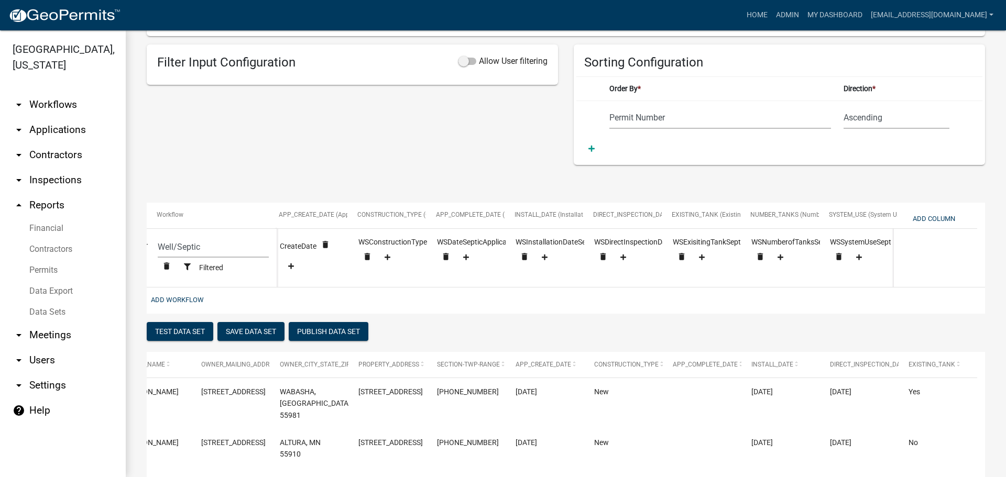
scroll to position [0, 794]
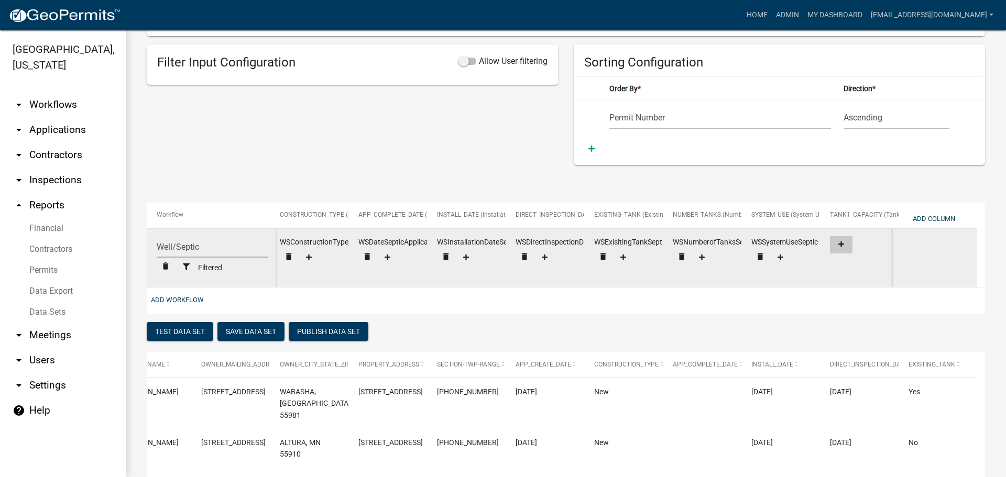
click at [841, 244] on icon at bounding box center [842, 245] width 6 height 6
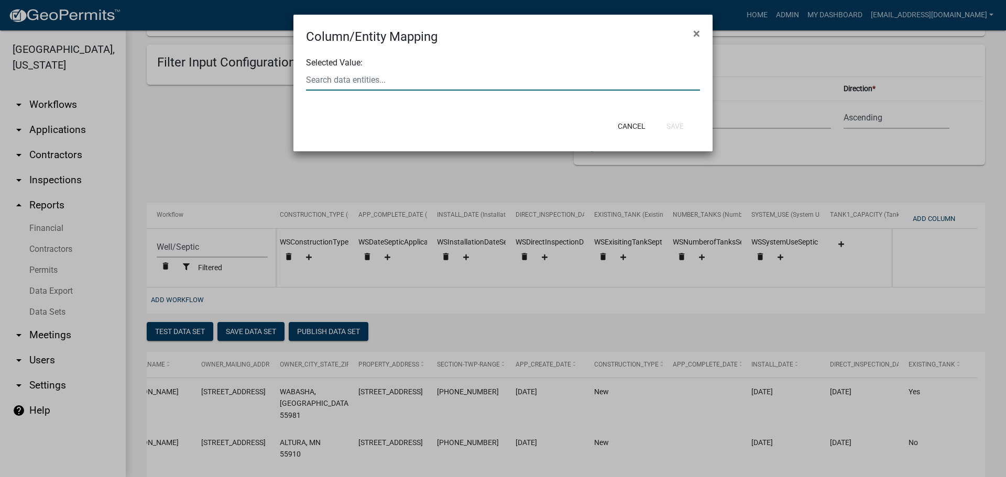
click at [387, 80] on div at bounding box center [503, 79] width 410 height 21
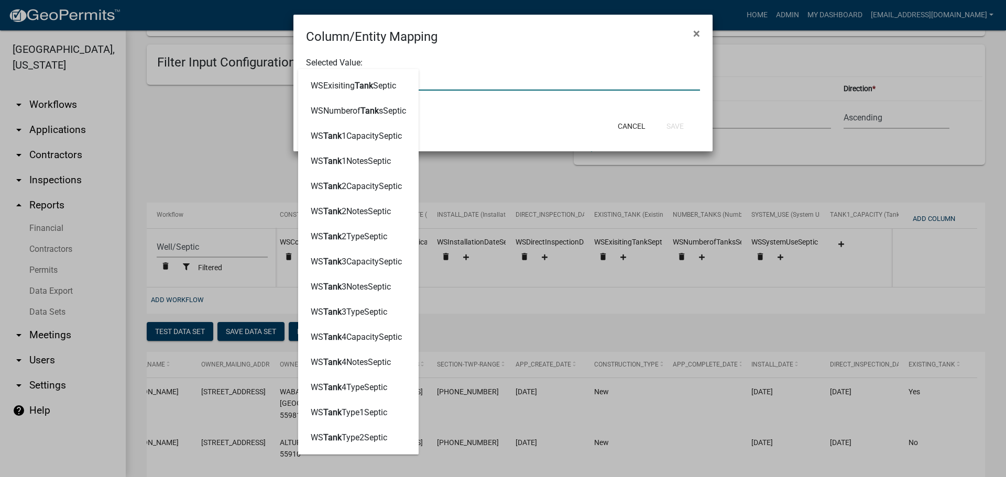
type input "TANK1"
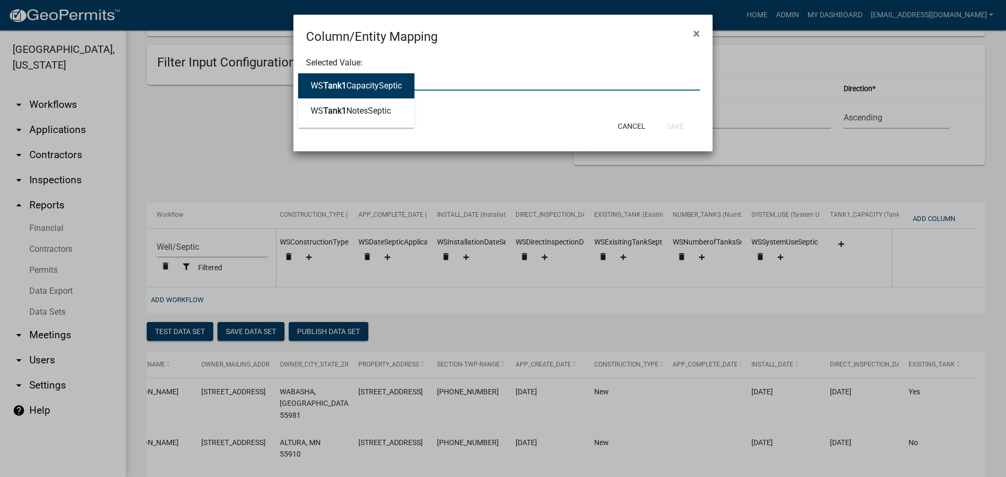
click at [389, 82] on ngb-highlight "WS Tank1 CapacitySeptic" at bounding box center [356, 86] width 91 height 8
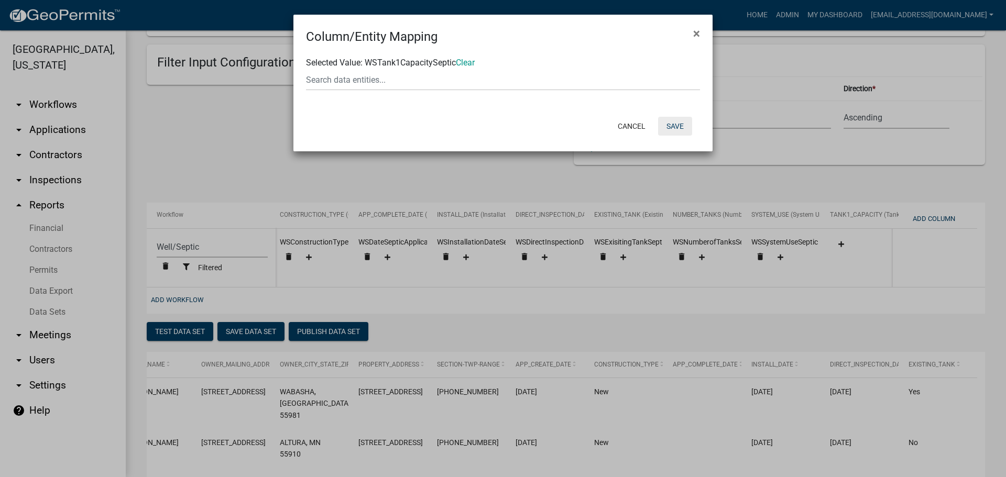
click at [671, 124] on button "Save" at bounding box center [675, 126] width 34 height 19
select select "cc9d510e-136e-46dd-a3ee-18f501703e73"
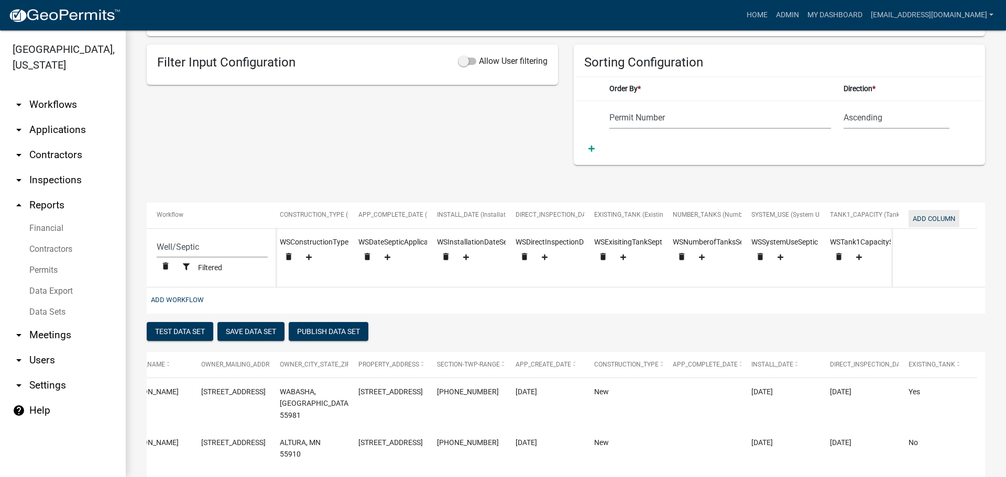
click at [930, 218] on button "Add Column" at bounding box center [934, 218] width 51 height 17
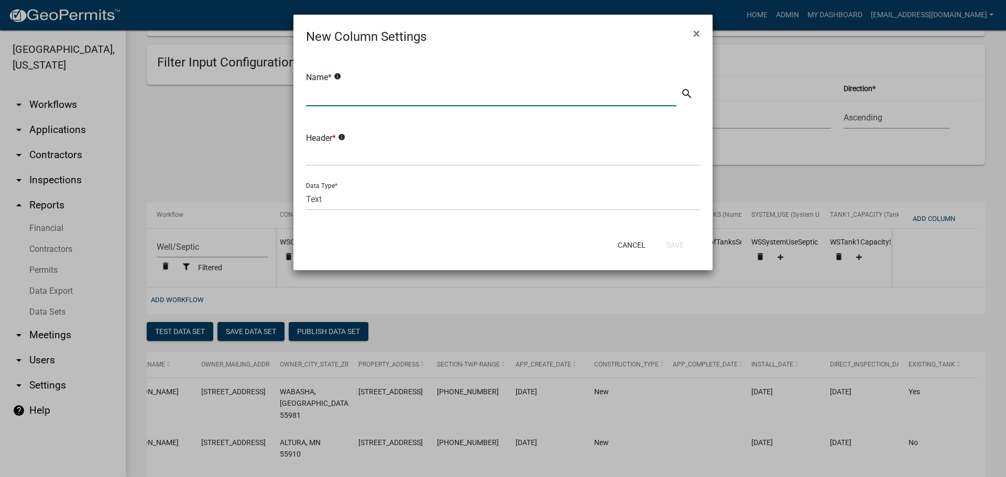
click at [409, 97] on input "text" at bounding box center [491, 95] width 371 height 21
type input "t"
type input "Tank1 Notes"
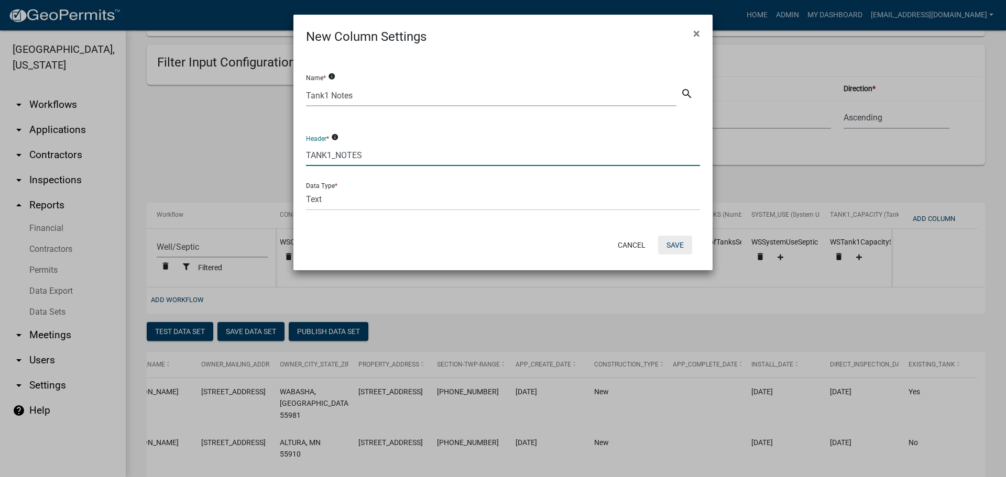
type input "TANK1_NOTES"
click at [674, 243] on button "Save" at bounding box center [675, 245] width 34 height 19
select select "cc9d510e-136e-46dd-a3ee-18f501703e73"
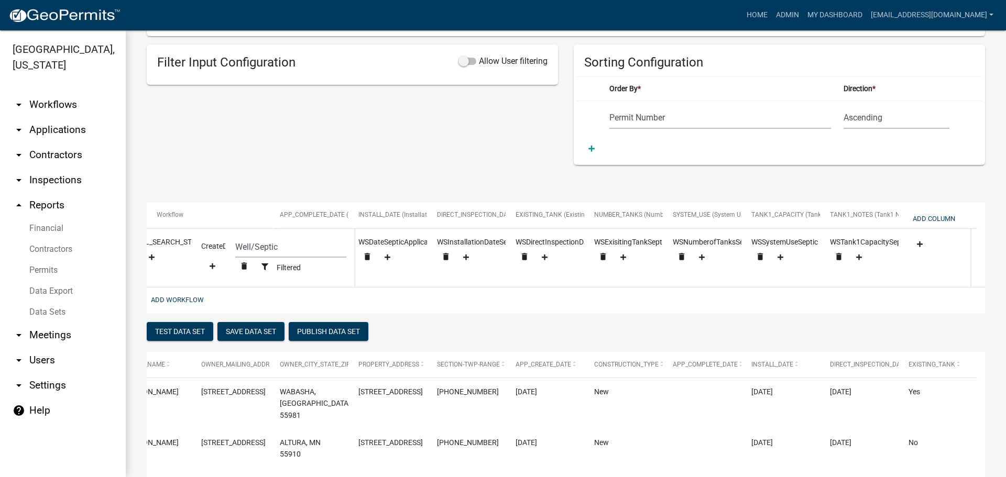
scroll to position [0, 873]
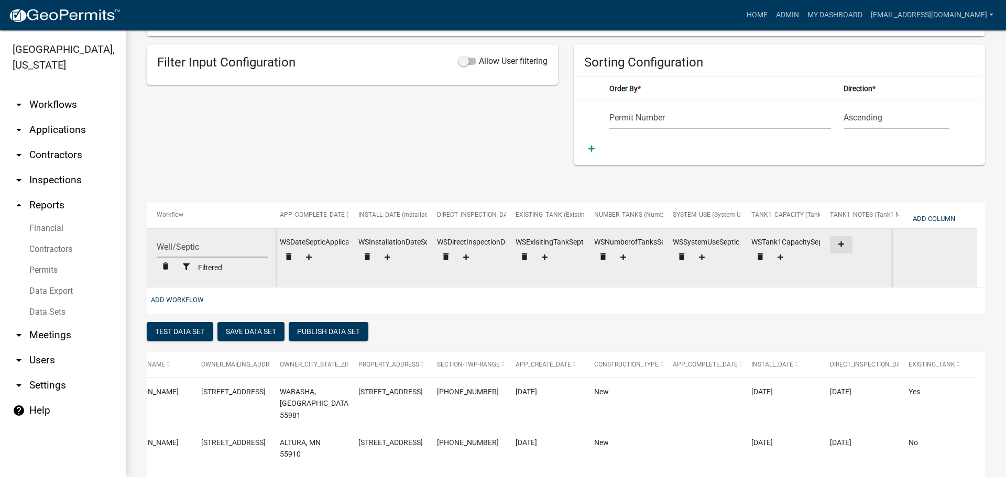
click at [840, 242] on icon at bounding box center [842, 244] width 6 height 7
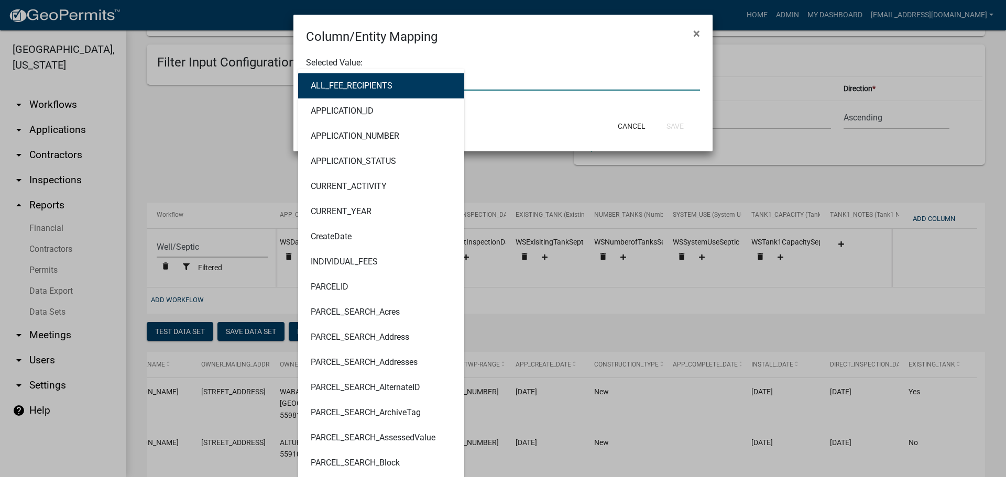
click at [400, 83] on div "ALL_FEE_RECIPIENTS APPLICATION_ID APPLICATION_NUMBER APPLICATION_STATUS CURRENT…" at bounding box center [503, 79] width 410 height 21
type input "NOTES"
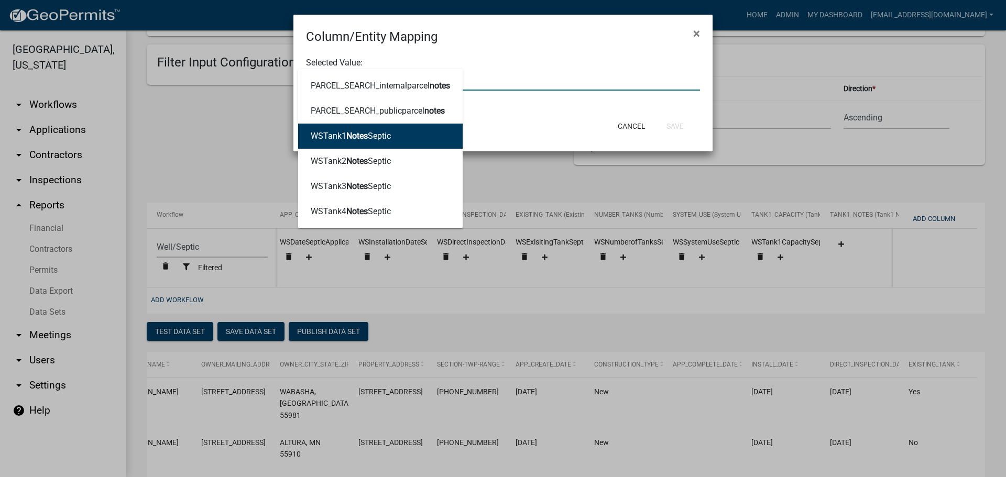
click at [371, 135] on ngb-highlight "WSTank1 Notes Septic" at bounding box center [351, 136] width 80 height 8
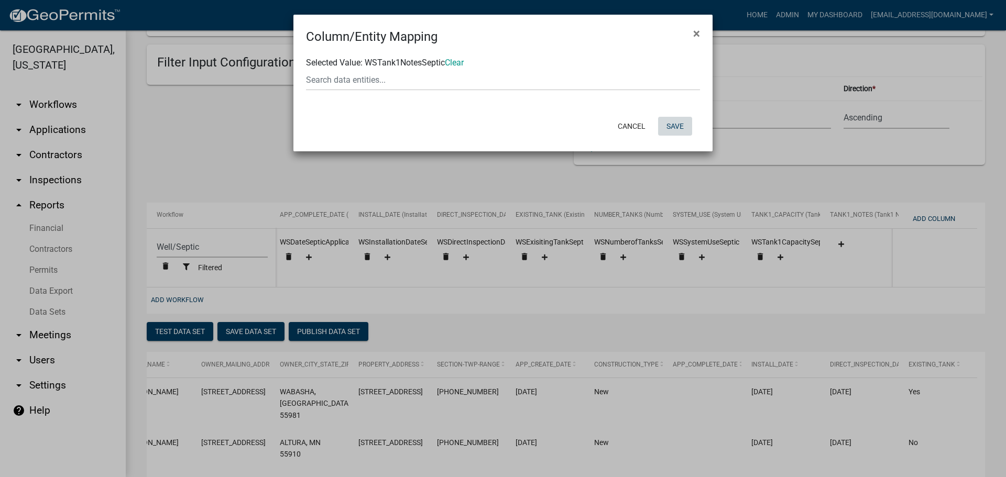
click at [679, 125] on button "Save" at bounding box center [675, 126] width 34 height 19
select select "cc9d510e-136e-46dd-a3ee-18f501703e73"
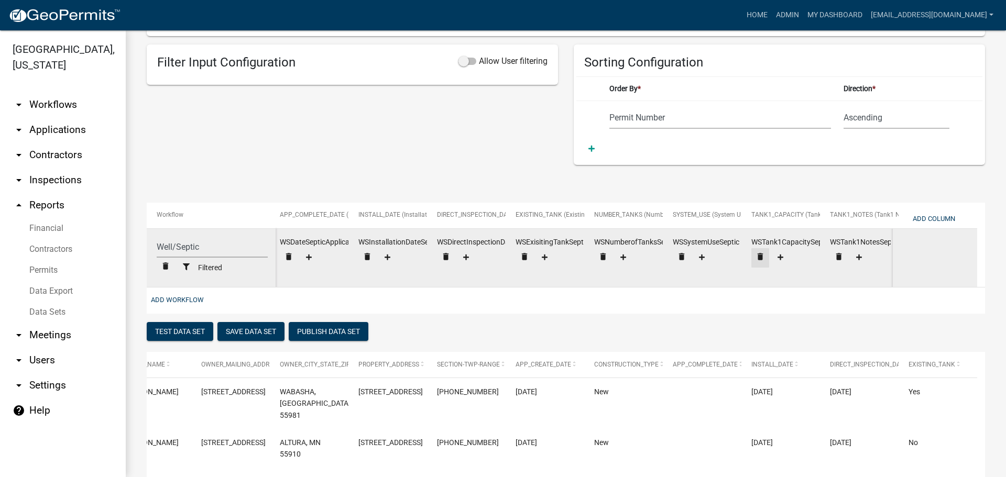
click at [762, 256] on icon "delete" at bounding box center [760, 256] width 9 height 9
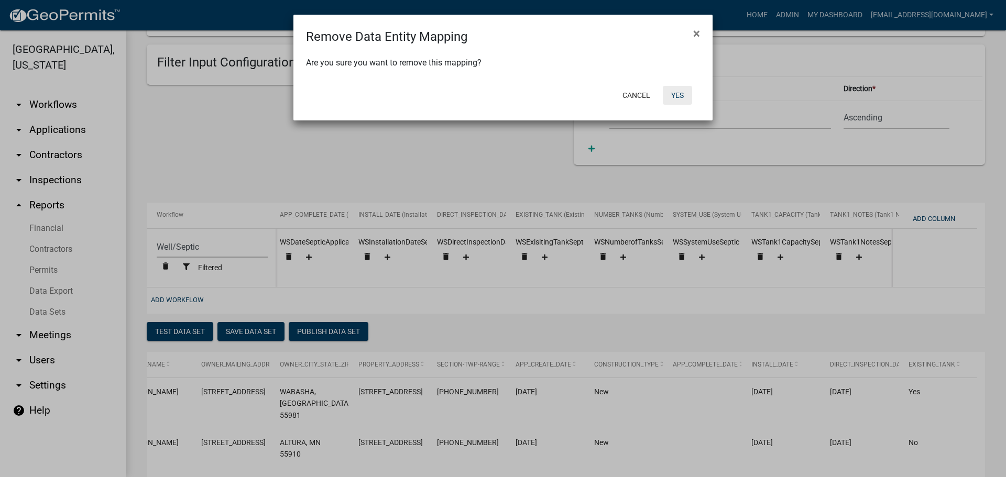
click at [678, 96] on button "Yes" at bounding box center [677, 95] width 29 height 19
select select "cc9d510e-136e-46dd-a3ee-18f501703e73"
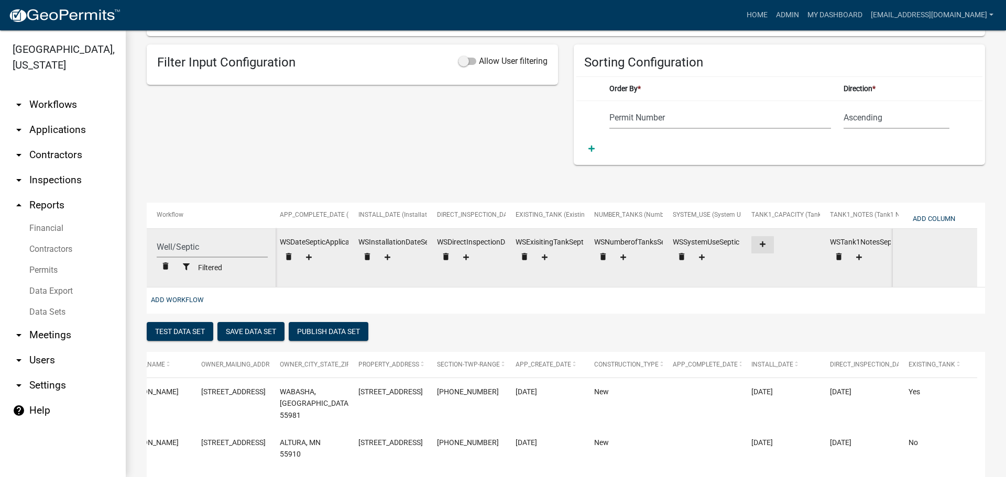
click at [759, 244] on fa-icon at bounding box center [763, 245] width 14 height 8
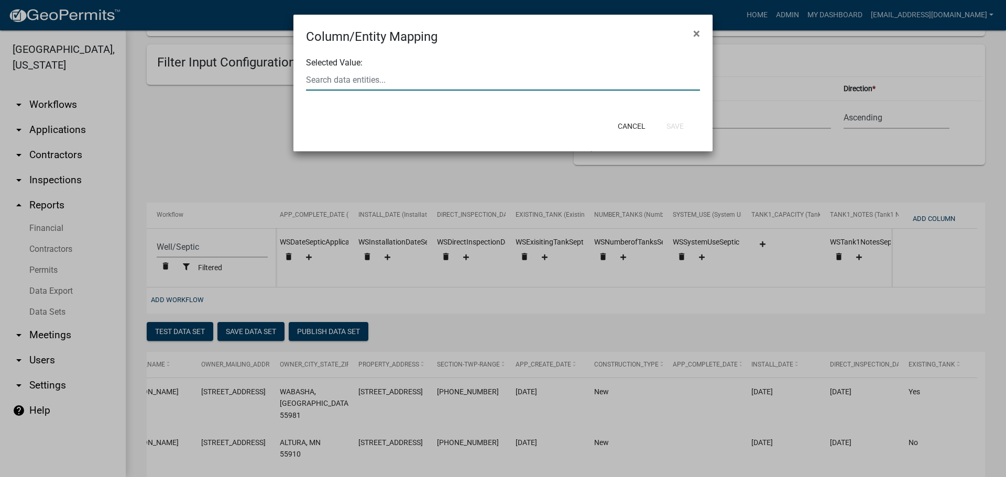
click at [429, 73] on div at bounding box center [503, 79] width 410 height 21
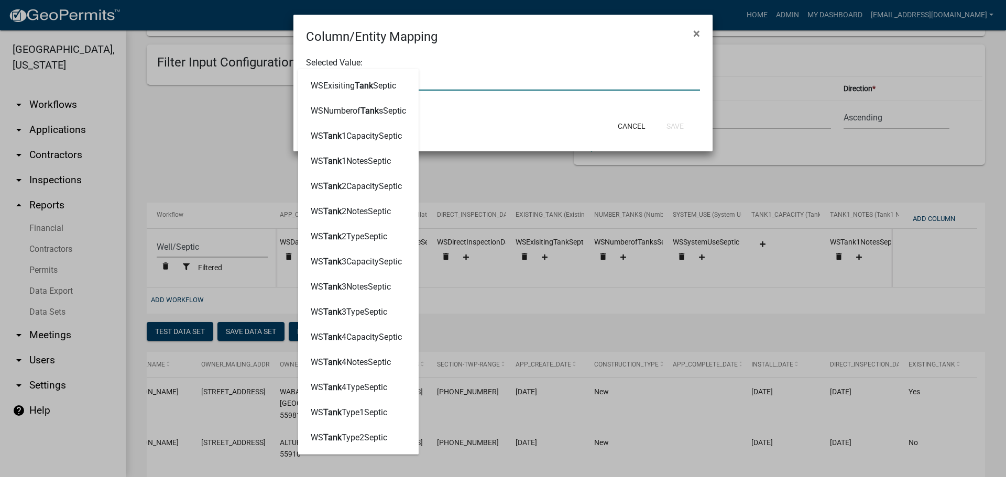
type input "TANK1"
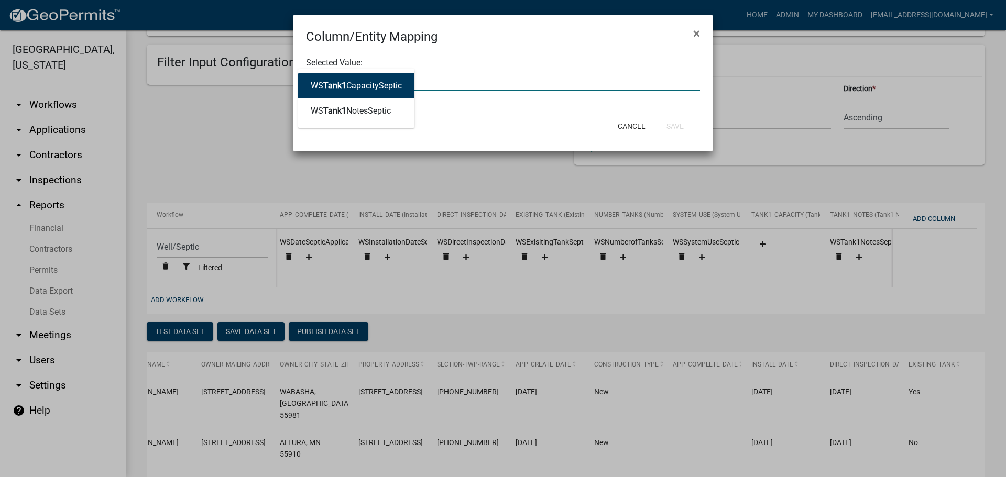
click at [396, 84] on ngb-highlight "WS Tank1 CapacitySeptic" at bounding box center [356, 86] width 91 height 8
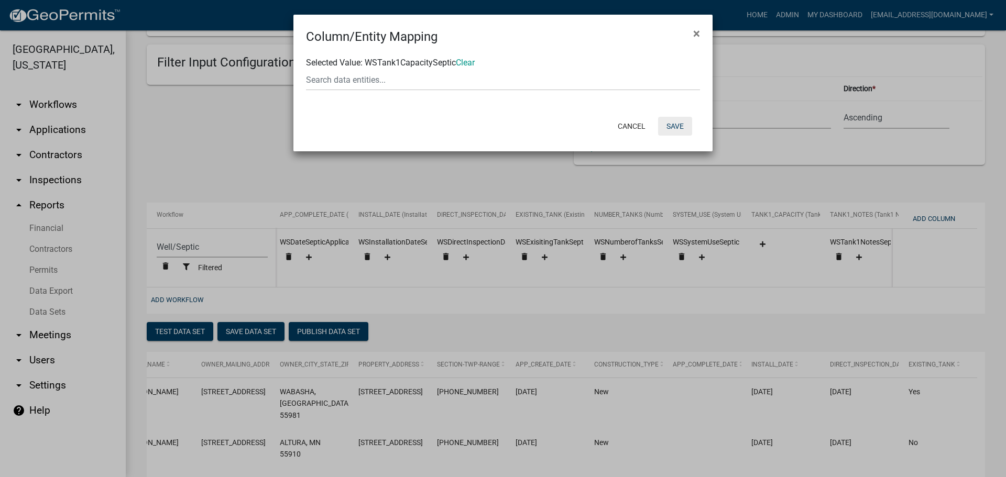
click at [669, 125] on button "Save" at bounding box center [675, 126] width 34 height 19
select select "cc9d510e-136e-46dd-a3ee-18f501703e73"
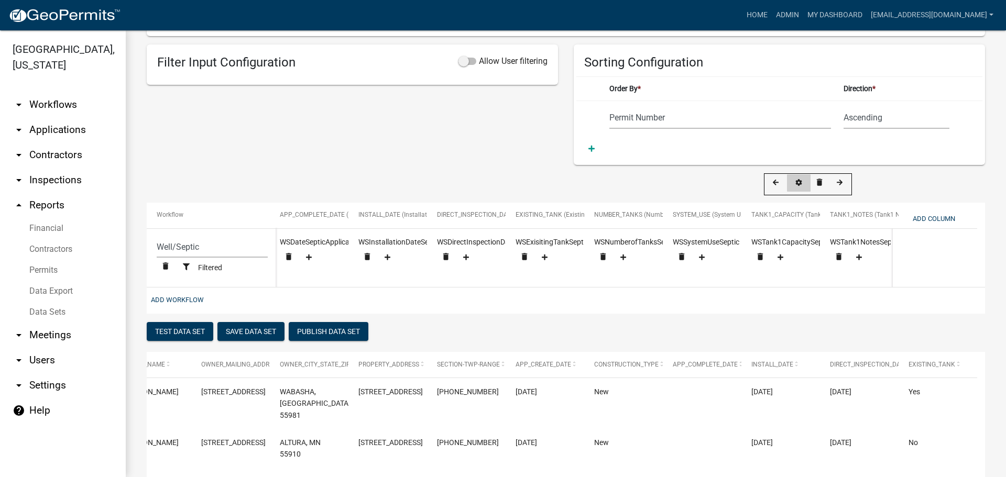
click at [797, 182] on icon at bounding box center [799, 183] width 6 height 7
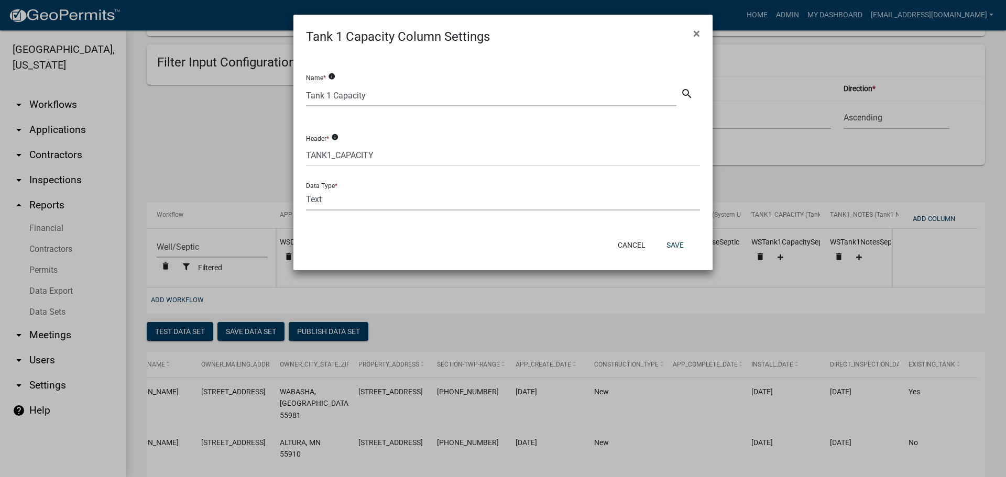
click at [330, 199] on select "Text Date Number with Decimals Number without Decimals" at bounding box center [503, 199] width 394 height 21
select select "4"
click at [306, 189] on select "Text Date Number with Decimals Number without Decimals" at bounding box center [503, 199] width 394 height 21
click at [671, 246] on button "Save" at bounding box center [675, 245] width 34 height 19
select select "cc9d510e-136e-46dd-a3ee-18f501703e73"
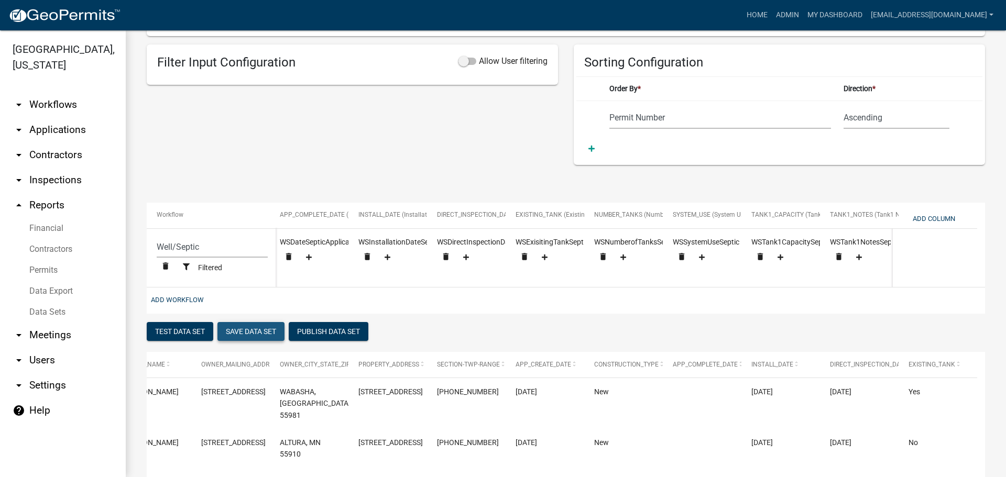
click at [256, 339] on button "Save Data Set" at bounding box center [251, 331] width 67 height 19
select select "Permit Number"
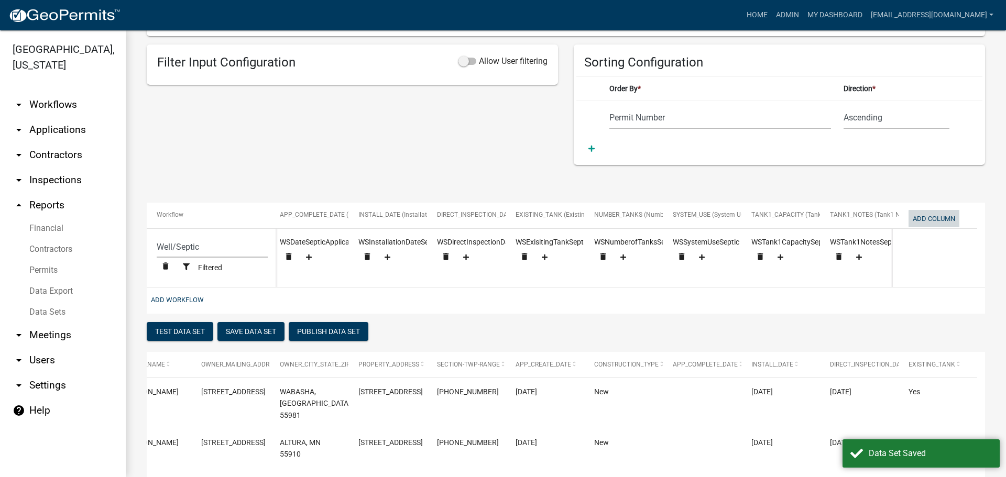
click at [934, 218] on button "Add Column" at bounding box center [934, 218] width 51 height 17
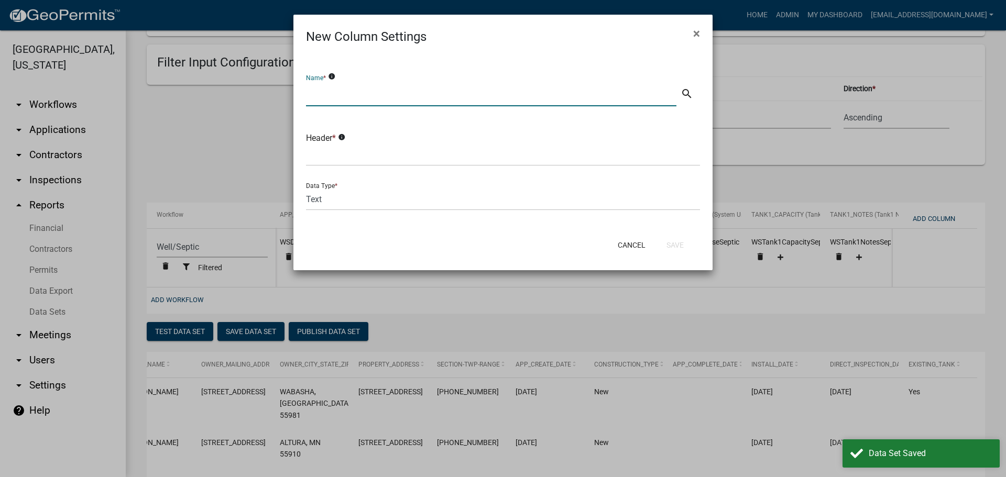
click at [349, 100] on input "text" at bounding box center [491, 95] width 371 height 21
type input "Y"
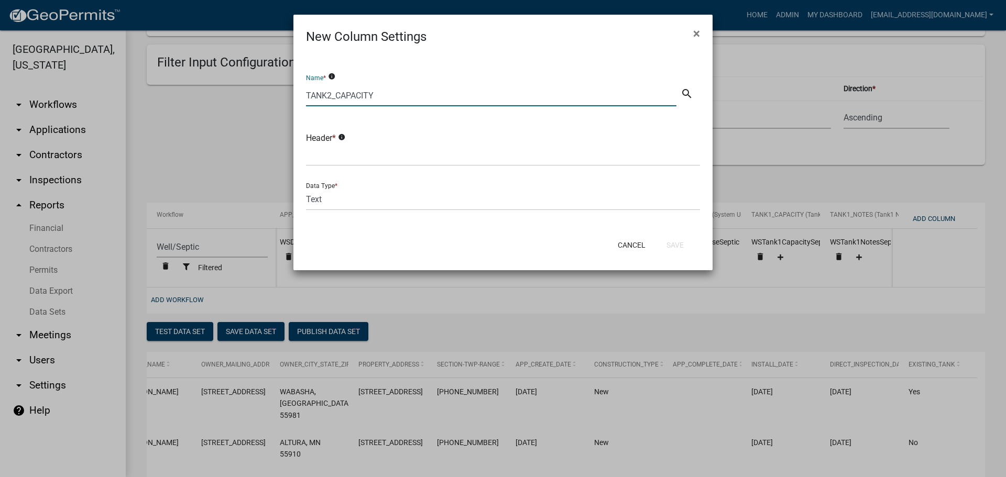
type input "TANK2_CAPACITY"
drag, startPoint x: 384, startPoint y: 92, endPoint x: 309, endPoint y: 95, distance: 75.0
click at [309, 95] on input "TANK2_CAPACITY" at bounding box center [491, 95] width 371 height 21
click at [342, 93] on input "TANK2_CAPACITY" at bounding box center [491, 95] width 371 height 21
drag, startPoint x: 307, startPoint y: 95, endPoint x: 385, endPoint y: 95, distance: 78.6
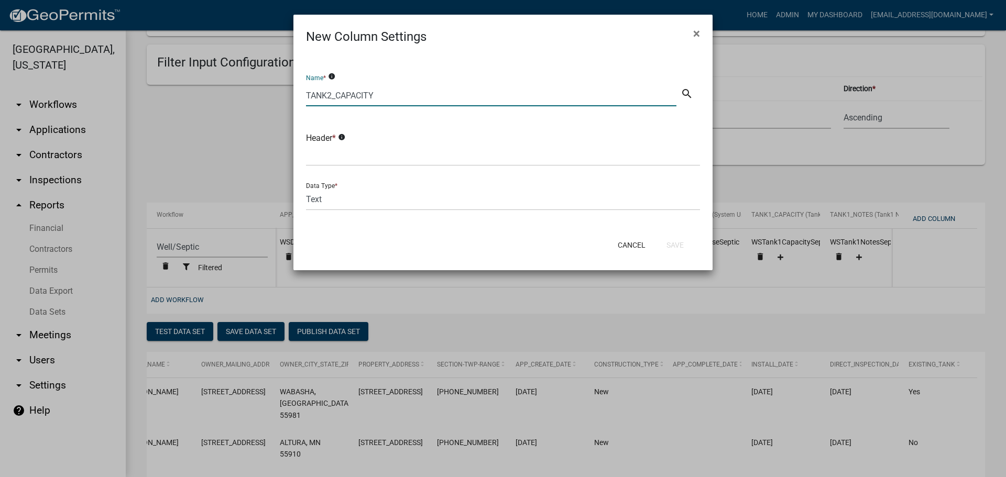
click at [385, 95] on input "TANK2_CAPACITY" at bounding box center [491, 95] width 371 height 21
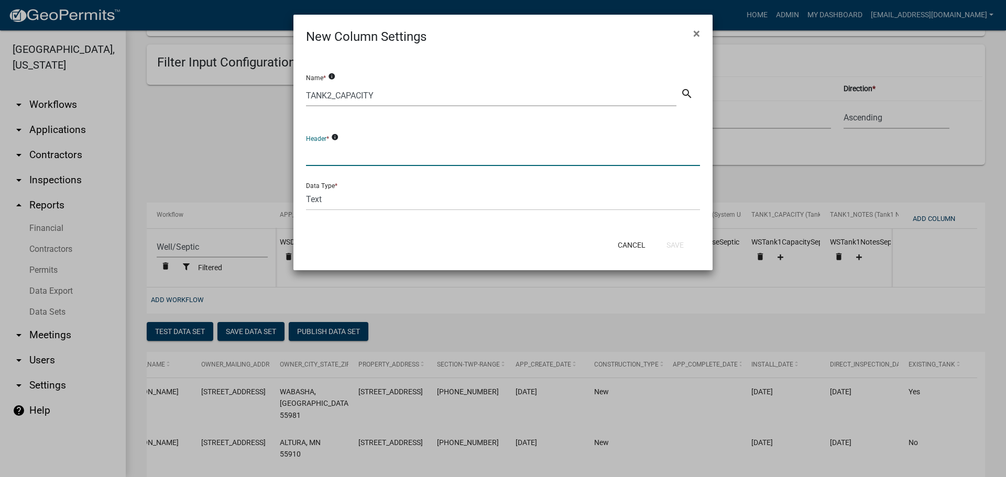
click at [344, 151] on input "text" at bounding box center [503, 155] width 394 height 21
paste input "TANK2_CAPACITY"
type input "TANK2_CAPACITY"
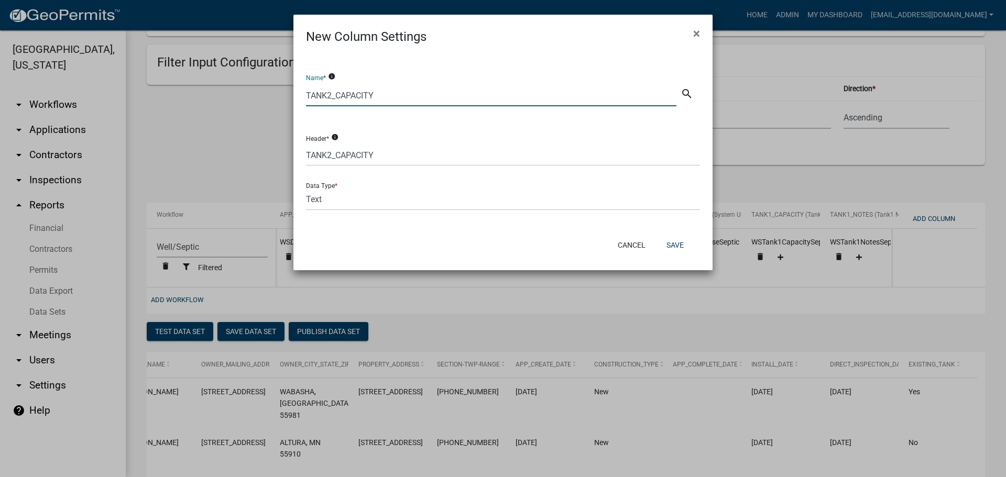
drag, startPoint x: 382, startPoint y: 93, endPoint x: 281, endPoint y: 91, distance: 100.1
click at [279, 91] on ngb-modal-window "New Column Settings × Name * info TANK2_CAPACITY search Header * info TANK2_CAP…" at bounding box center [503, 238] width 1006 height 477
type input "t"
click at [345, 95] on input "Tank2 Capcity" at bounding box center [491, 95] width 371 height 21
type input "Tank2 Capacity"
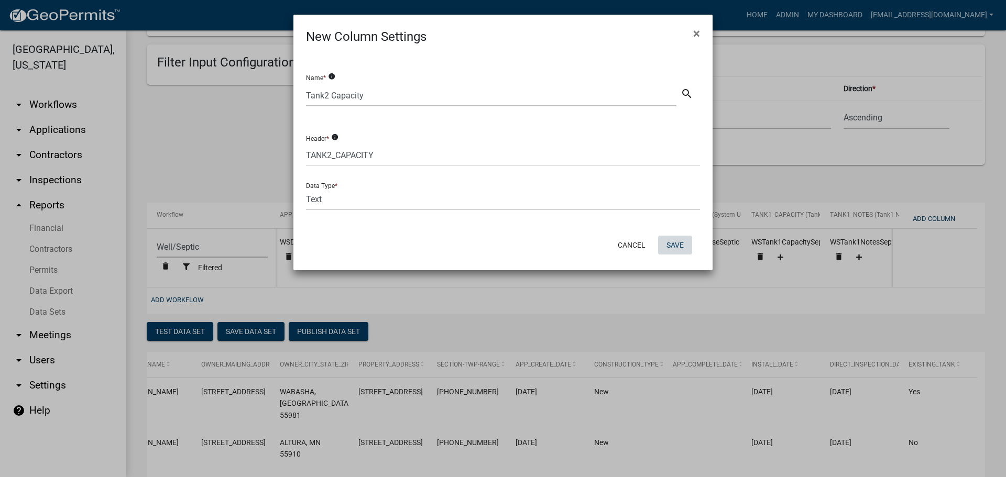
click at [672, 243] on button "Save" at bounding box center [675, 245] width 34 height 19
select select "cc9d510e-136e-46dd-a3ee-18f501703e73"
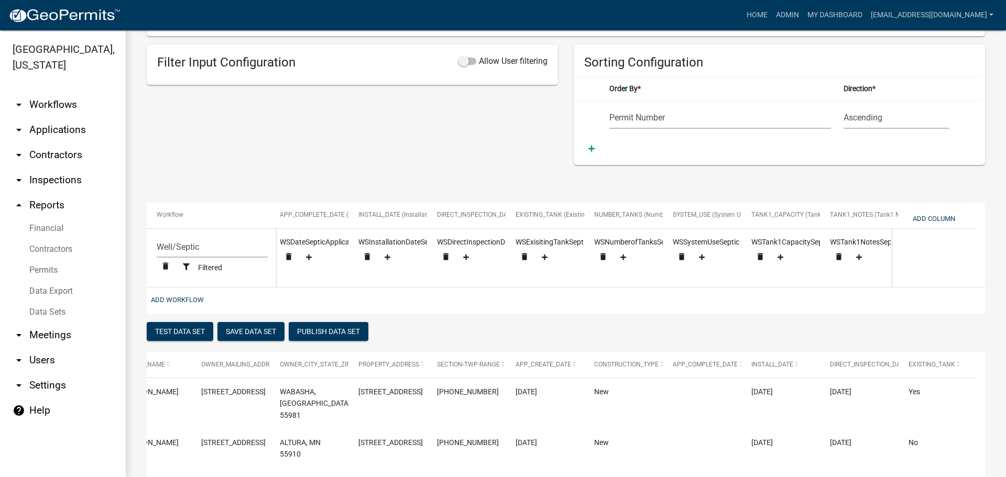
scroll to position [0, 951]
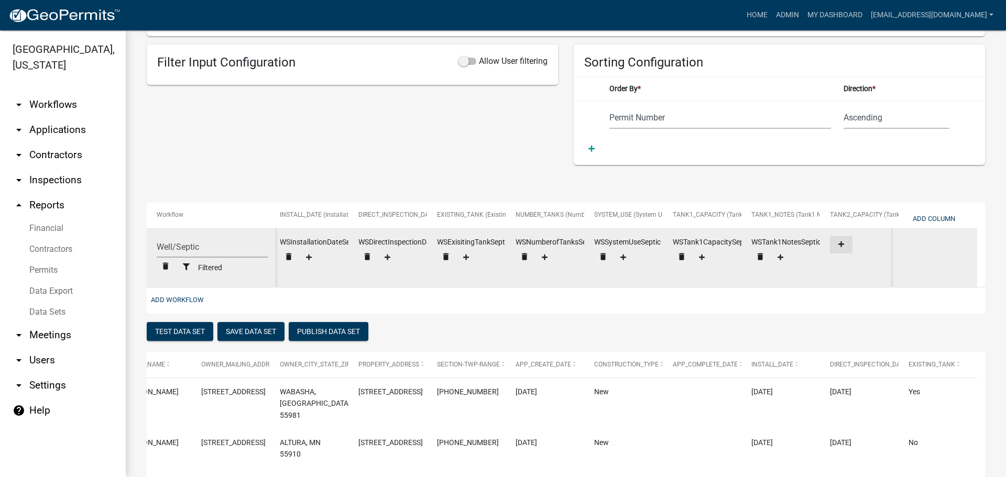
click at [841, 244] on icon at bounding box center [842, 245] width 6 height 6
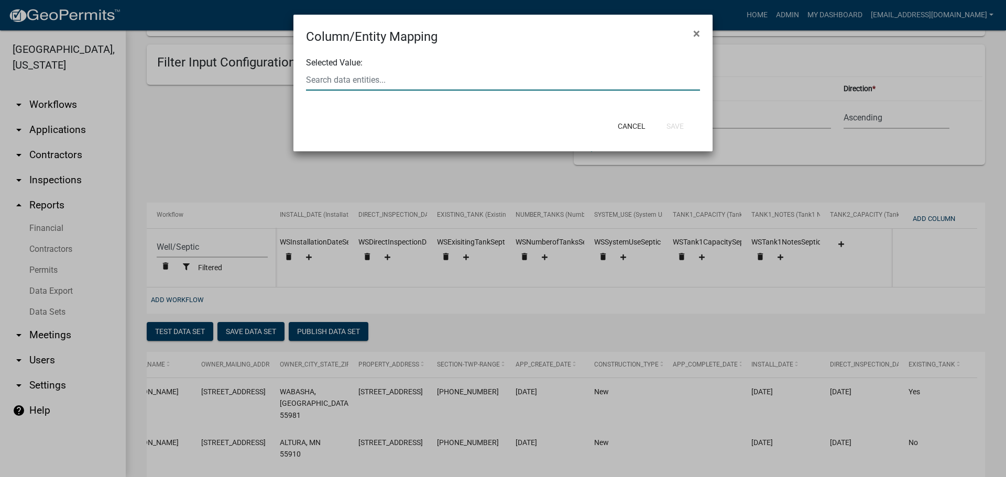
click at [406, 74] on div at bounding box center [503, 79] width 410 height 21
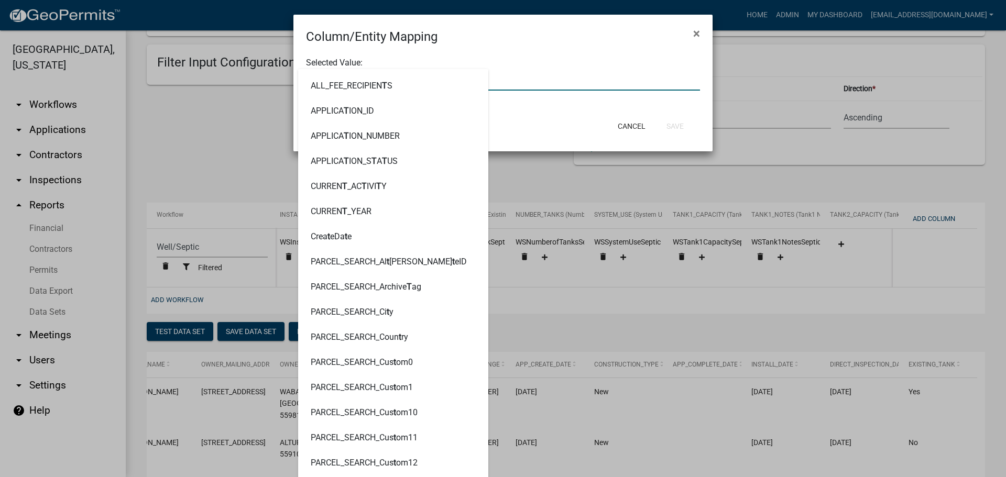
type input "tank2"
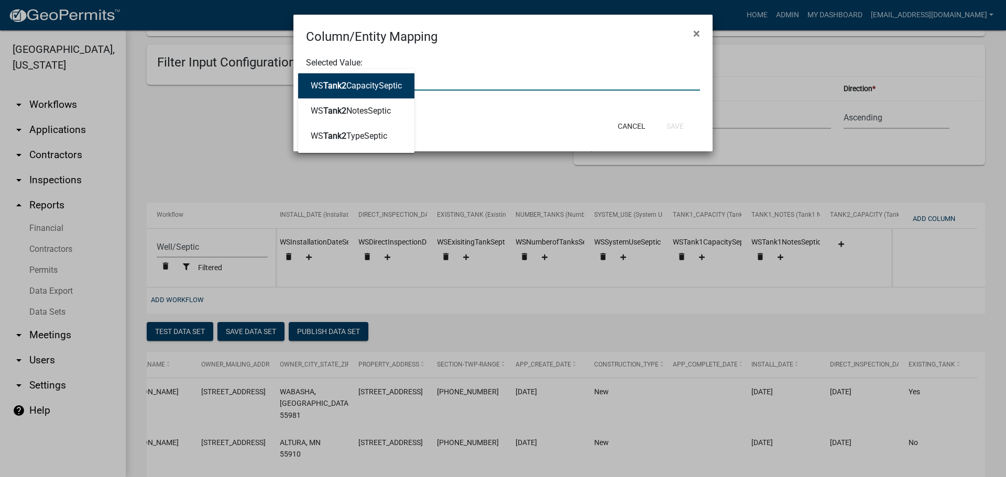
click at [386, 82] on ngb-highlight "WS Tank2 CapacitySeptic" at bounding box center [356, 86] width 91 height 8
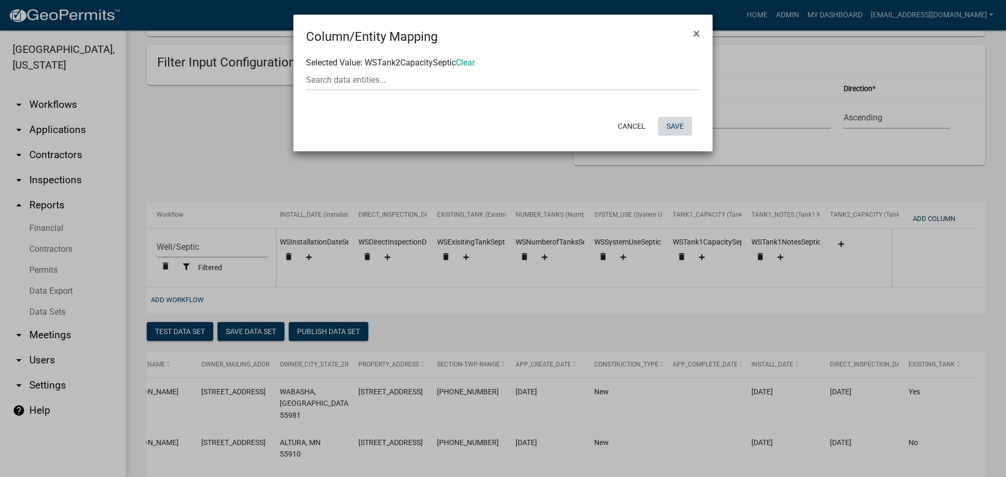
drag, startPoint x: 676, startPoint y: 125, endPoint x: 670, endPoint y: 124, distance: 5.9
click at [676, 125] on button "Save" at bounding box center [675, 126] width 34 height 19
select select "cc9d510e-136e-46dd-a3ee-18f501703e73"
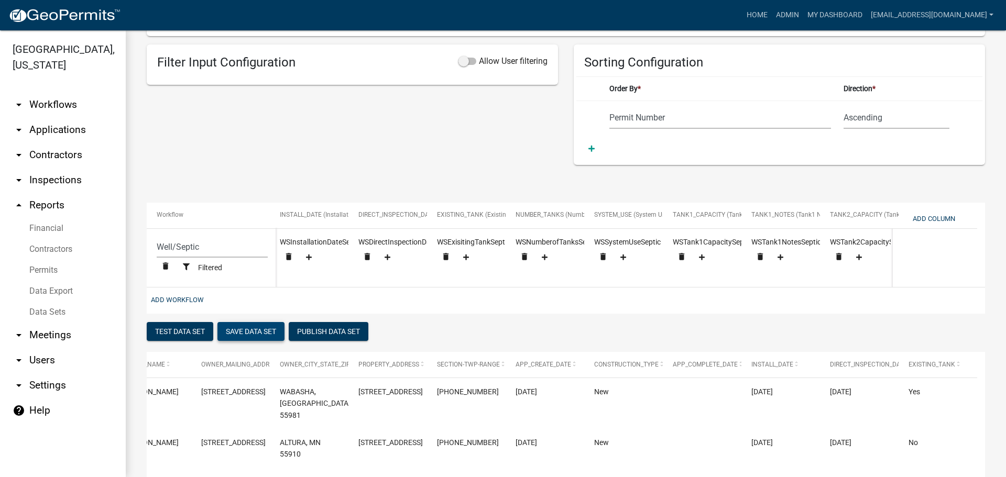
click at [265, 333] on button "Save Data Set" at bounding box center [251, 331] width 67 height 19
select select "Permit Number"
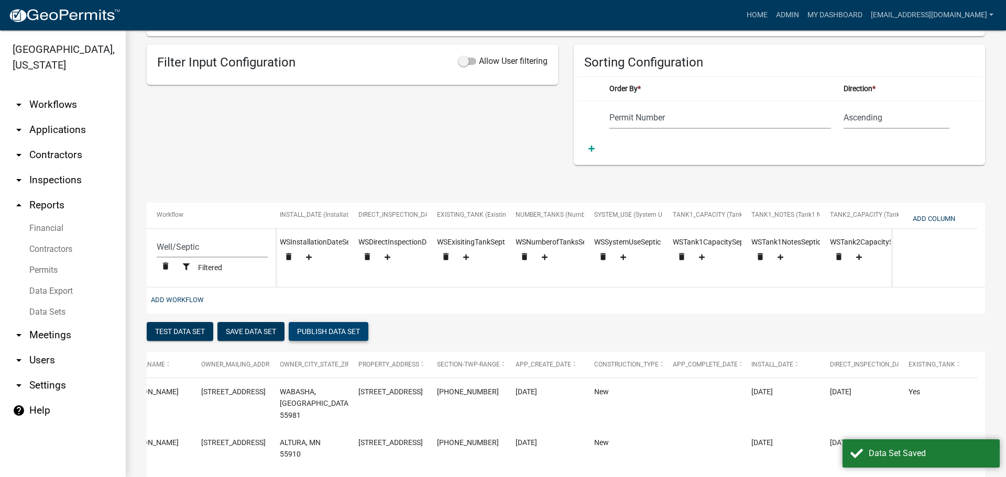
click at [343, 341] on button "Publish Data Set" at bounding box center [329, 331] width 80 height 19
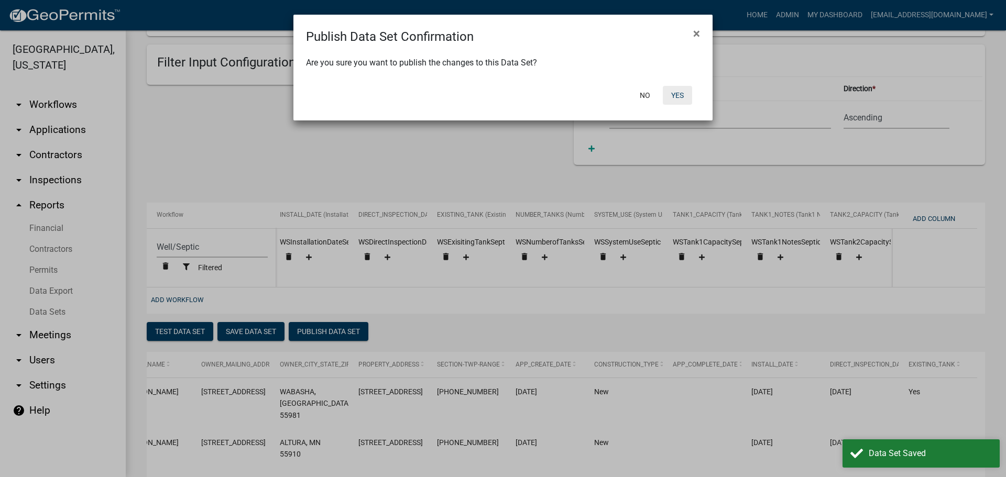
click at [677, 91] on button "Yes" at bounding box center [677, 95] width 29 height 19
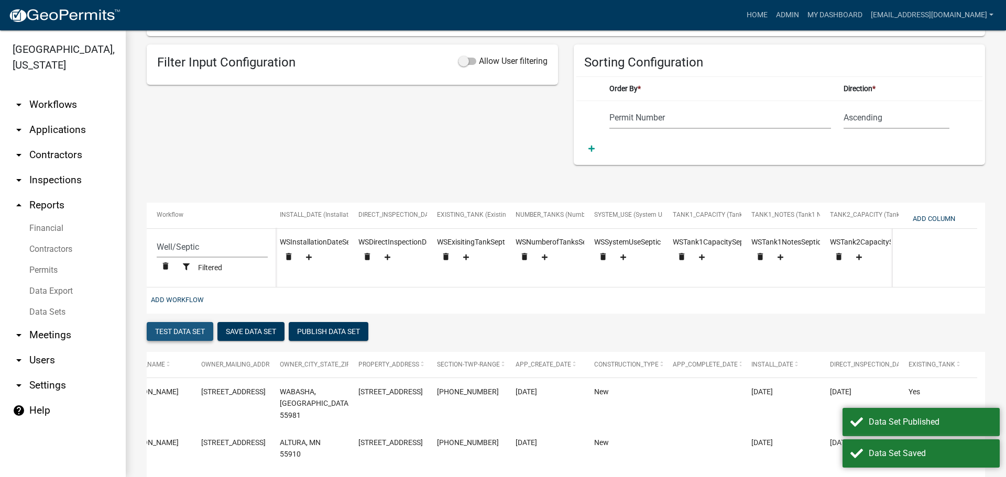
click at [192, 337] on button "Test Data Set" at bounding box center [180, 331] width 67 height 19
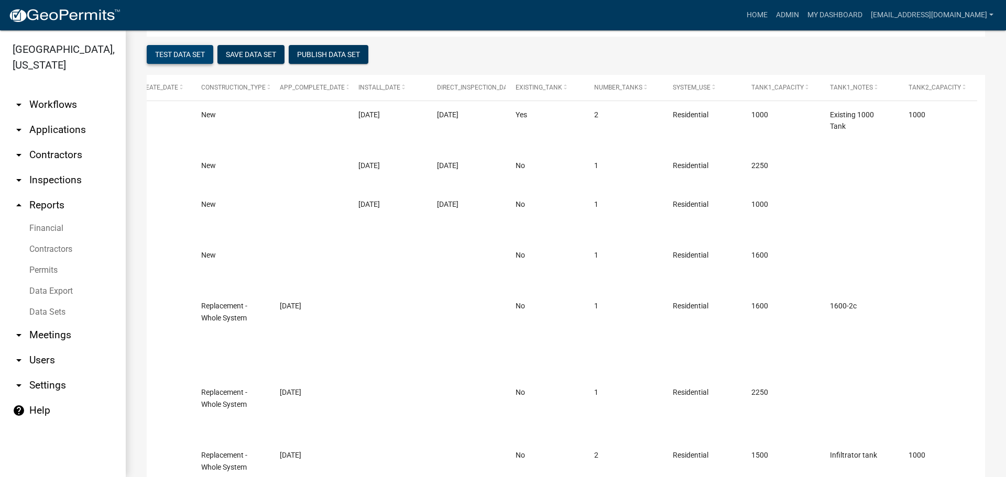
scroll to position [319, 0]
